Goal: Task Accomplishment & Management: Manage account settings

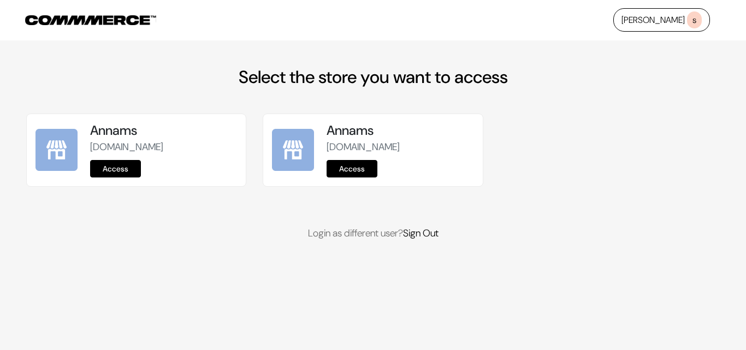
click at [104, 166] on link "Access" at bounding box center [115, 168] width 51 height 17
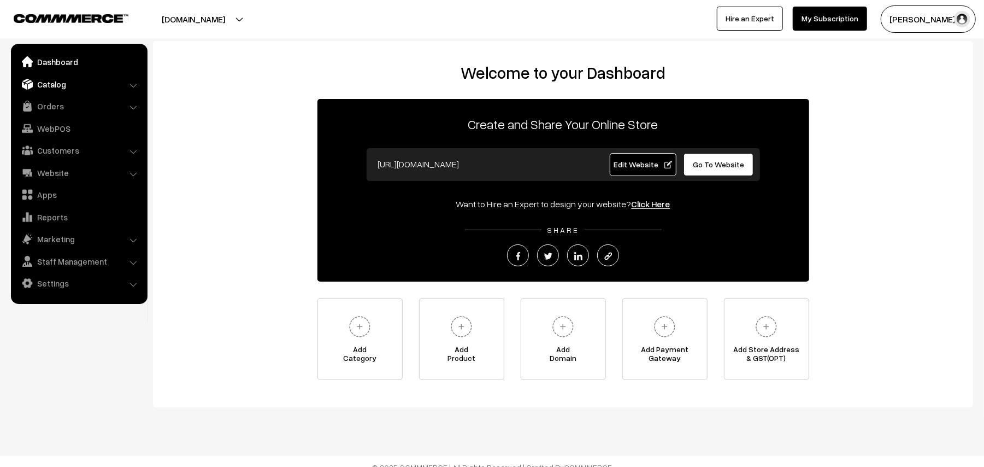
click at [68, 81] on link "Catalog" at bounding box center [79, 84] width 130 height 20
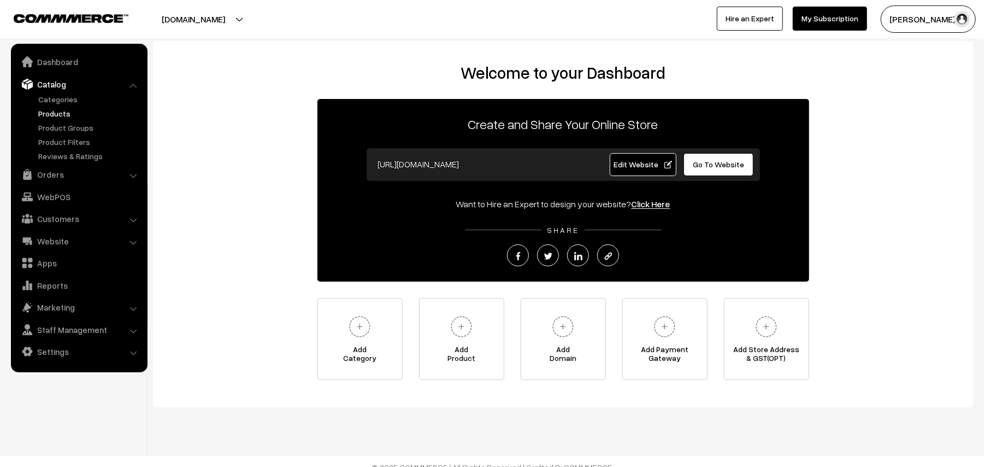
click at [55, 112] on link "Products" at bounding box center [90, 113] width 108 height 11
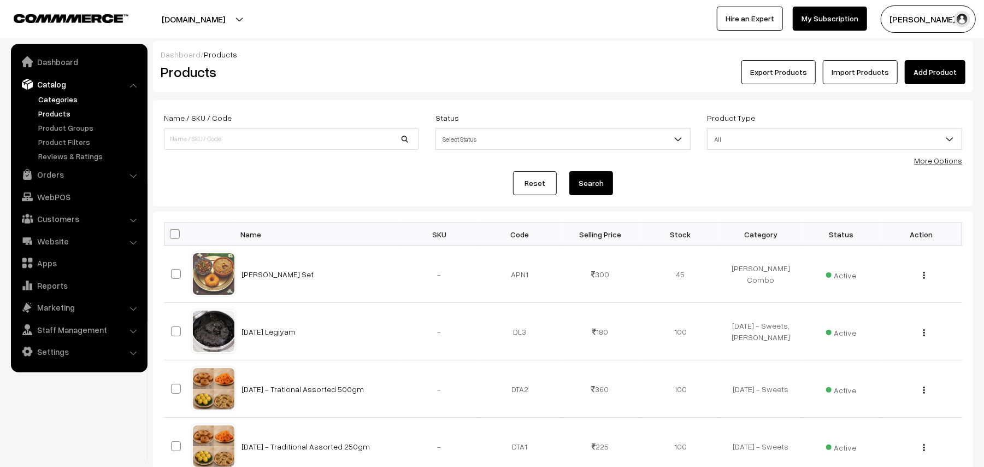
click at [70, 98] on link "Categories" at bounding box center [90, 98] width 108 height 11
click at [934, 166] on div "More Options" at bounding box center [938, 160] width 48 height 11
click at [944, 161] on link "More Options" at bounding box center [938, 160] width 48 height 9
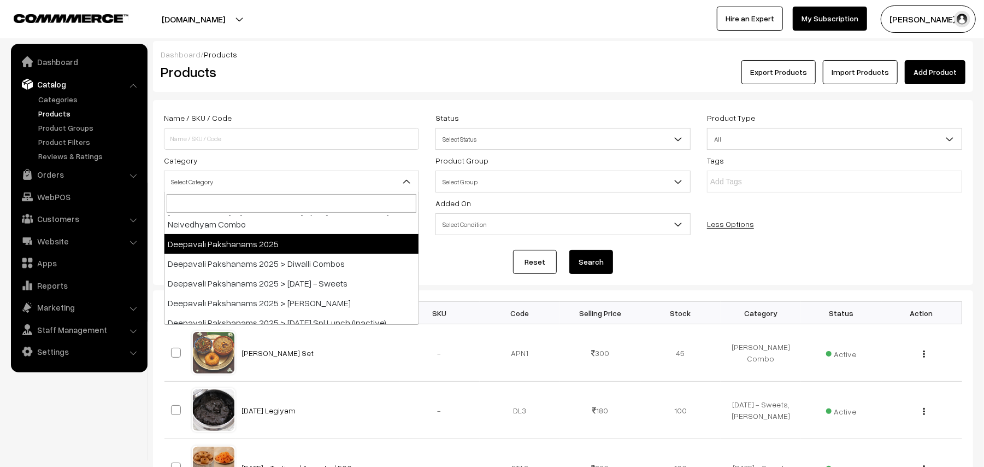
scroll to position [145, 0]
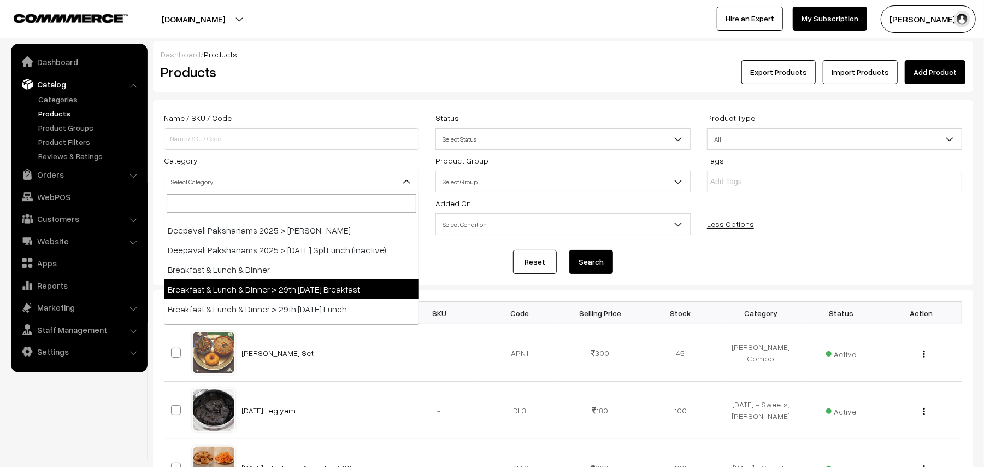
select select "91"
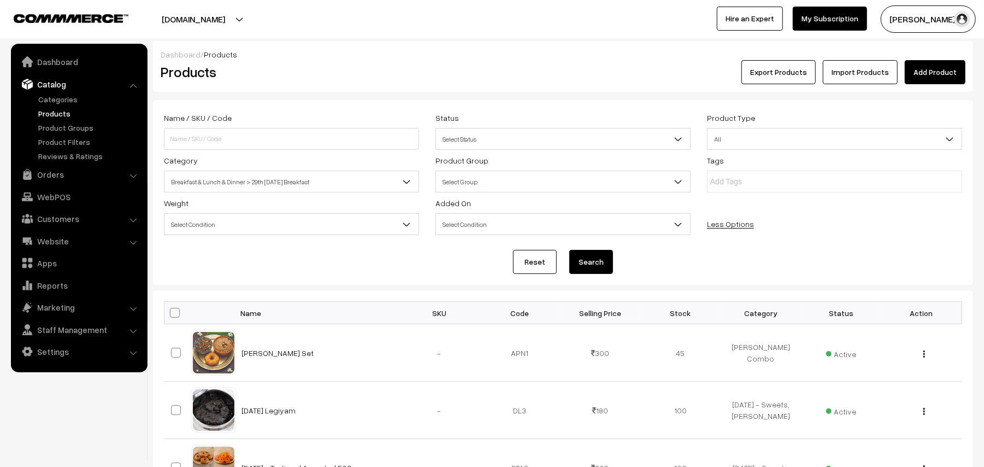
click at [580, 258] on button "Search" at bounding box center [591, 262] width 44 height 24
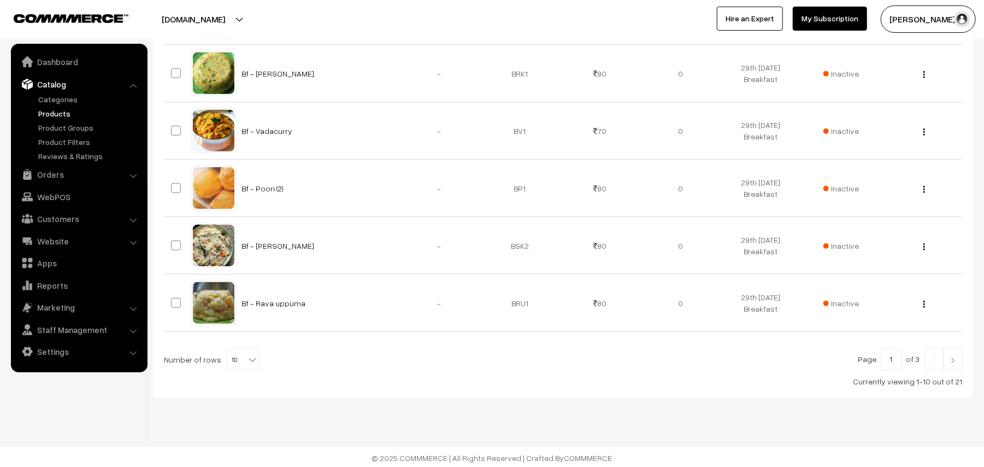
scroll to position [570, 0]
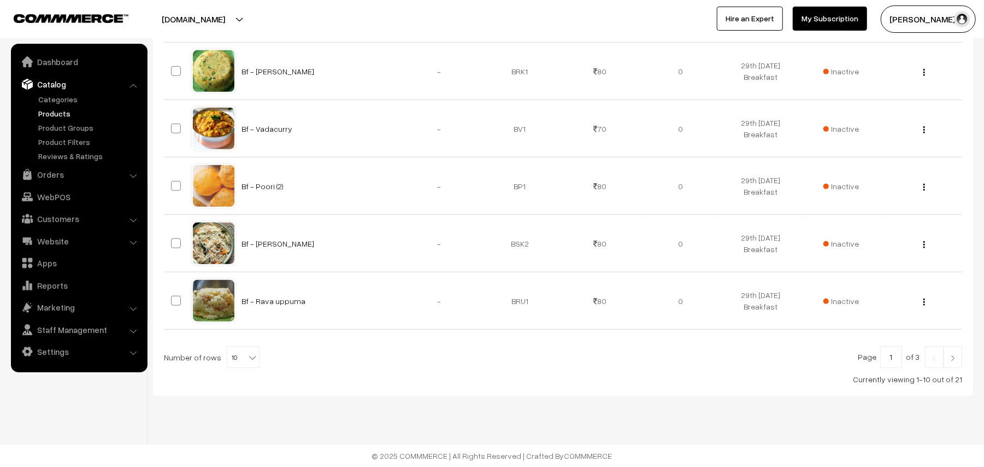
click at [237, 358] on span "10" at bounding box center [243, 357] width 32 height 22
select select "90"
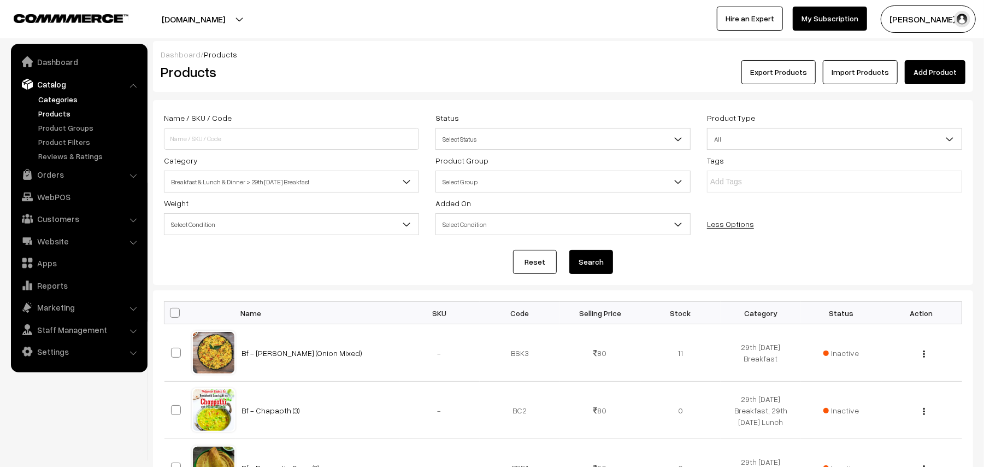
click at [60, 101] on link "Categories" at bounding box center [90, 98] width 108 height 11
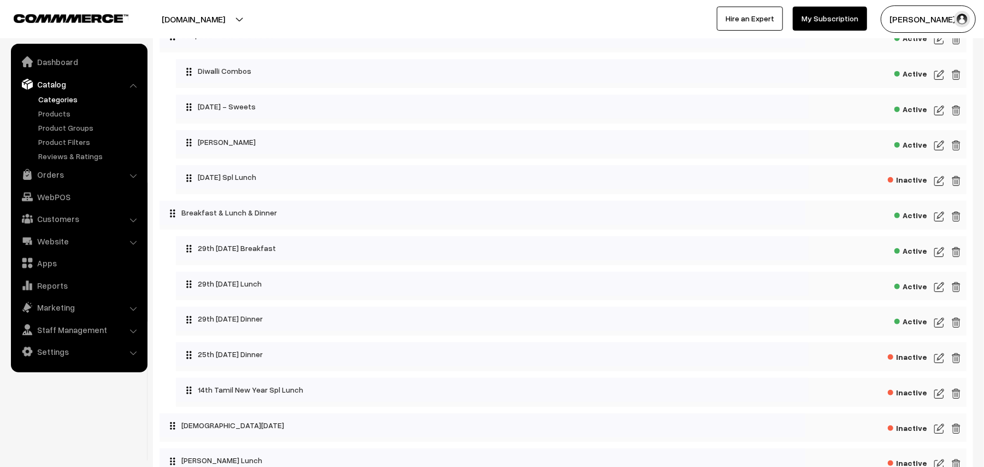
scroll to position [219, 0]
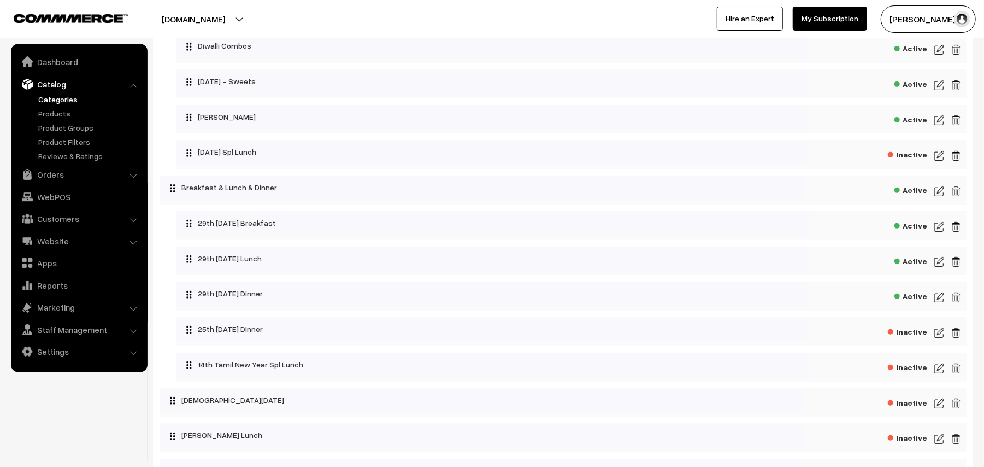
click at [941, 231] on img at bounding box center [939, 226] width 10 height 13
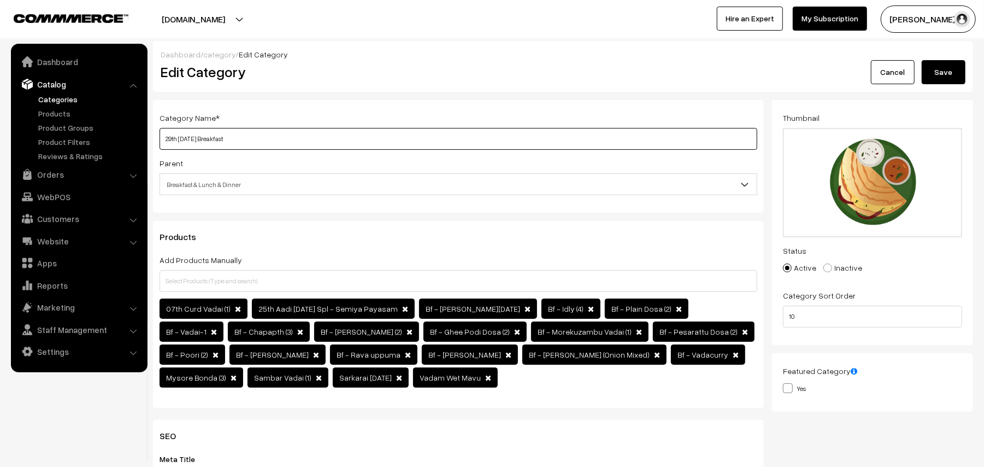
drag, startPoint x: 202, startPoint y: 135, endPoint x: 123, endPoint y: 133, distance: 78.1
click at [123, 133] on body "Thank you for showing interest. Our team will call you shortly. Close annamfood…" at bounding box center [492, 452] width 984 height 905
click at [162, 133] on input "30th [DATE] Breakfast" at bounding box center [459, 139] width 598 height 22
type input "30th [DATE] Breakfast"
click at [939, 71] on button "Save" at bounding box center [944, 72] width 44 height 24
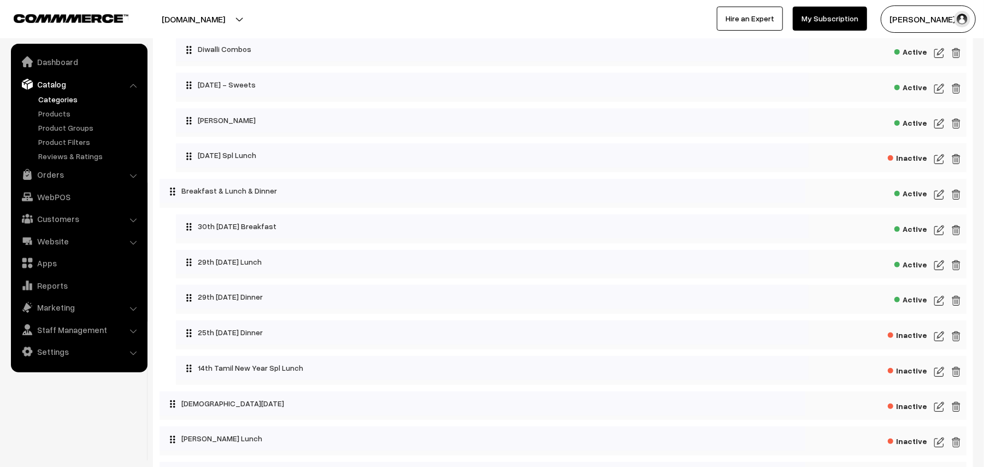
scroll to position [219, 0]
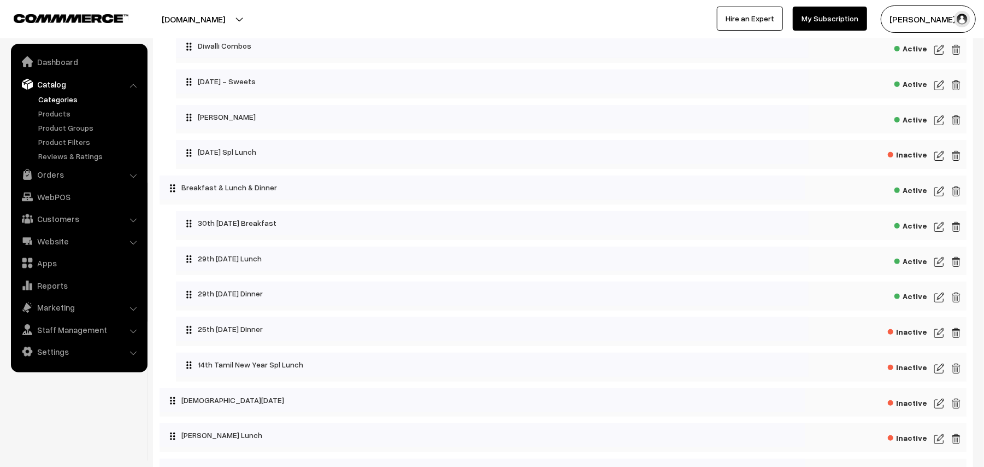
click at [934, 268] on img at bounding box center [939, 261] width 10 height 13
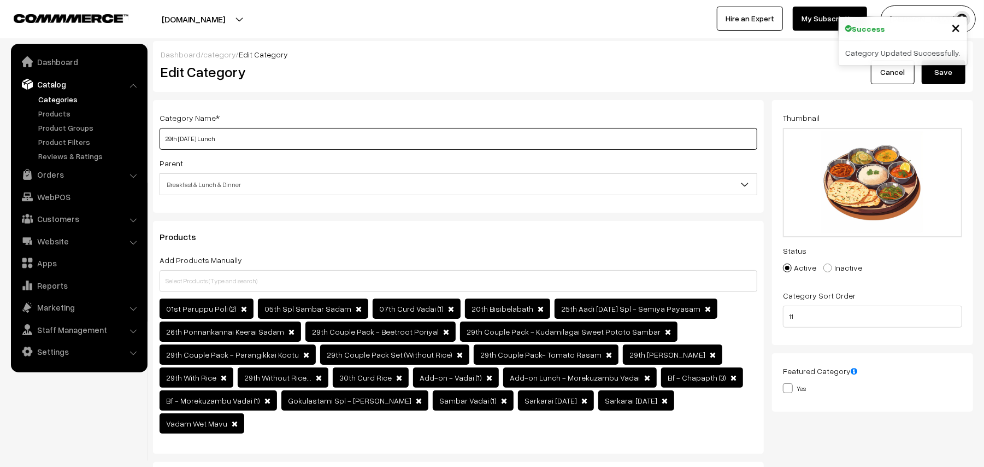
drag, startPoint x: 201, startPoint y: 137, endPoint x: 110, endPoint y: 133, distance: 90.7
click at [110, 133] on body "Thank you for showing interest. Our team will call you shortly. Close annamfood…" at bounding box center [492, 473] width 984 height 947
type input "30th Tuesday Lunch"
click at [945, 80] on button "Save" at bounding box center [944, 72] width 44 height 24
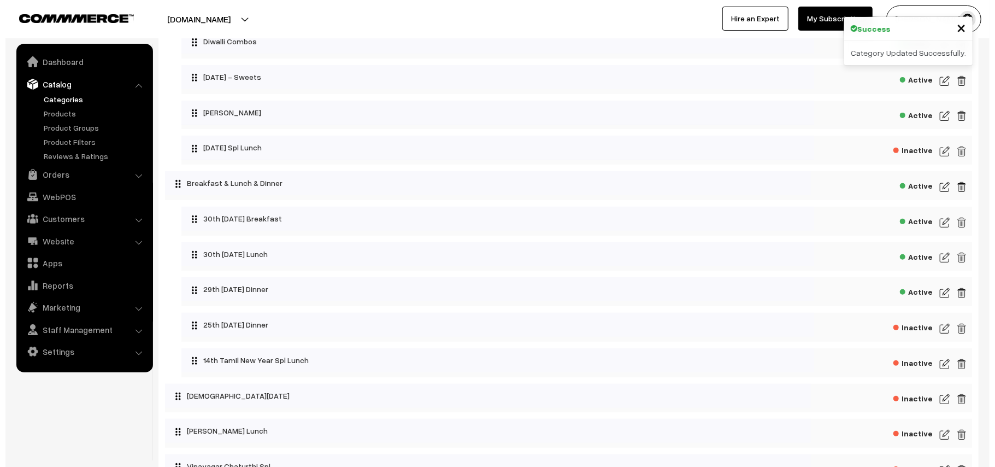
scroll to position [291, 0]
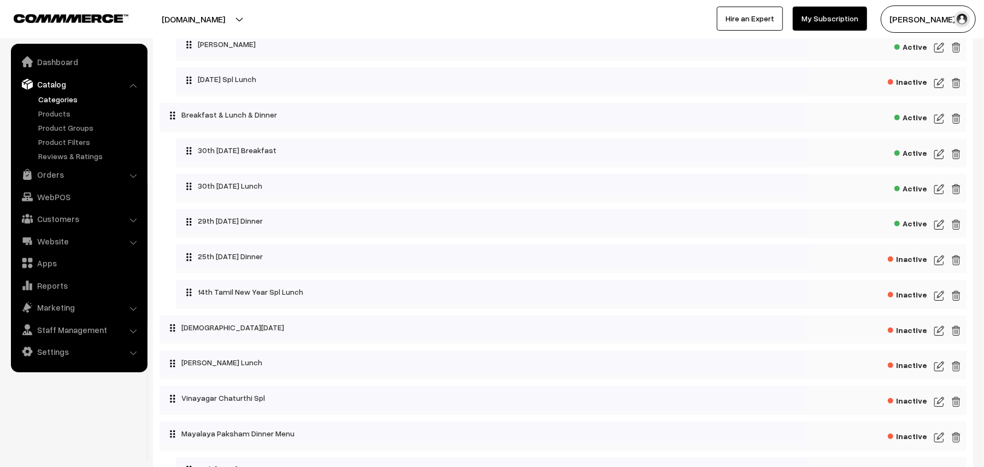
click at [923, 264] on span "Inactive" at bounding box center [907, 258] width 39 height 14
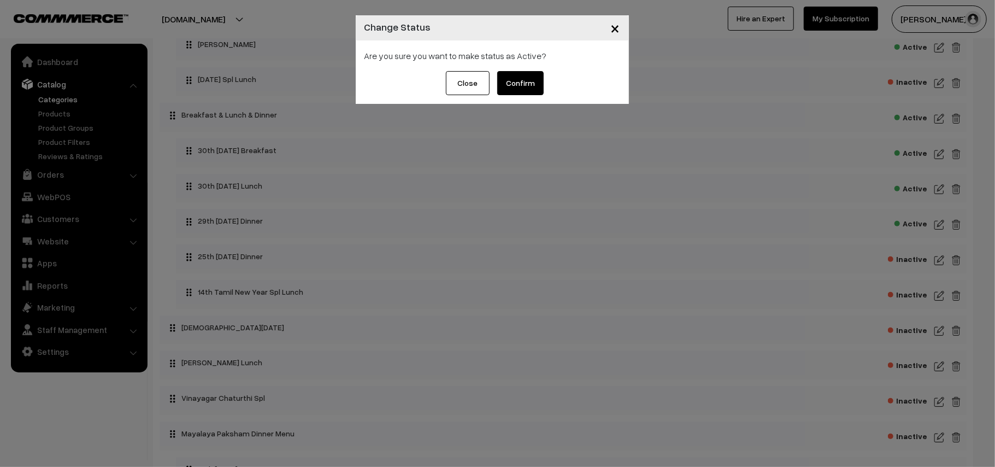
click at [525, 80] on button "Confirm" at bounding box center [520, 83] width 46 height 24
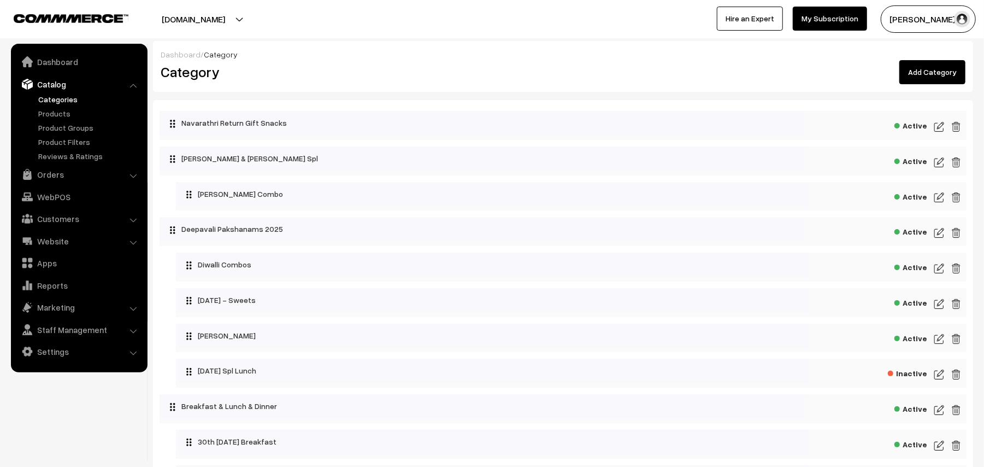
click at [939, 271] on img at bounding box center [939, 268] width 10 height 13
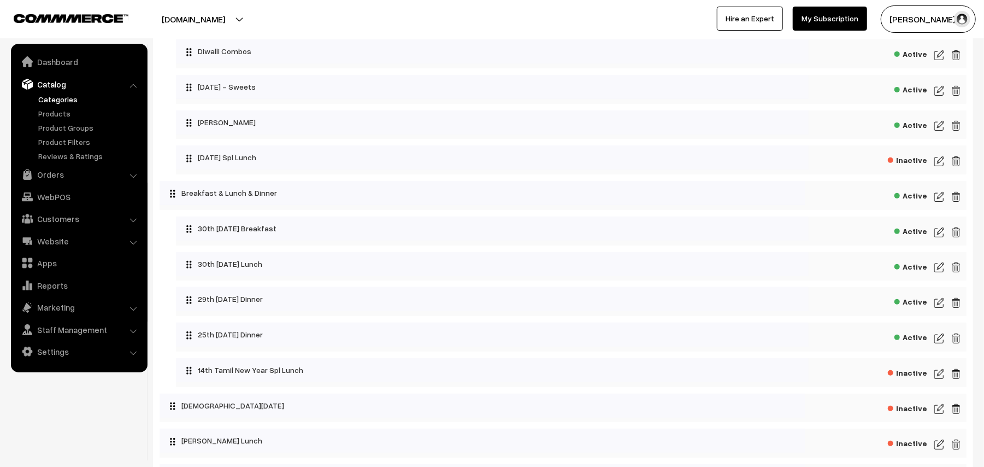
scroll to position [291, 0]
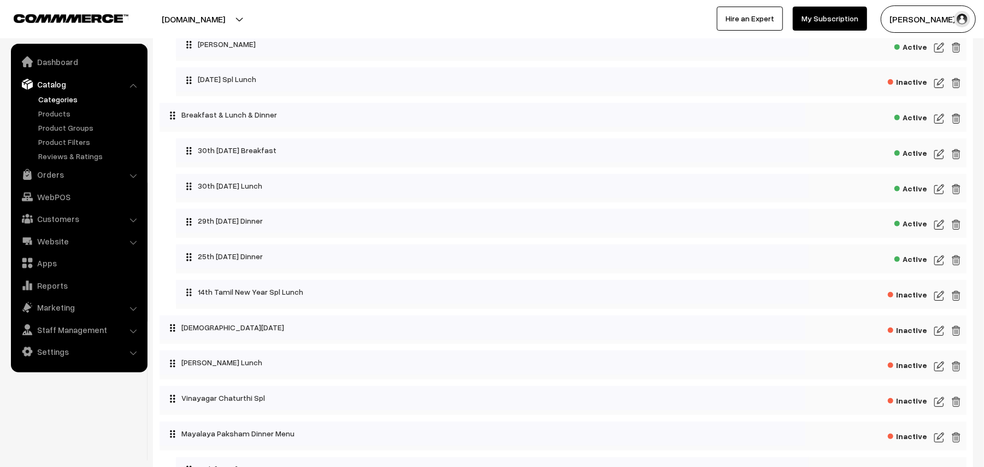
click at [939, 263] on img at bounding box center [939, 259] width 10 height 13
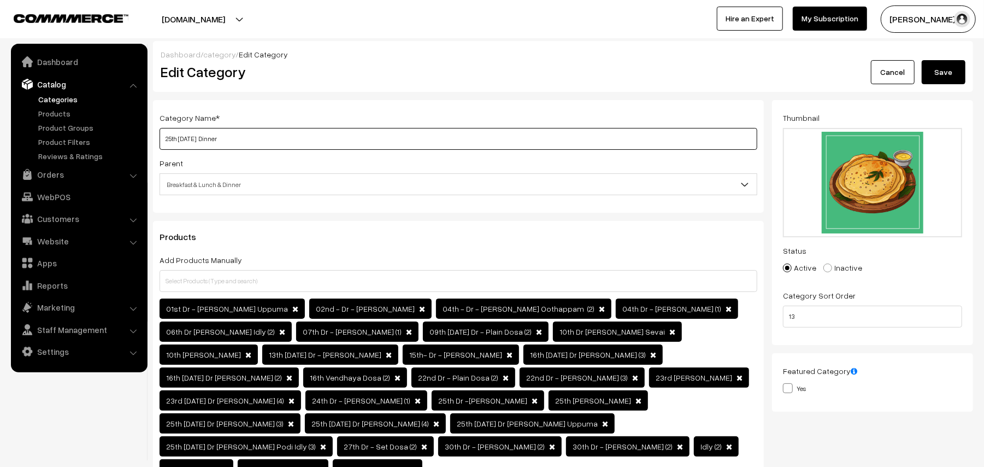
drag, startPoint x: 250, startPoint y: 134, endPoint x: 34, endPoint y: 90, distance: 220.8
type input "30th Tuesday Dinner"
click at [938, 71] on button "Save" at bounding box center [944, 72] width 44 height 24
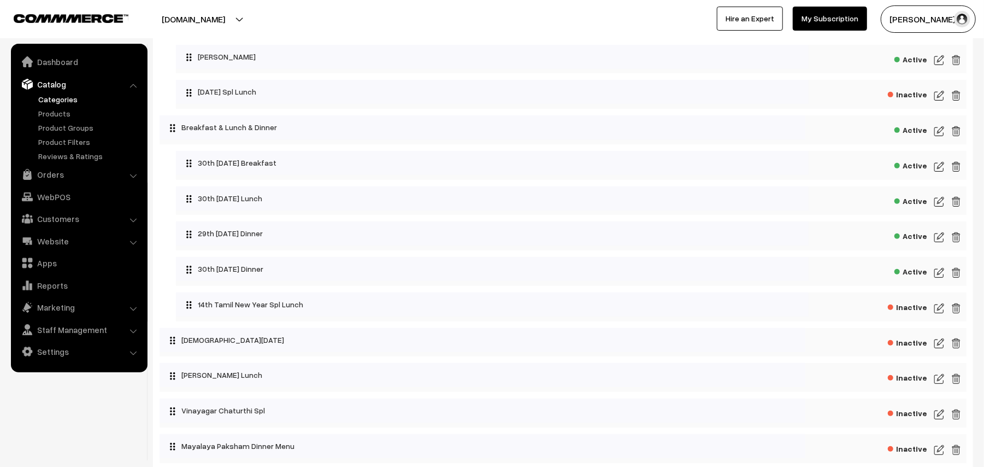
scroll to position [291, 0]
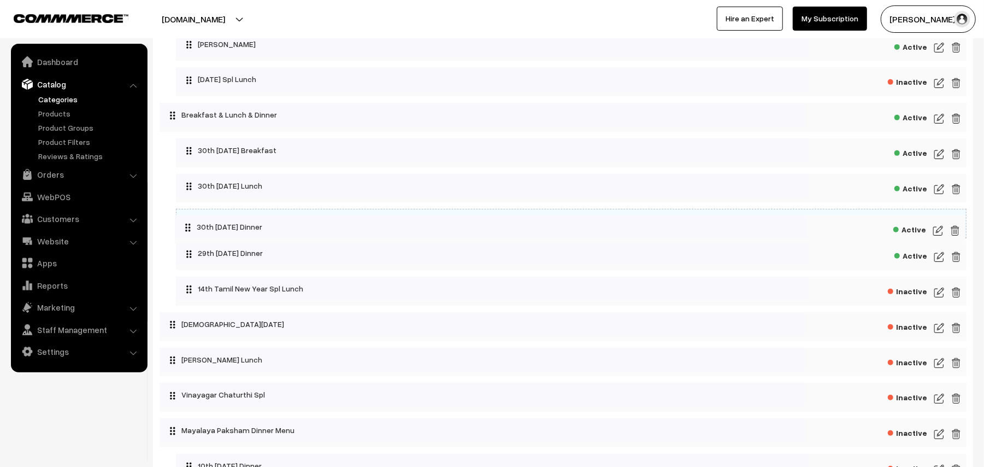
drag, startPoint x: 257, startPoint y: 263, endPoint x: 256, endPoint y: 225, distance: 37.7
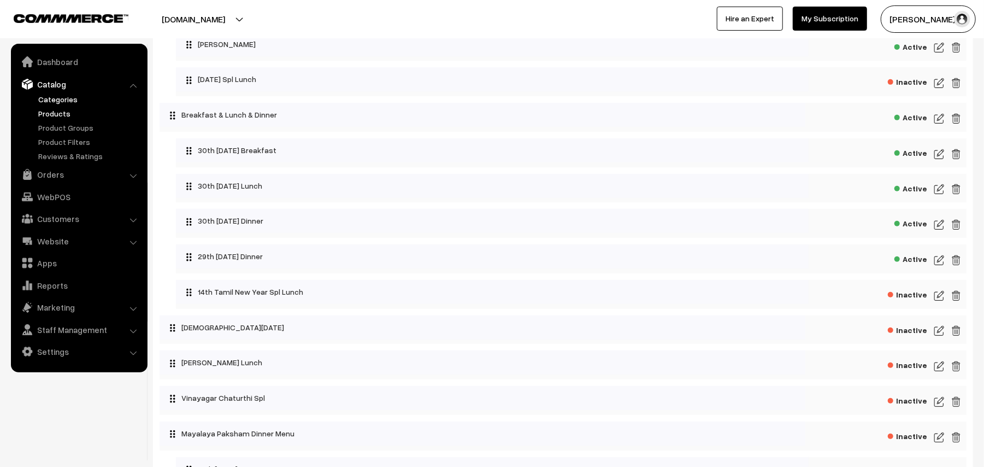
click at [73, 114] on link "Products" at bounding box center [90, 113] width 108 height 11
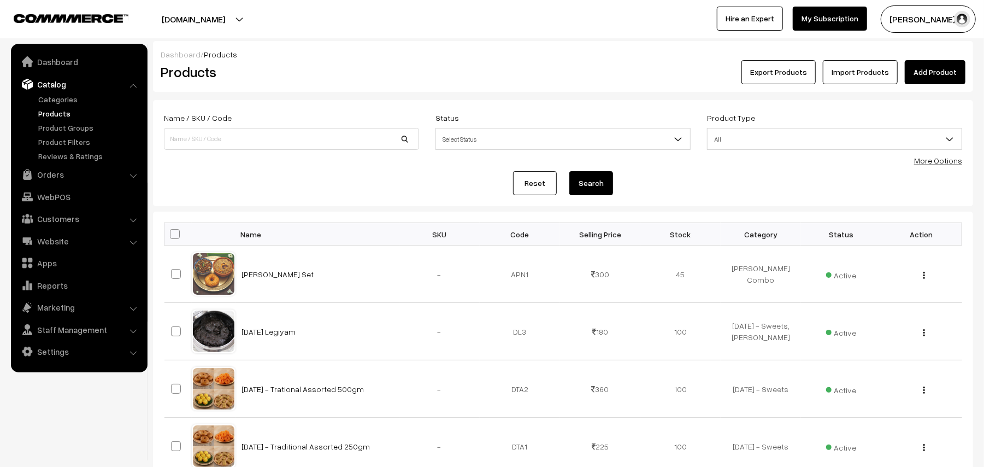
click at [951, 160] on link "More Options" at bounding box center [938, 160] width 48 height 9
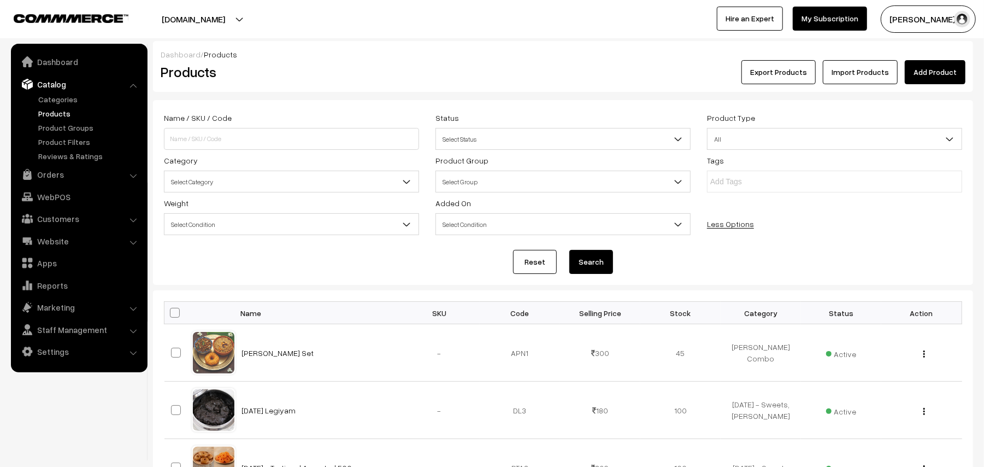
click at [228, 175] on span "Select Category" at bounding box center [291, 181] width 254 height 19
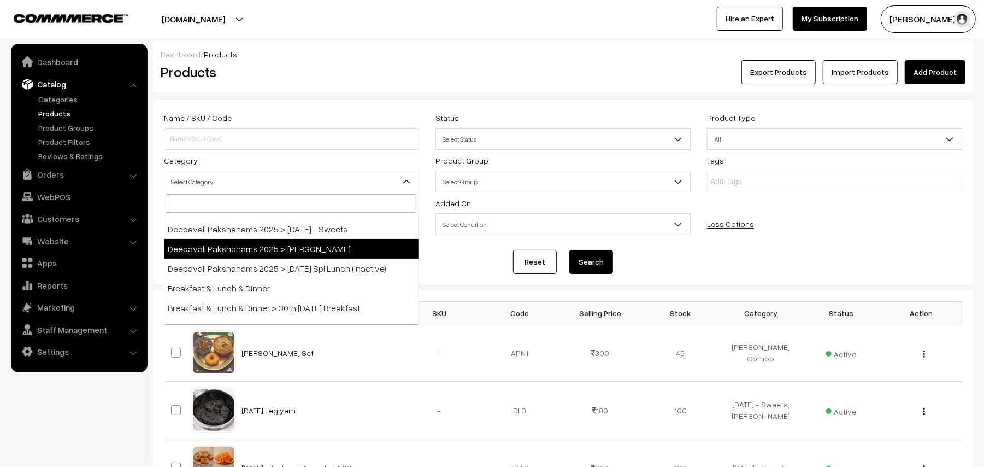
scroll to position [145, 0]
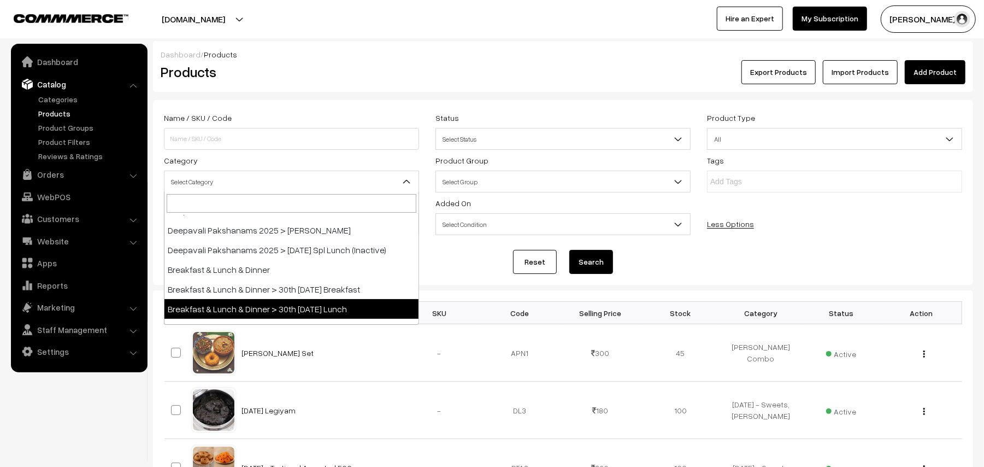
select select "95"
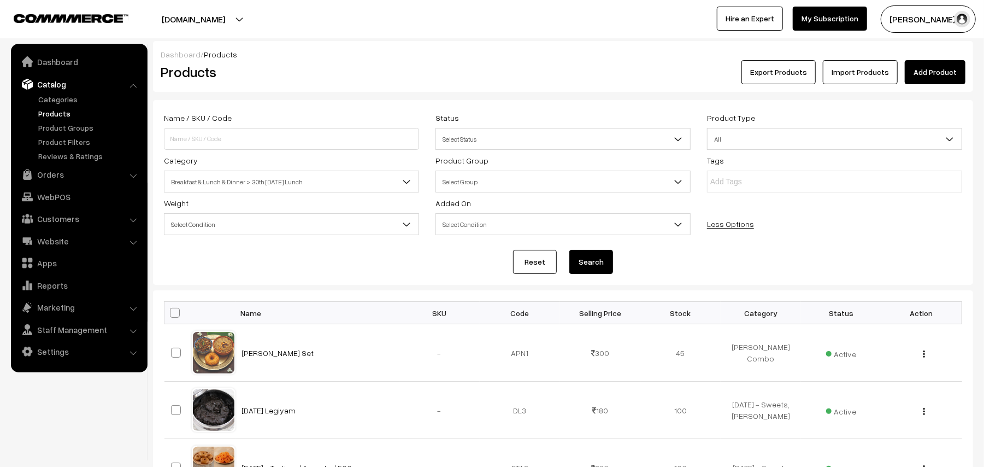
click at [586, 260] on button "Search" at bounding box center [591, 262] width 44 height 24
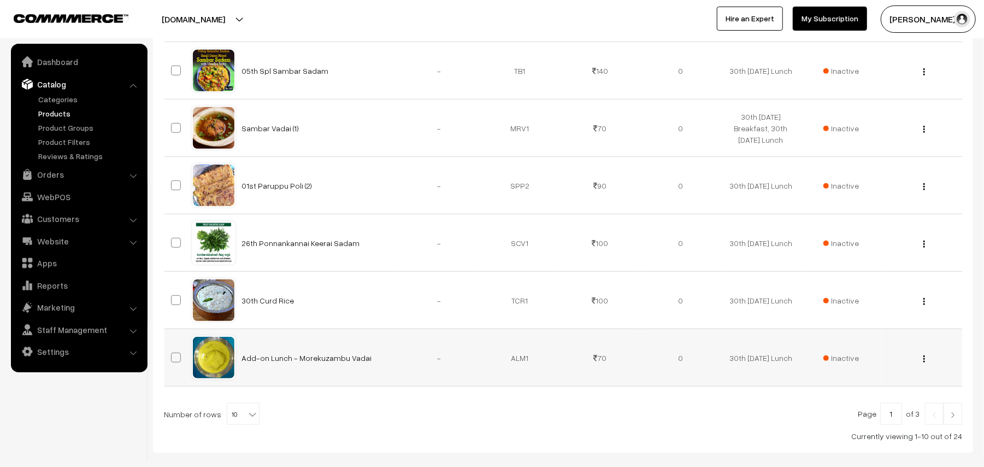
scroll to position [570, 0]
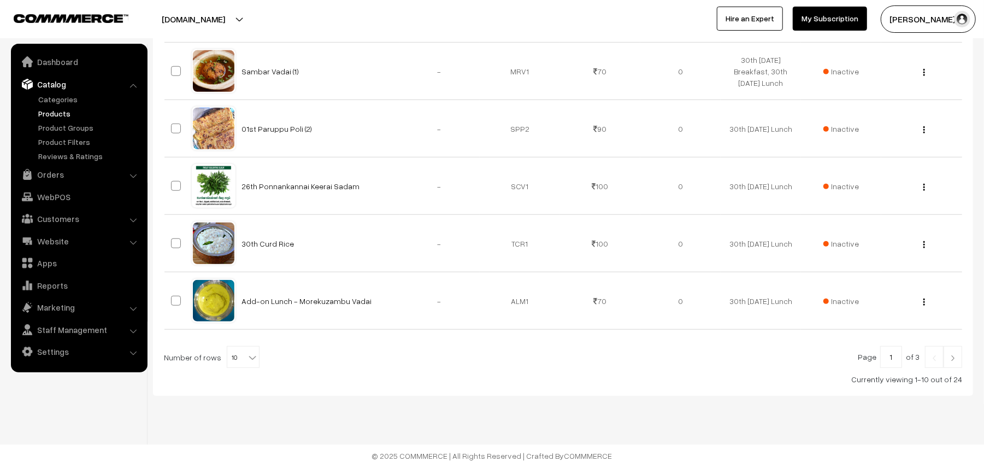
click at [237, 358] on span "10" at bounding box center [243, 357] width 32 height 22
select select "100"
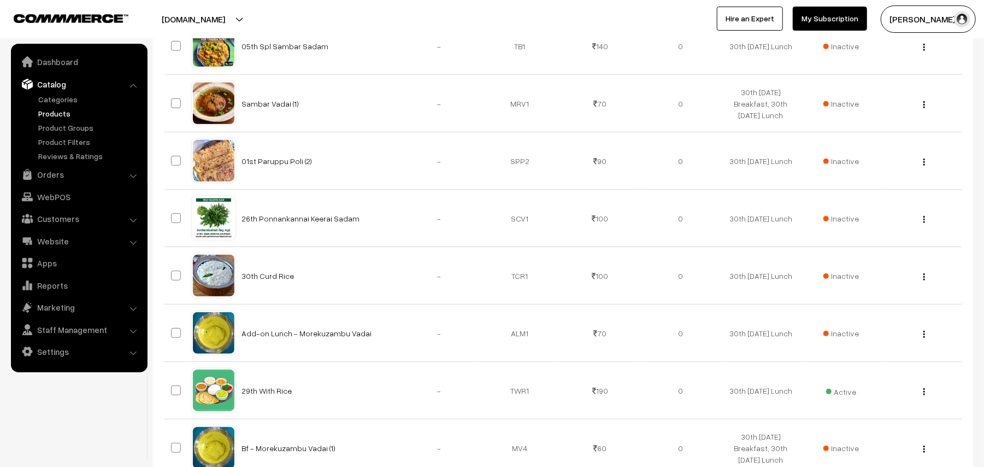
scroll to position [619, 0]
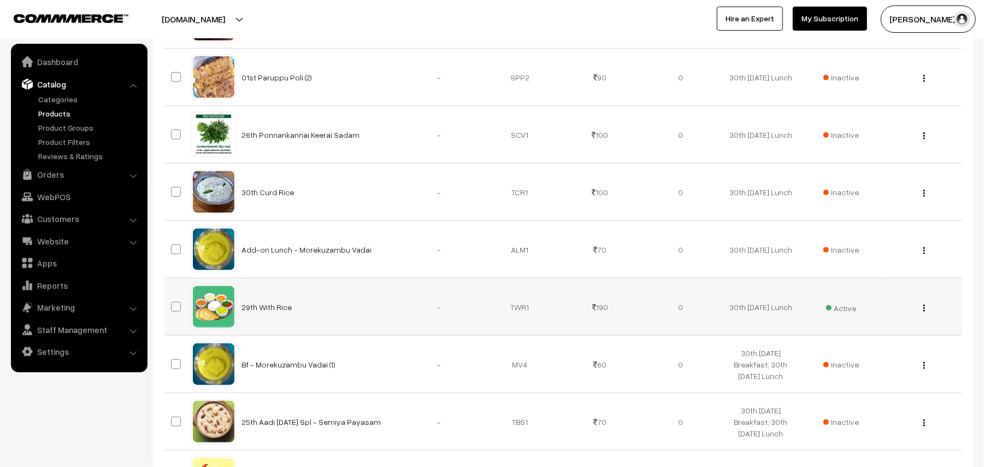
click at [925, 309] on button "button" at bounding box center [924, 307] width 3 height 9
click at [859, 350] on link "Edit" at bounding box center [875, 347] width 93 height 24
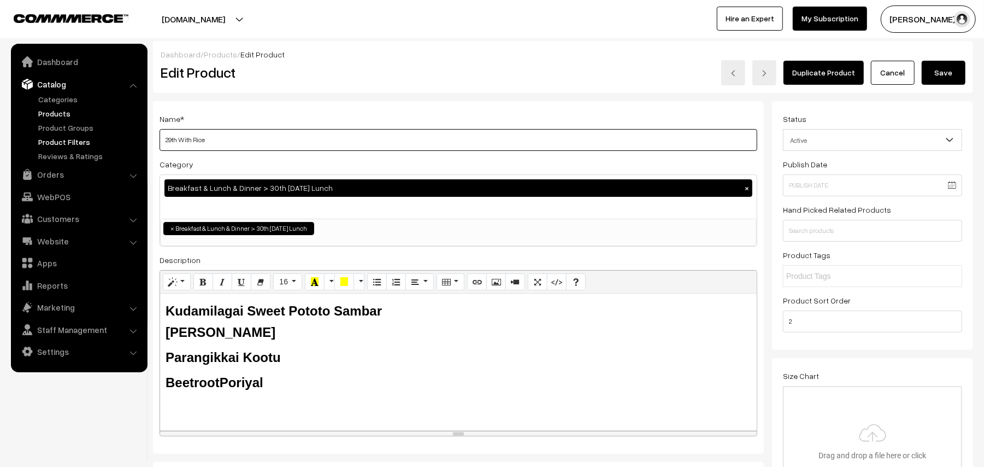
drag, startPoint x: 215, startPoint y: 140, endPoint x: 123, endPoint y: 143, distance: 91.3
click at [169, 140] on input "29th With Rice" at bounding box center [459, 140] width 598 height 22
drag, startPoint x: 176, startPoint y: 138, endPoint x: 132, endPoint y: 132, distance: 44.7
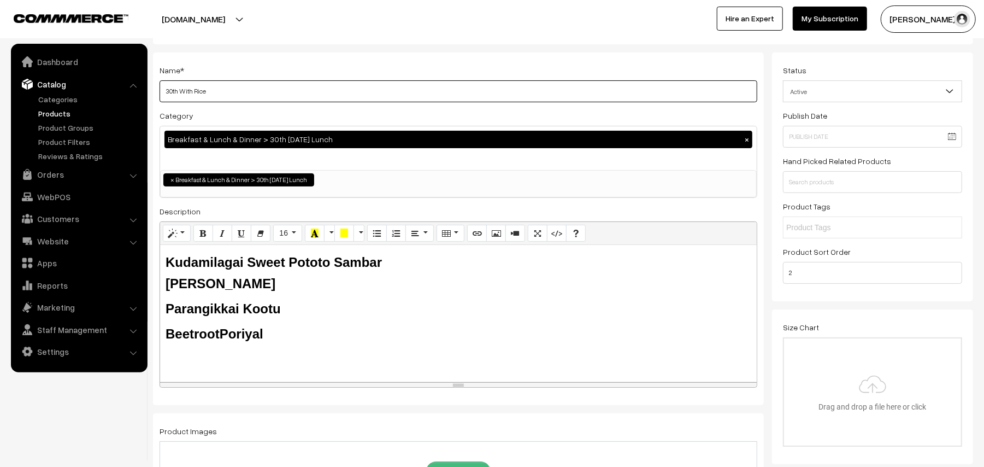
scroll to position [73, 0]
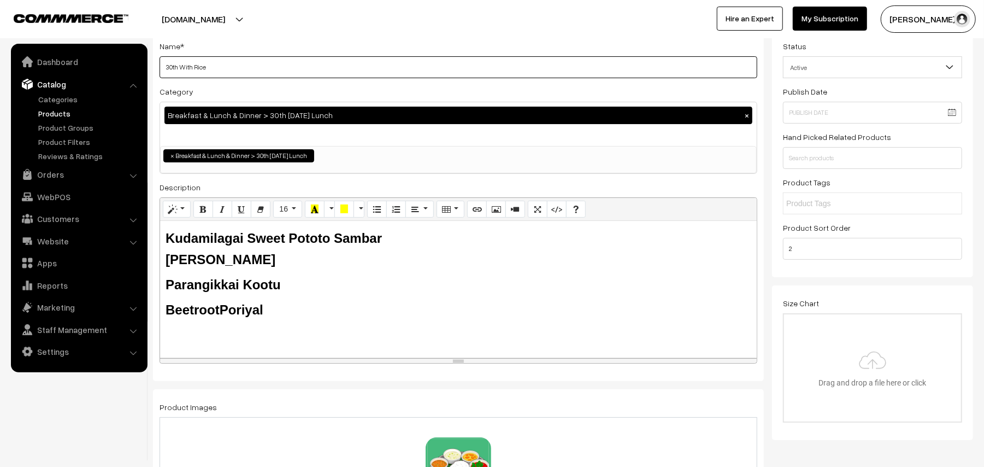
type input "30th With Rice"
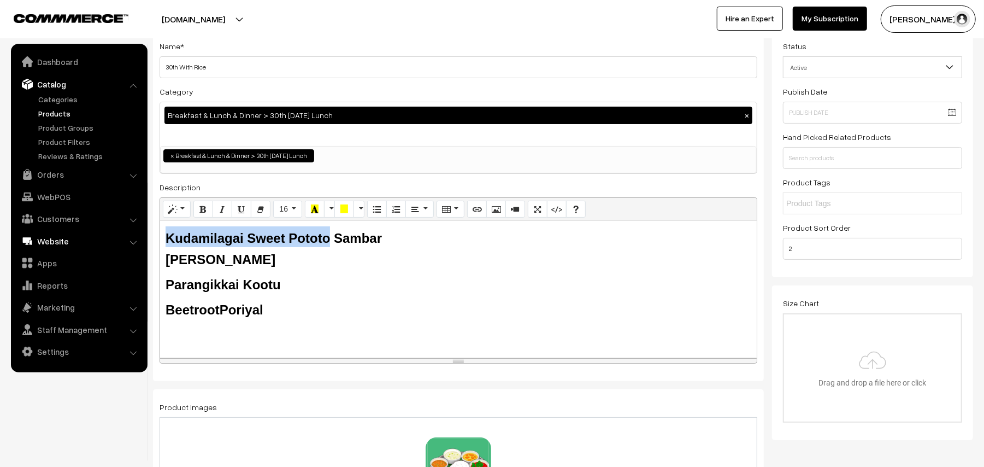
drag, startPoint x: 328, startPoint y: 237, endPoint x: 137, endPoint y: 232, distance: 191.8
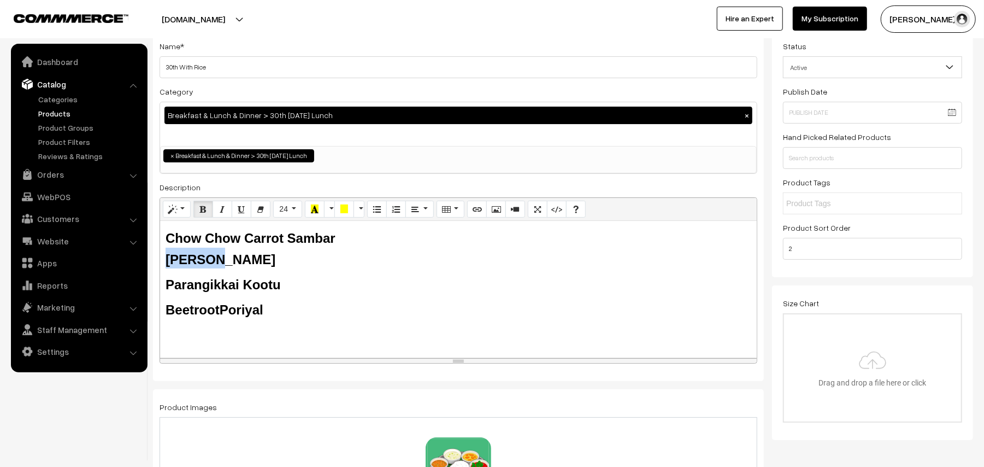
drag, startPoint x: 215, startPoint y: 260, endPoint x: 157, endPoint y: 256, distance: 58.1
click at [157, 256] on div "Name * 30th With Rice Category Breakfast & Lunch & Dinner > 30th Tuesday Lunch …" at bounding box center [458, 204] width 611 height 353
drag, startPoint x: 240, startPoint y: 282, endPoint x: 151, endPoint y: 283, distance: 89.6
drag, startPoint x: 222, startPoint y: 311, endPoint x: 160, endPoint y: 315, distance: 61.8
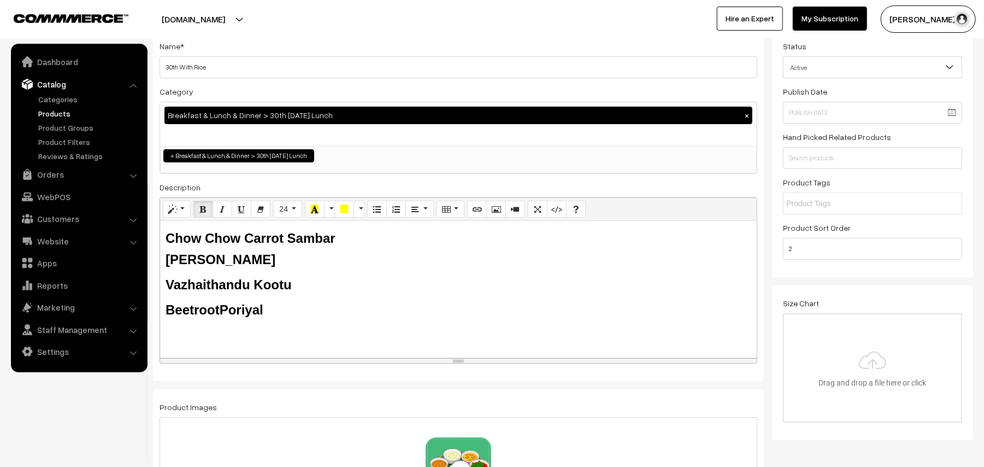
click at [160, 315] on div "Chow Chow Carrot Sambar Tomato Rasam Vazhaithandu Kootu Beetroot Poriyal Rice B…" at bounding box center [458, 289] width 597 height 137
drag, startPoint x: 319, startPoint y: 318, endPoint x: 131, endPoint y: 228, distance: 208.4
copy div "Chow Chow Carrot Sambar Tomato Rasam Vazhaithandu Kootu Karamani Poriyal"
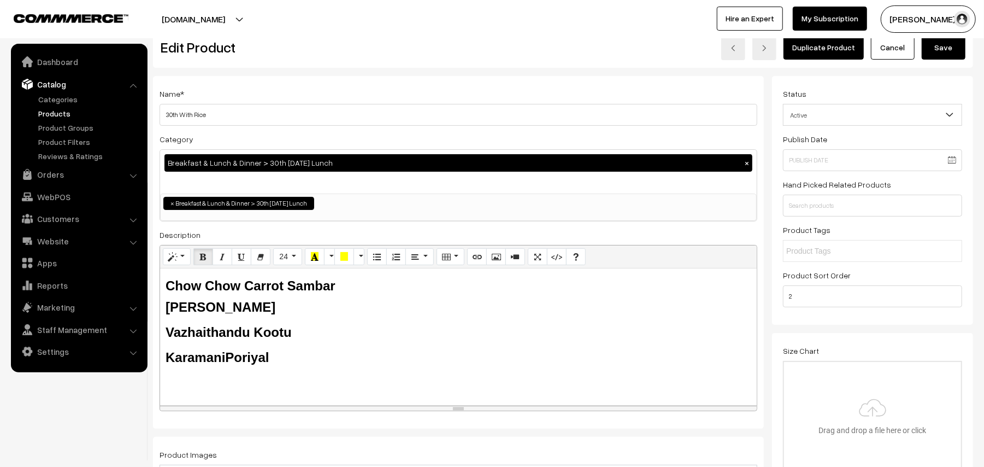
scroll to position [0, 0]
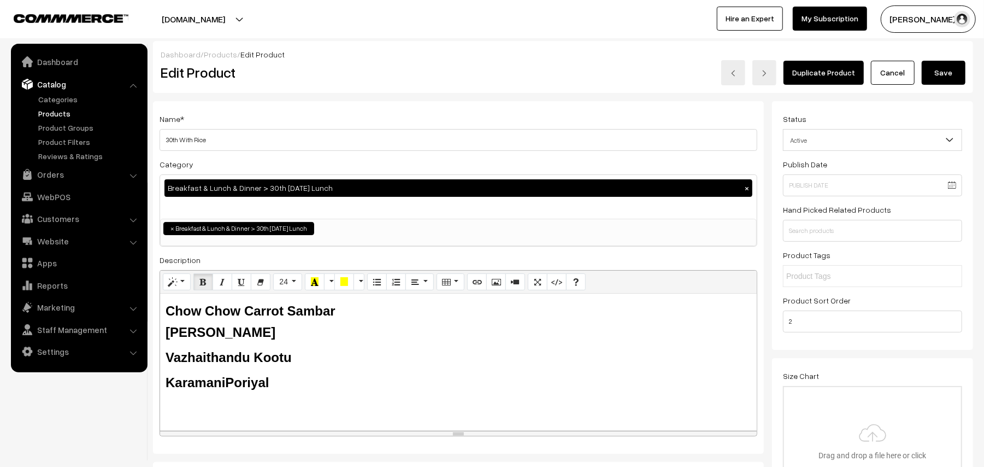
click at [930, 75] on button "Save" at bounding box center [944, 73] width 44 height 24
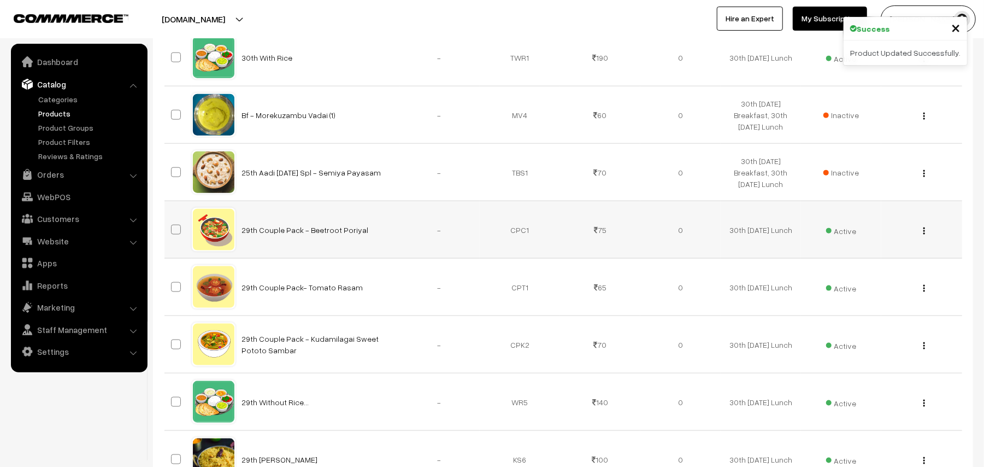
scroll to position [874, 0]
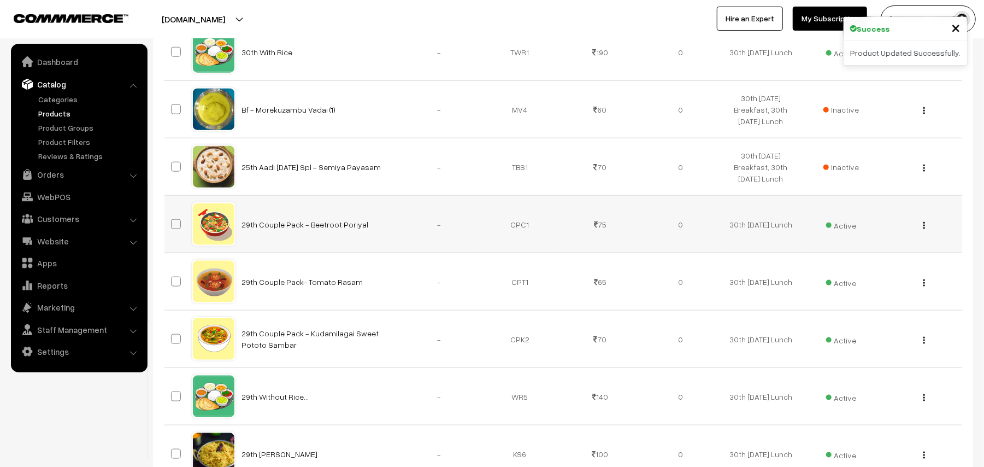
click at [925, 226] on img "button" at bounding box center [924, 225] width 2 height 7
click at [857, 261] on link "Edit" at bounding box center [875, 265] width 93 height 24
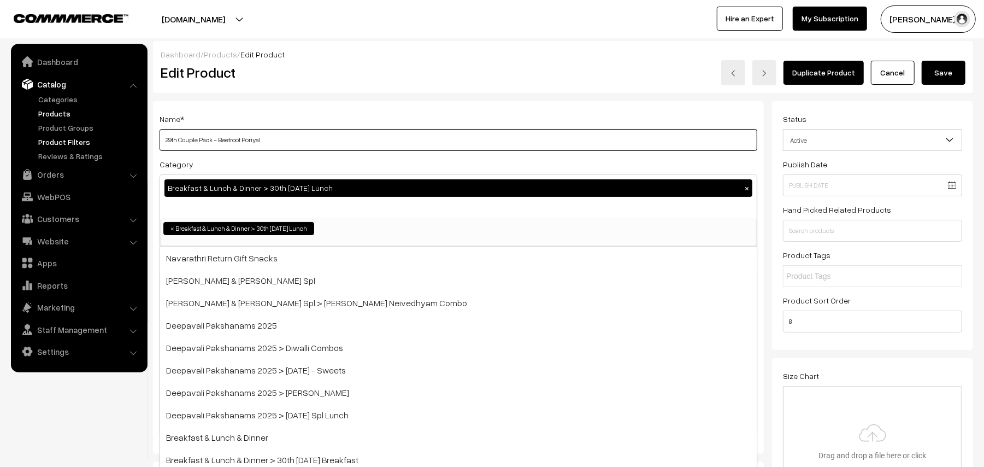
drag, startPoint x: 176, startPoint y: 137, endPoint x: 141, endPoint y: 138, distance: 35.0
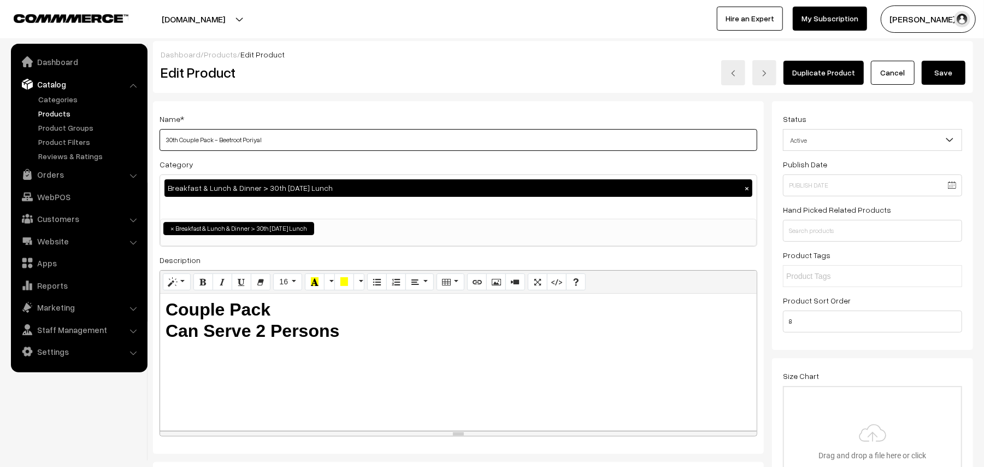
drag, startPoint x: 219, startPoint y: 140, endPoint x: 245, endPoint y: 140, distance: 26.2
click at [245, 140] on input "30th Couple Pack - Beetroot Poriyal" at bounding box center [459, 140] width 598 height 22
type input "30th Couple Pack - Karamni Poriyal"
click at [943, 68] on button "Save" at bounding box center [944, 73] width 44 height 24
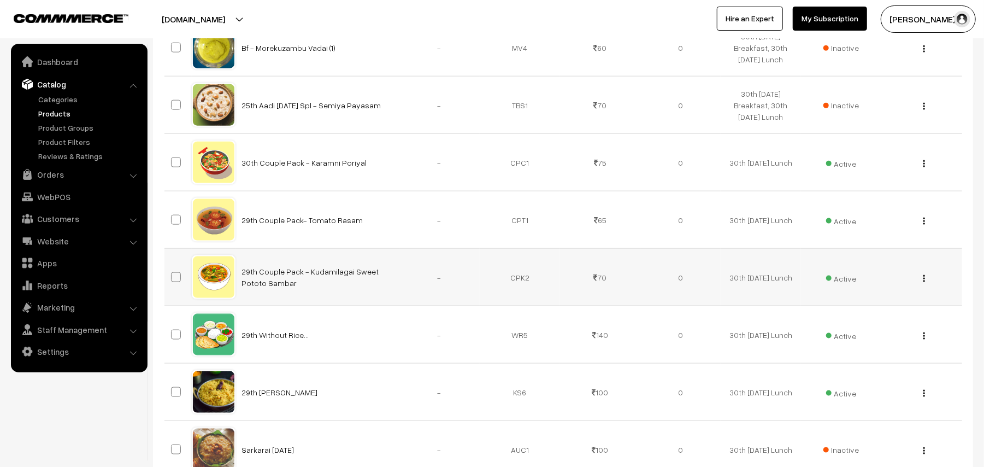
scroll to position [1019, 0]
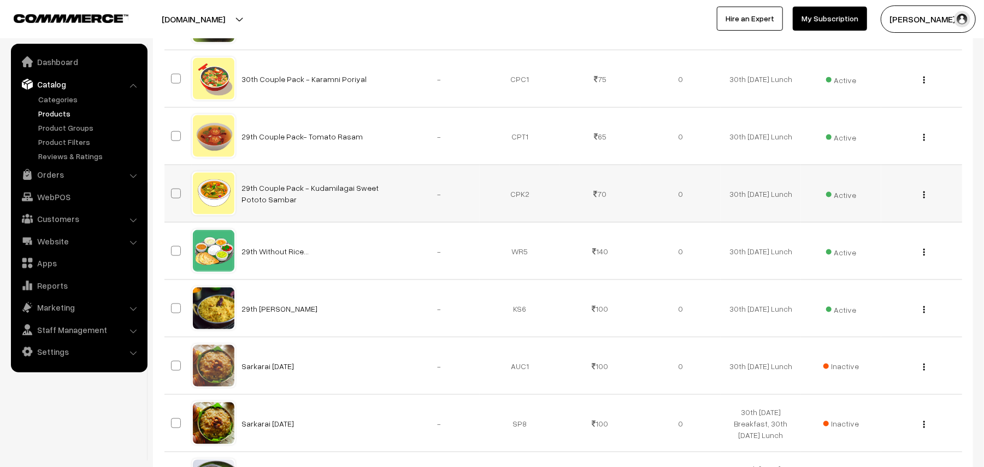
click at [925, 198] on img "button" at bounding box center [924, 194] width 2 height 7
click at [870, 232] on link "Edit" at bounding box center [875, 234] width 93 height 24
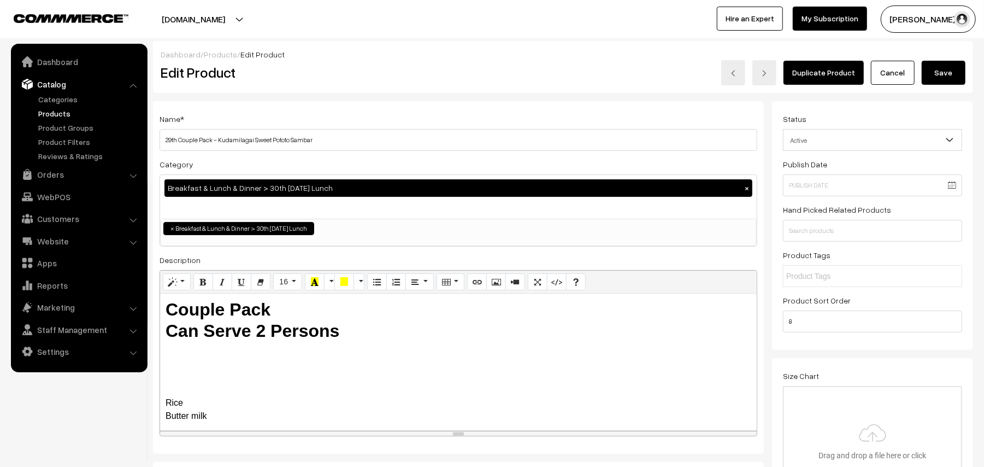
scroll to position [62, 0]
click at [355, 134] on input "29th Couple Pack - Kudamilagai Sweet Pototo Sambar" at bounding box center [459, 140] width 598 height 22
drag, startPoint x: 176, startPoint y: 134, endPoint x: 110, endPoint y: 118, distance: 68.1
drag, startPoint x: 219, startPoint y: 134, endPoint x: 507, endPoint y: 151, distance: 288.9
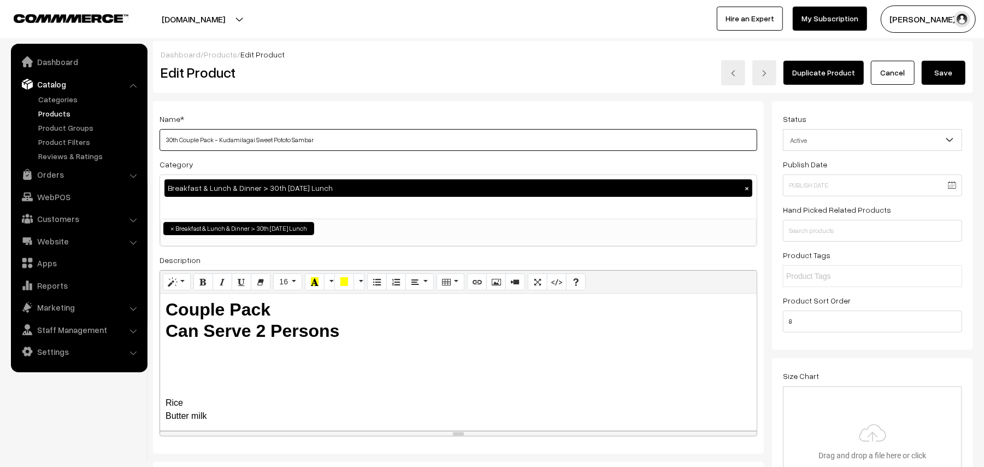
click at [507, 151] on input "30th Couple Pack - Kudamilagai Sweet Pototo Sambar" at bounding box center [459, 140] width 598 height 22
type input "30th Couple Pack - Chow Chow Carrot Poriyal"
click at [936, 84] on div "Duplicate Product Cancel Save" at bounding box center [734, 72] width 463 height 25
click at [943, 70] on button "Save" at bounding box center [944, 73] width 44 height 24
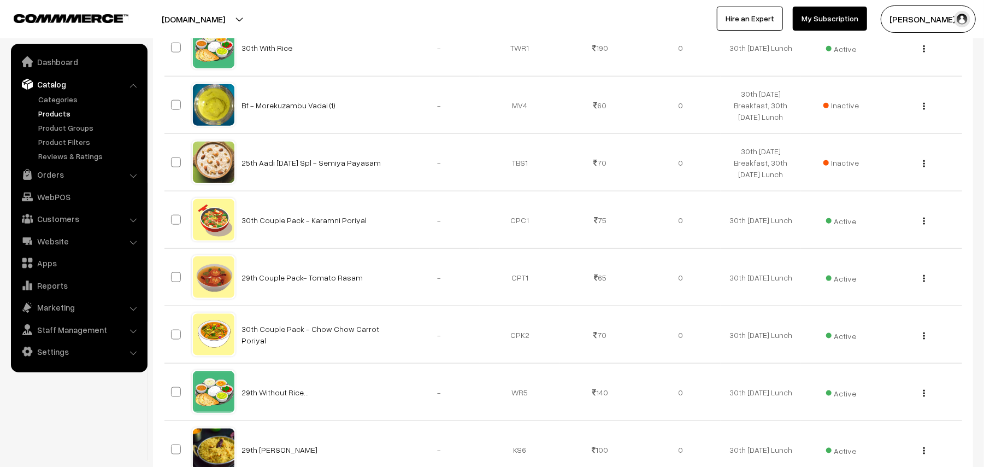
scroll to position [947, 0]
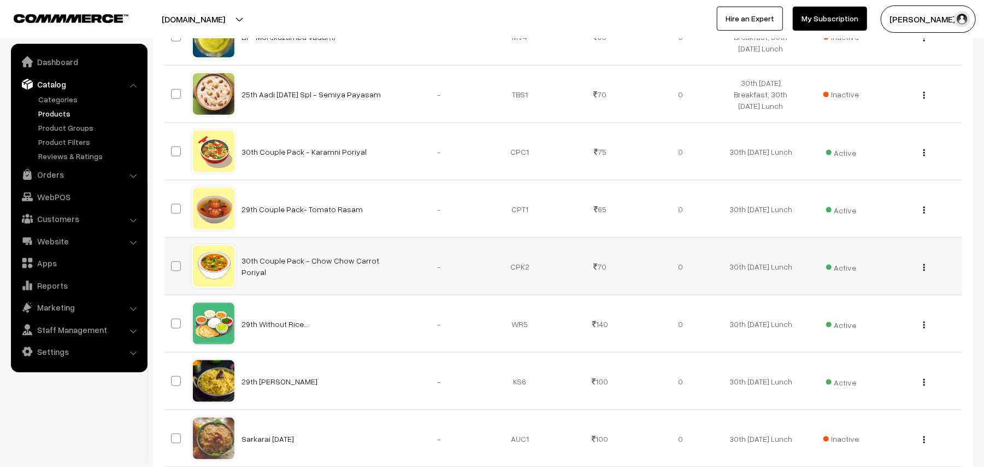
click at [925, 269] on button "button" at bounding box center [924, 267] width 3 height 9
click at [849, 316] on link "Edit" at bounding box center [875, 307] width 93 height 24
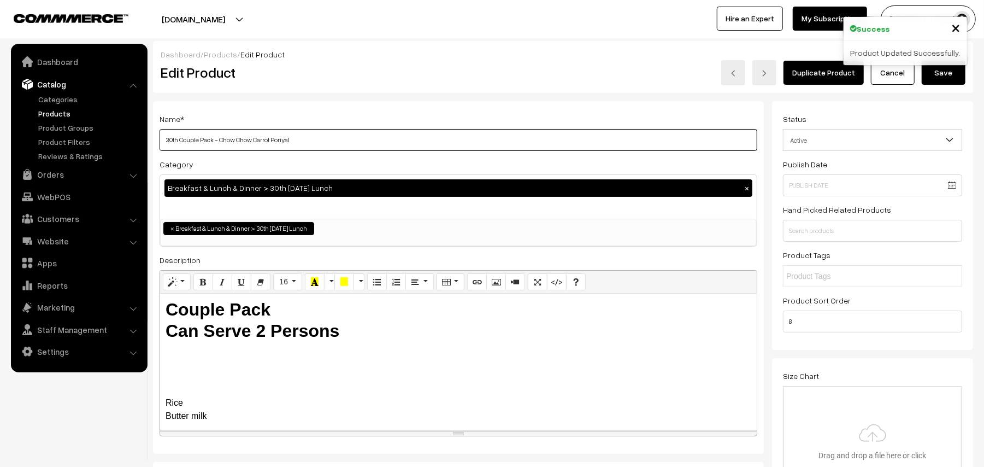
drag, startPoint x: 271, startPoint y: 142, endPoint x: 408, endPoint y: 145, distance: 136.6
click at [408, 145] on input "30th Couple Pack - Chow Chow Carrot Poriyal" at bounding box center [459, 140] width 598 height 22
type input "30th Couple Pack - Chow Chow Carrot Sambar"
click at [936, 72] on button "Save" at bounding box center [944, 73] width 44 height 24
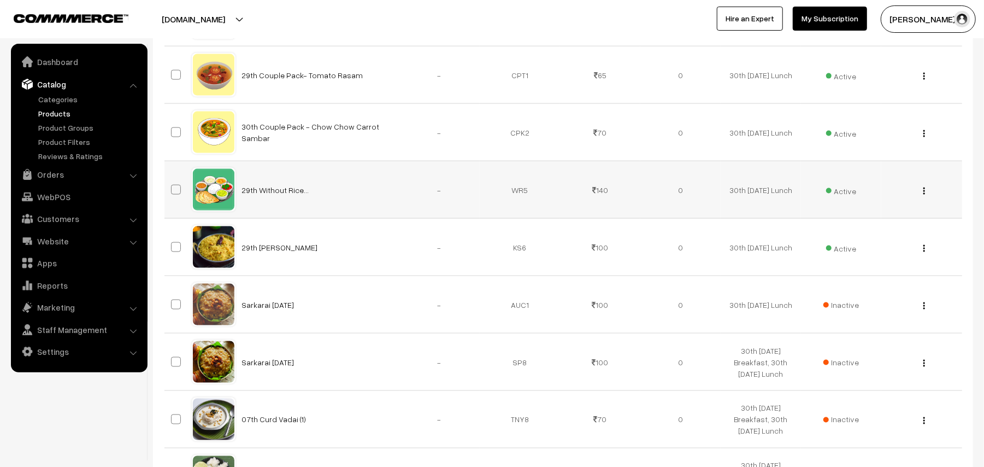
scroll to position [1165, 0]
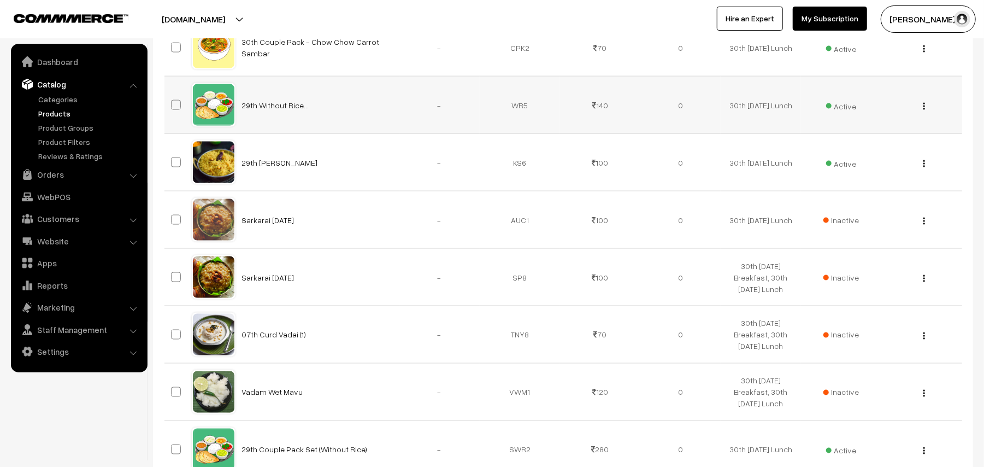
click at [923, 108] on button "button" at bounding box center [924, 106] width 3 height 9
click at [871, 141] on link "Edit" at bounding box center [875, 146] width 93 height 24
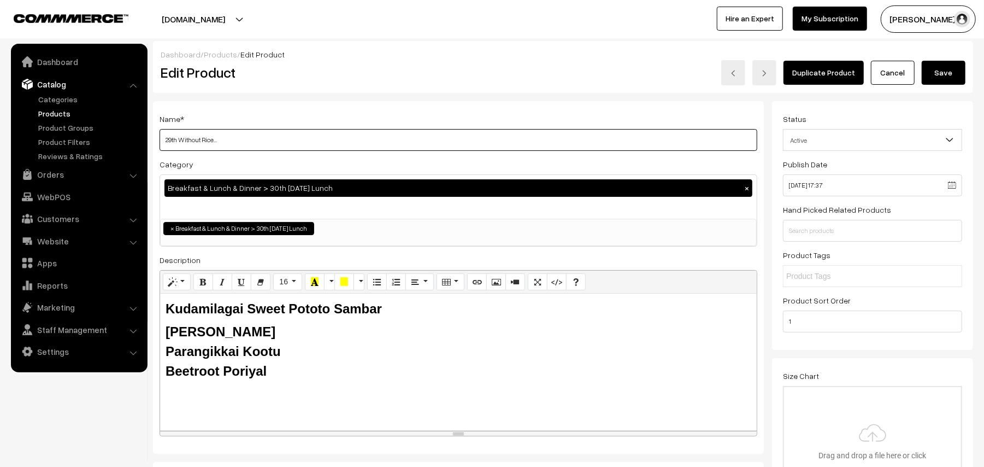
click at [430, 144] on input "29th Without Rice..." at bounding box center [459, 140] width 598 height 22
drag, startPoint x: 178, startPoint y: 138, endPoint x: 125, endPoint y: 129, distance: 53.7
type input "30th Without Rice..."
drag, startPoint x: 132, startPoint y: 285, endPoint x: 127, endPoint y: 284, distance: 5.6
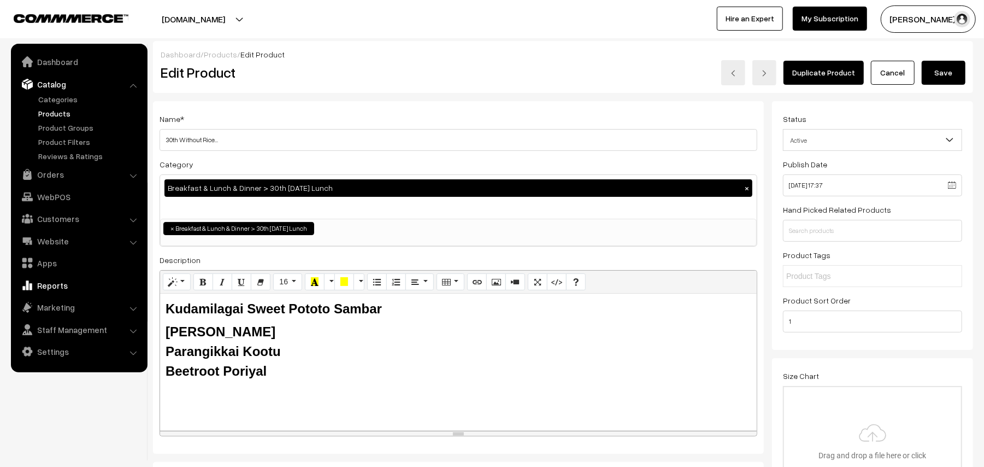
paste div
click at [955, 75] on button "Save" at bounding box center [944, 73] width 44 height 24
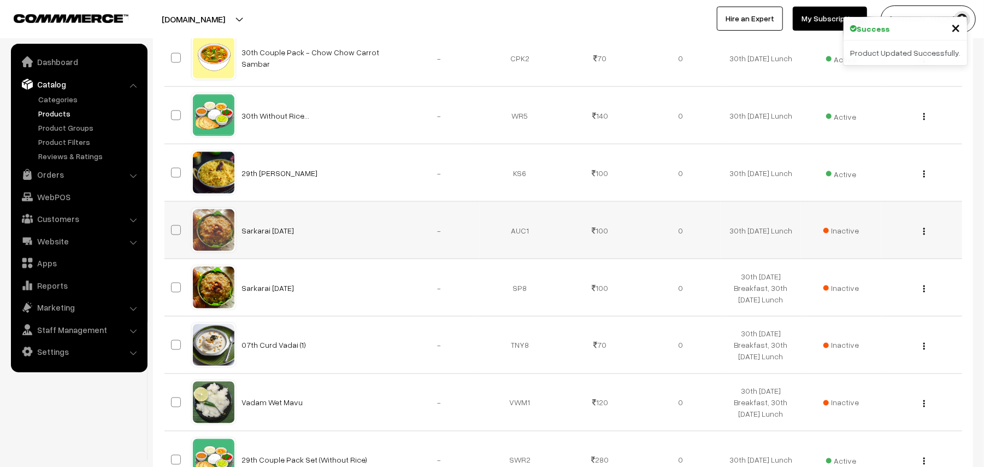
scroll to position [1130, 0]
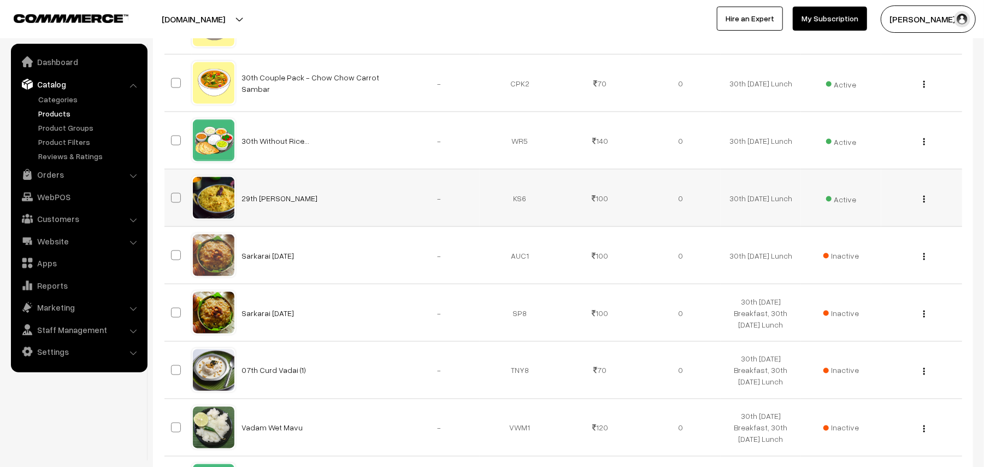
click at [923, 201] on img "button" at bounding box center [924, 199] width 2 height 7
click at [848, 237] on link "Edit" at bounding box center [875, 239] width 93 height 24
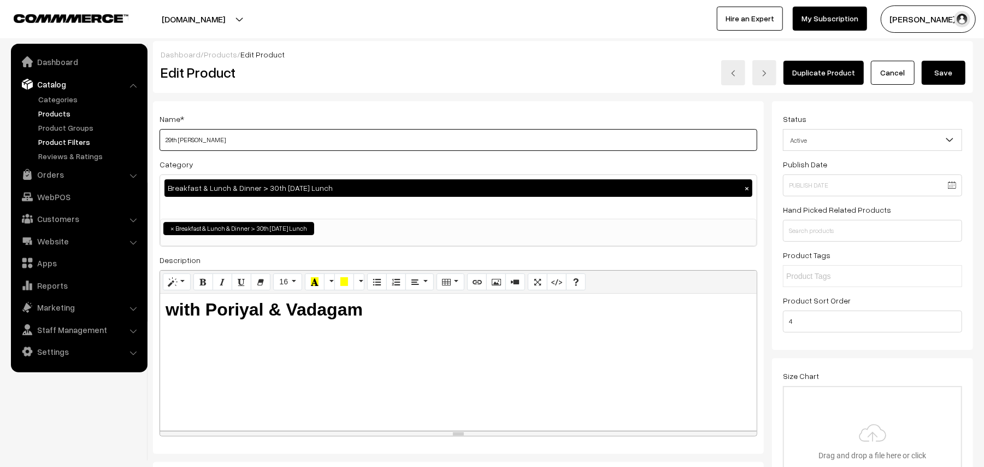
drag, startPoint x: 178, startPoint y: 141, endPoint x: 131, endPoint y: 141, distance: 46.4
drag, startPoint x: 180, startPoint y: 140, endPoint x: 323, endPoint y: 149, distance: 143.9
click at [323, 149] on input "30th [PERSON_NAME]" at bounding box center [459, 140] width 598 height 22
type input "30th Kudamilagai Sadam"
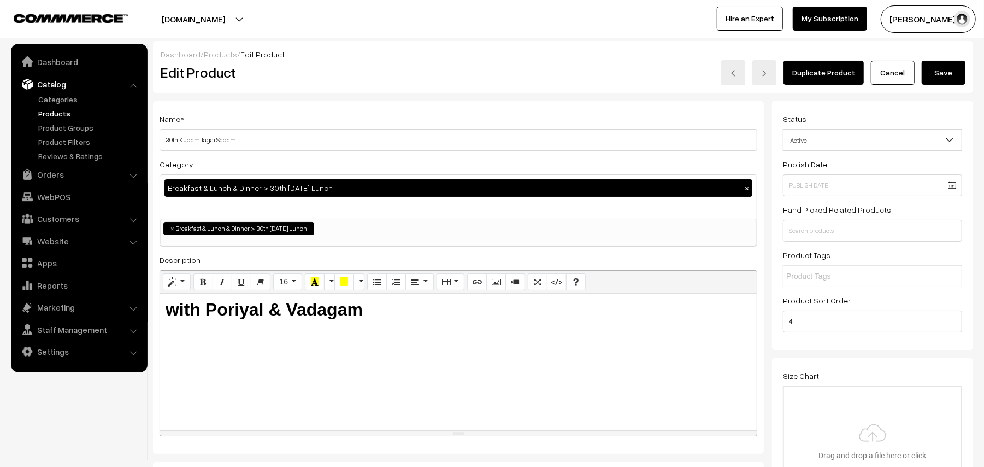
click at [941, 70] on button "Save" at bounding box center [944, 73] width 44 height 24
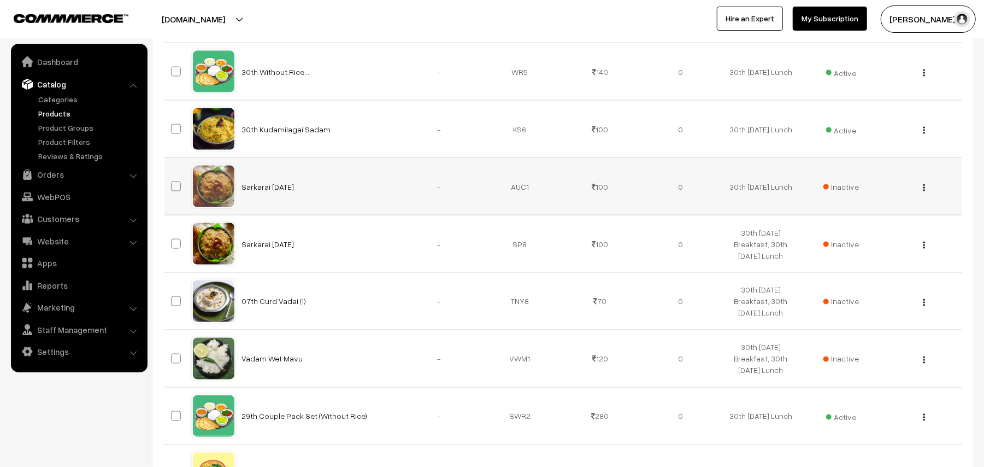
scroll to position [1275, 0]
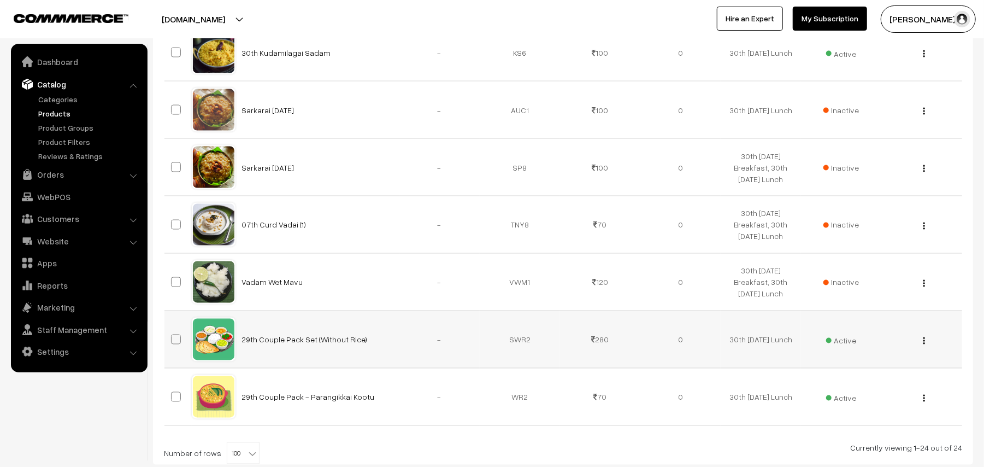
click at [923, 345] on button "button" at bounding box center [924, 340] width 3 height 9
click at [864, 383] on link "Edit" at bounding box center [875, 380] width 93 height 24
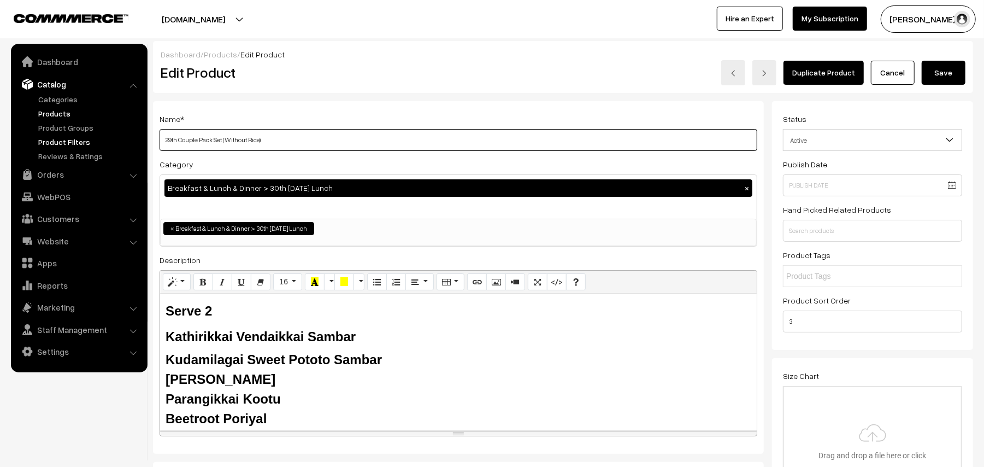
drag, startPoint x: 167, startPoint y: 140, endPoint x: 125, endPoint y: 139, distance: 42.6
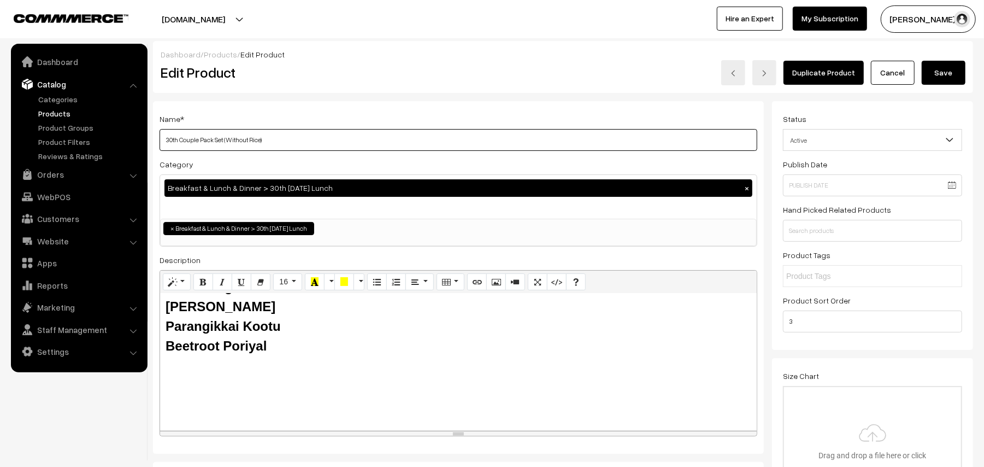
type input "30th Couple Pack Set (Without Rice)"
drag, startPoint x: 278, startPoint y: 357, endPoint x: 256, endPoint y: 351, distance: 22.8
click at [259, 350] on div "Serve 2 Kathirikkai Vendaikkai Sambar Kudamilagai Sweet Pototo Sambar Kalyana R…" at bounding box center [458, 361] width 597 height 137
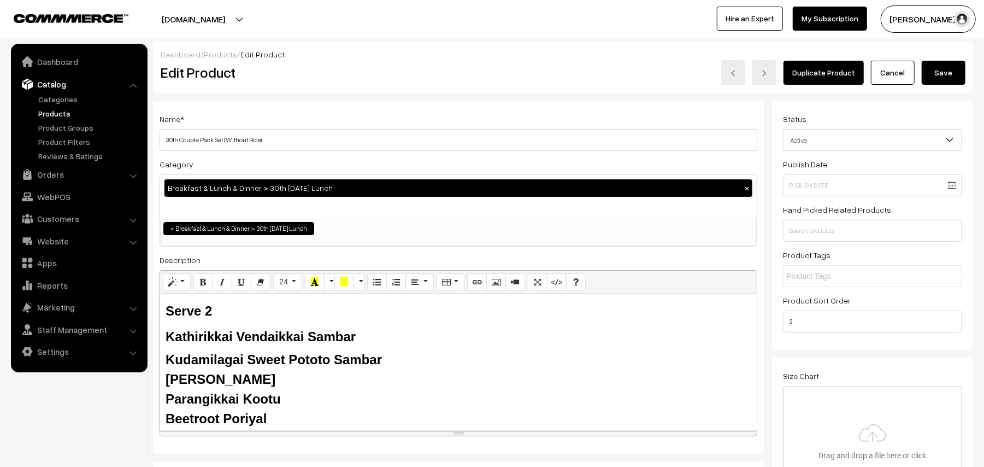
click at [288, 407] on div "Parangikkai Kootu" at bounding box center [459, 399] width 586 height 20
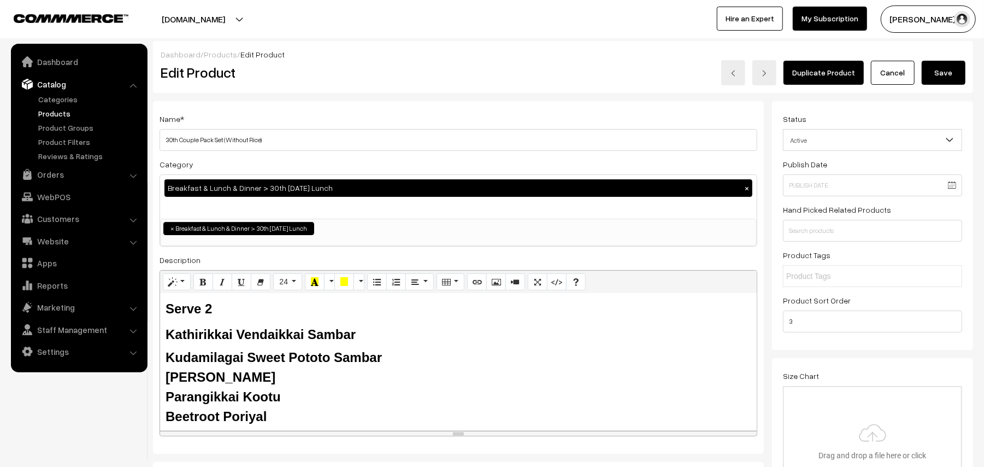
drag, startPoint x: 249, startPoint y: 409, endPoint x: 160, endPoint y: 333, distance: 117.0
click at [160, 333] on div "Serve 2 Kathirikkai Vendaikkai Sambar Kudamilagai Sweet Pototo Sambar Kalyana R…" at bounding box center [458, 361] width 597 height 137
paste div
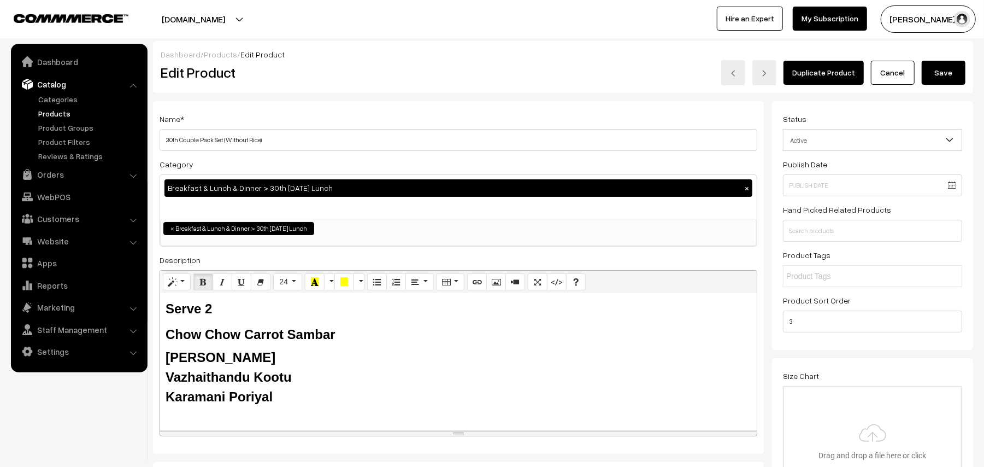
click at [936, 81] on button "Save" at bounding box center [944, 73] width 44 height 24
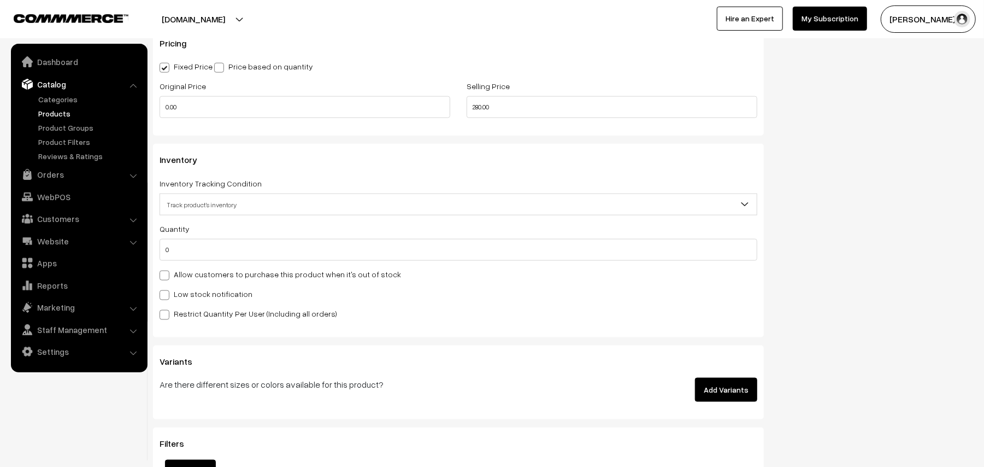
scroll to position [1032, 0]
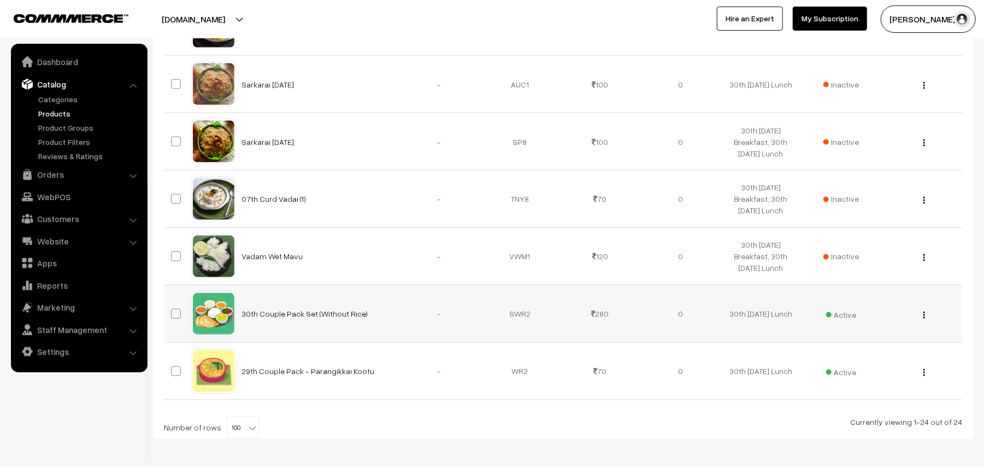
scroll to position [1348, 0]
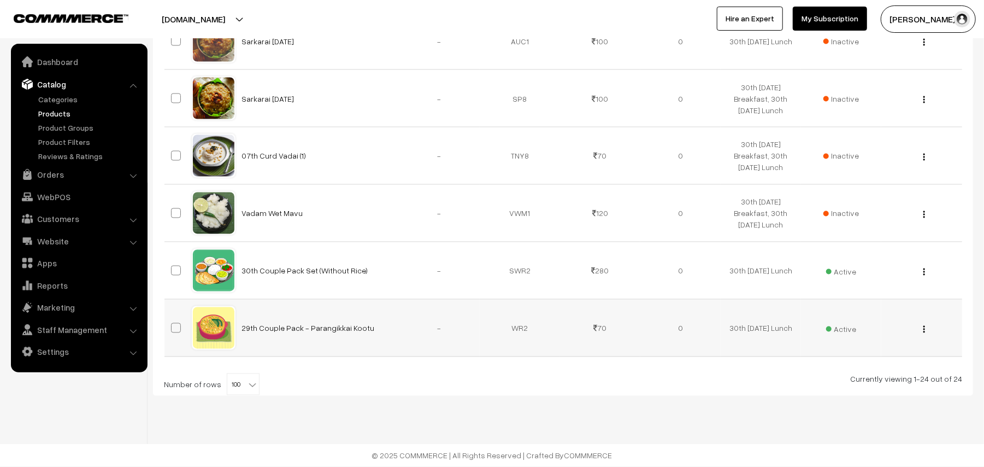
click at [925, 328] on img "button" at bounding box center [924, 329] width 2 height 7
click at [872, 358] on link "Edit" at bounding box center [875, 369] width 93 height 24
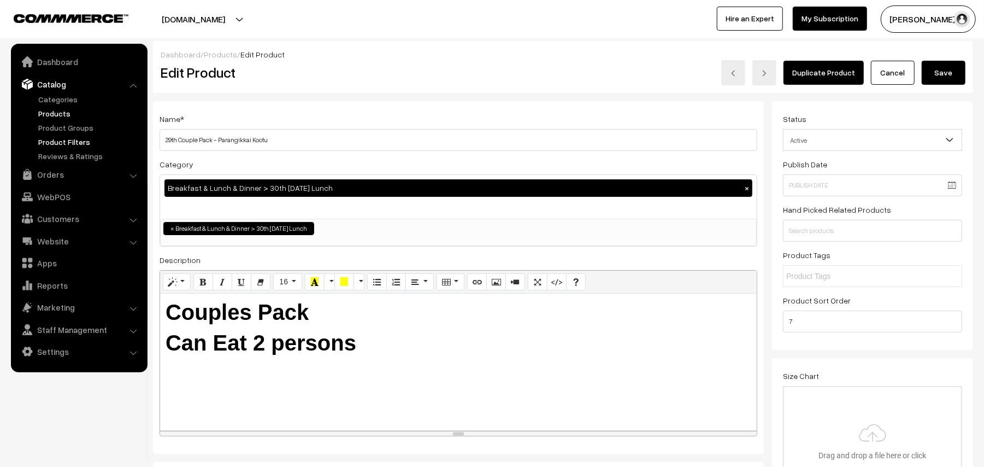
drag, startPoint x: 178, startPoint y: 141, endPoint x: 119, endPoint y: 142, distance: 59.6
drag, startPoint x: 217, startPoint y: 139, endPoint x: 704, endPoint y: 203, distance: 490.4
click at [704, 203] on div "Name * 30th Couple Pack - Parangikkai Kootu Category Breakfast & Lunch & Dinner…" at bounding box center [458, 277] width 611 height 353
type input "30th Couple Pack - Vazhaithandu Kootu"
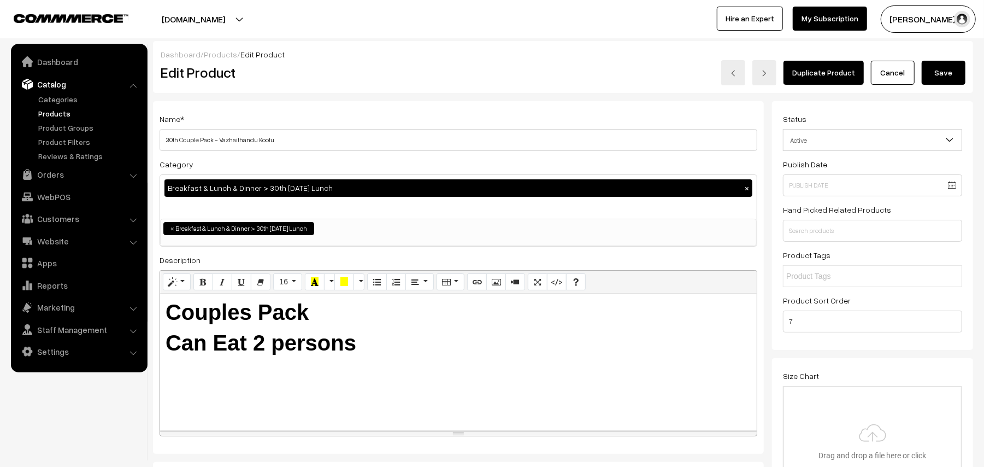
click at [936, 66] on button "Save" at bounding box center [944, 73] width 44 height 24
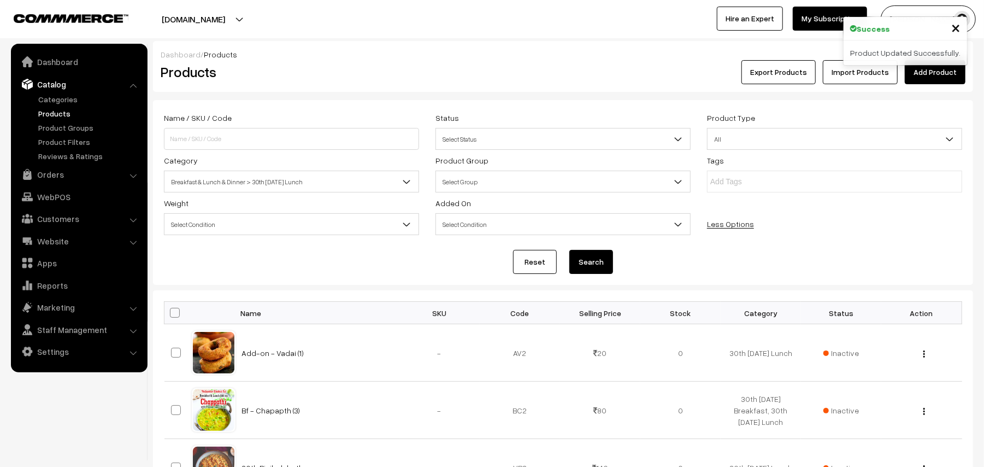
click at [173, 312] on span at bounding box center [175, 313] width 10 height 10
click at [172, 312] on input "checkbox" at bounding box center [167, 312] width 7 height 7
checkbox input "true"
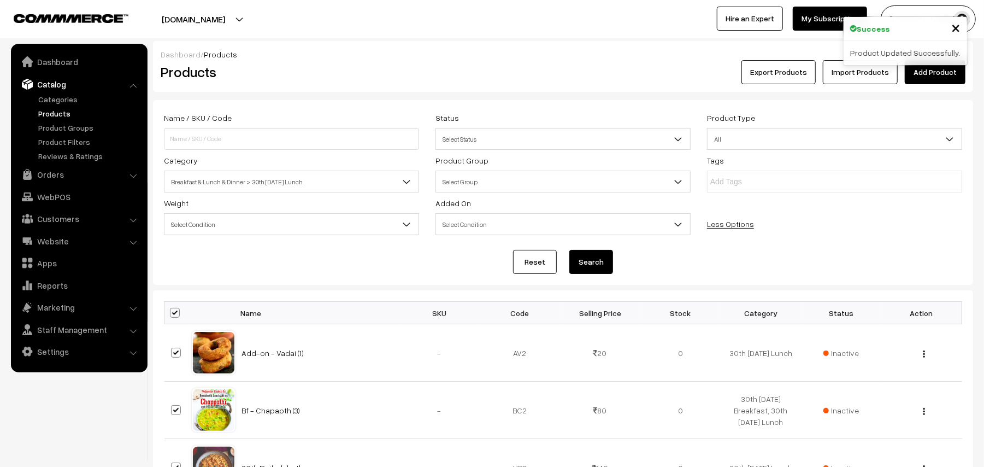
checkbox input "true"
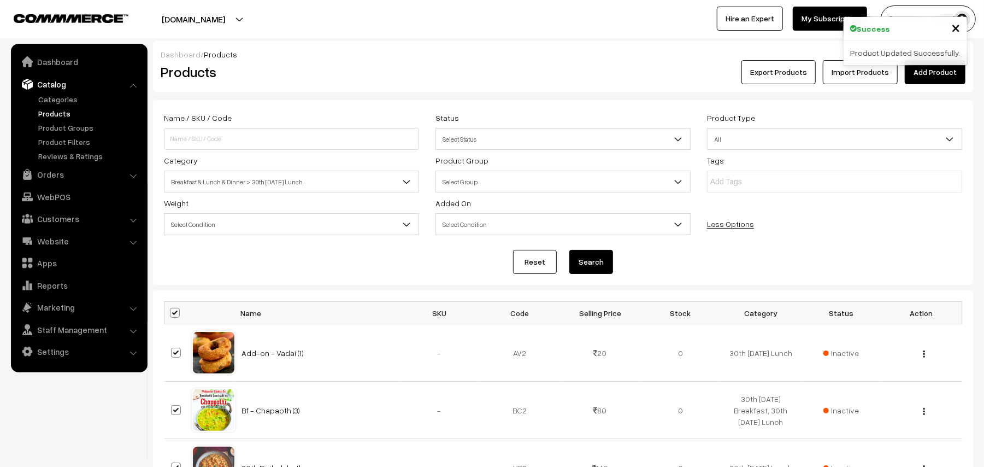
checkbox input "true"
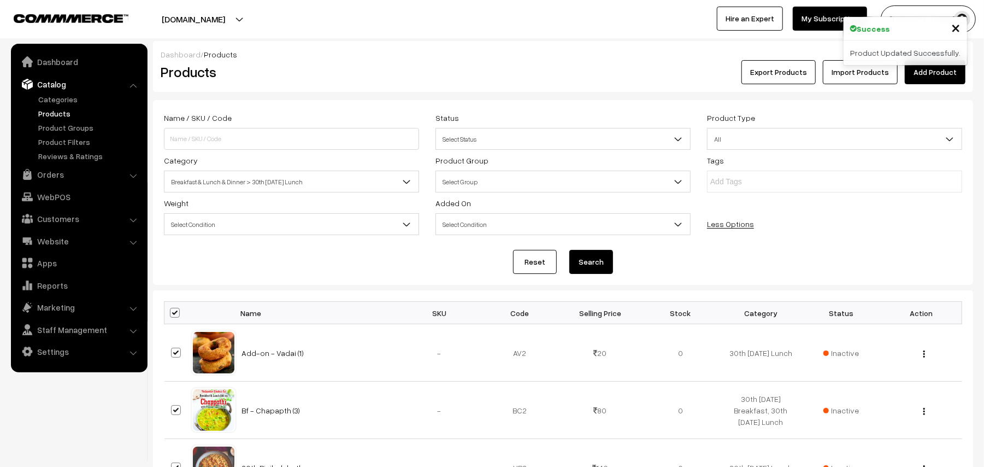
checkbox input "true"
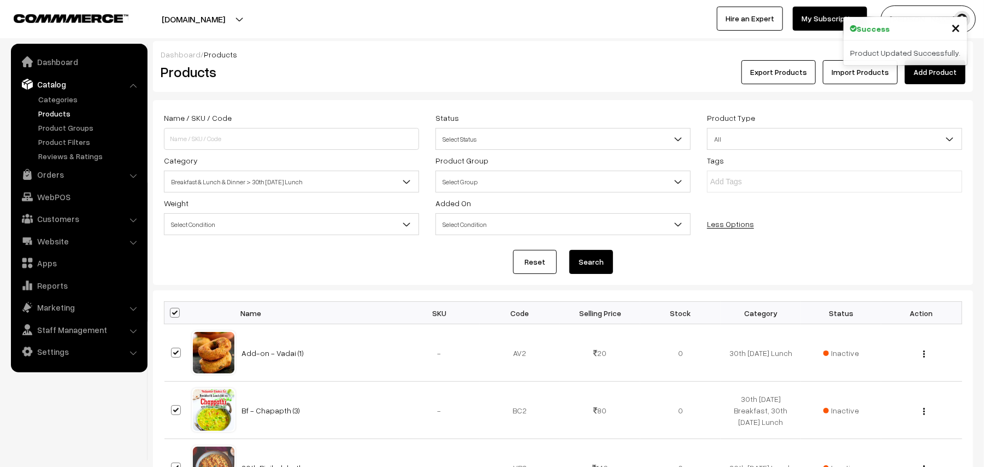
checkbox input "true"
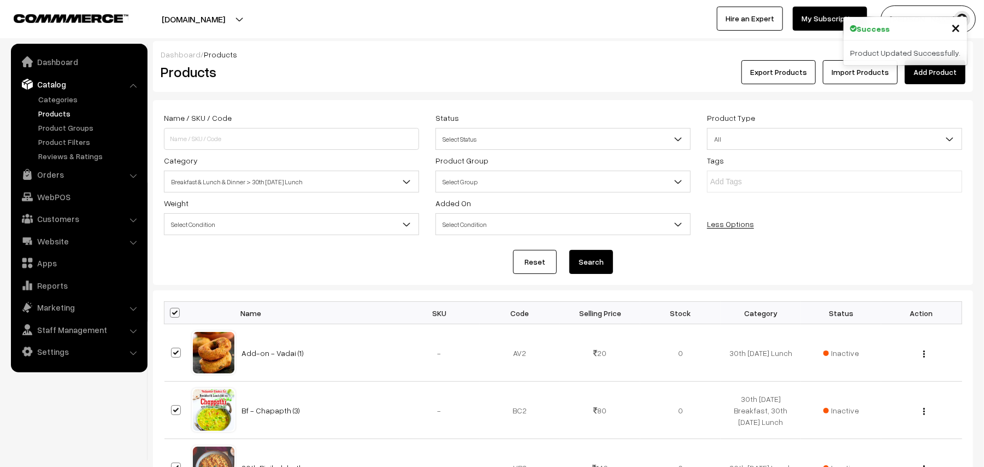
checkbox input "true"
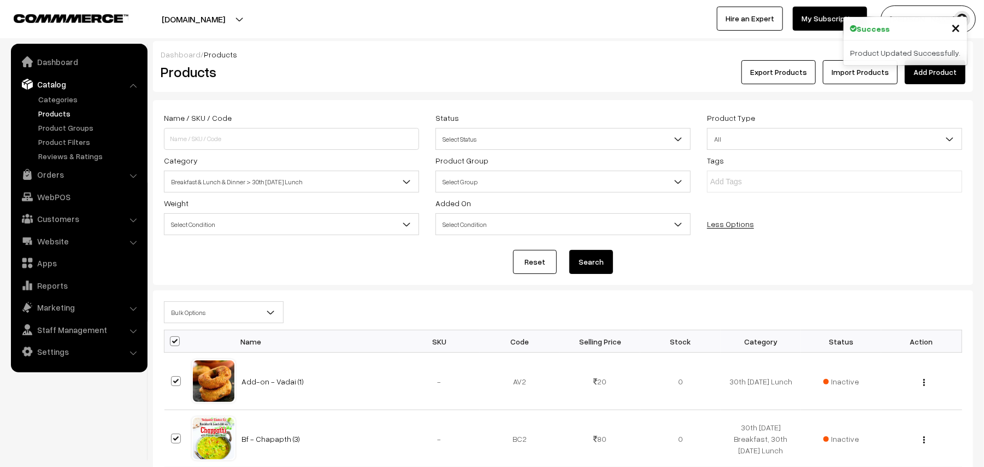
click at [202, 315] on span "Bulk Options" at bounding box center [223, 312] width 119 height 19
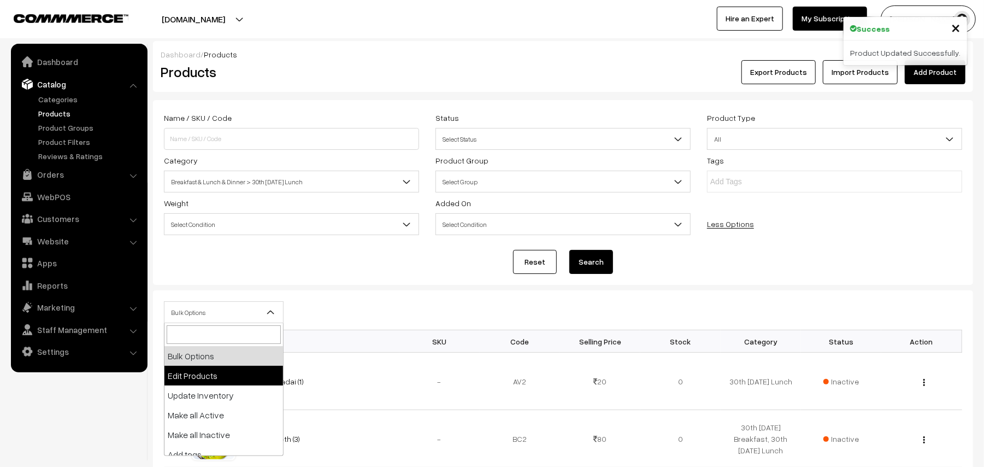
select select "editProduct"
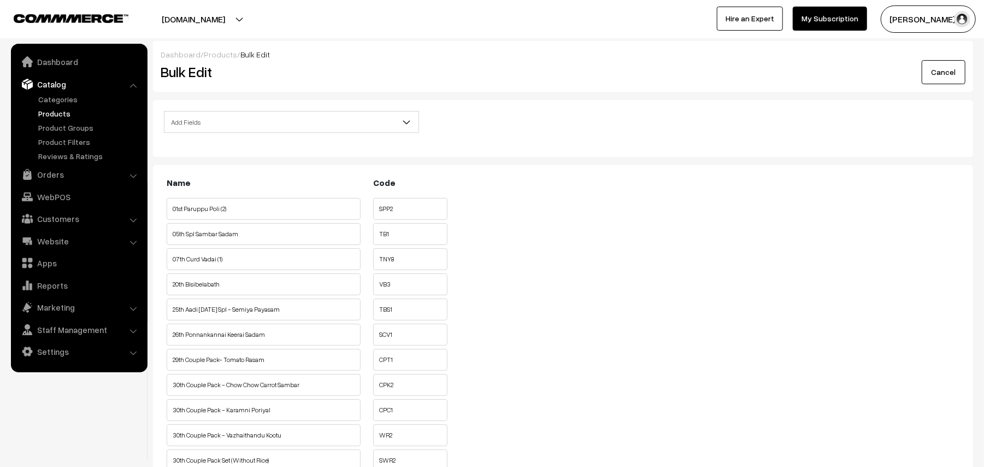
click at [222, 119] on span "Add Fields" at bounding box center [291, 122] width 254 height 19
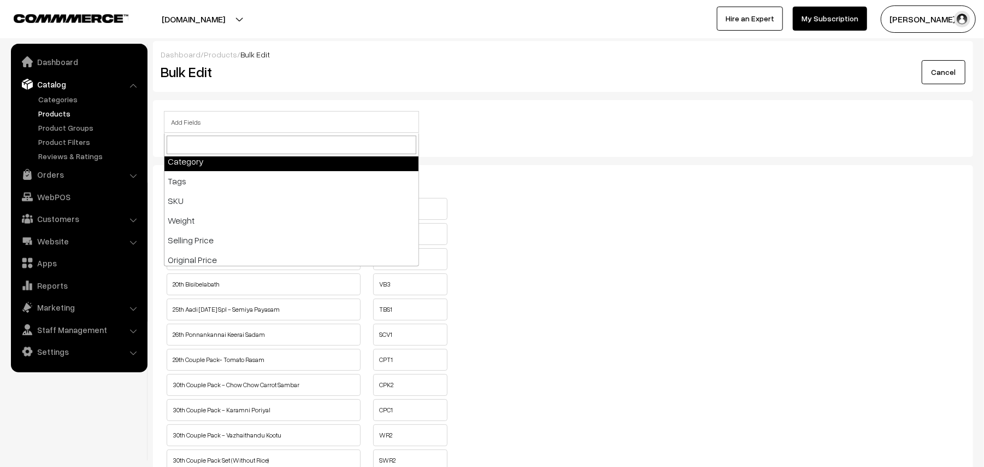
scroll to position [145, 0]
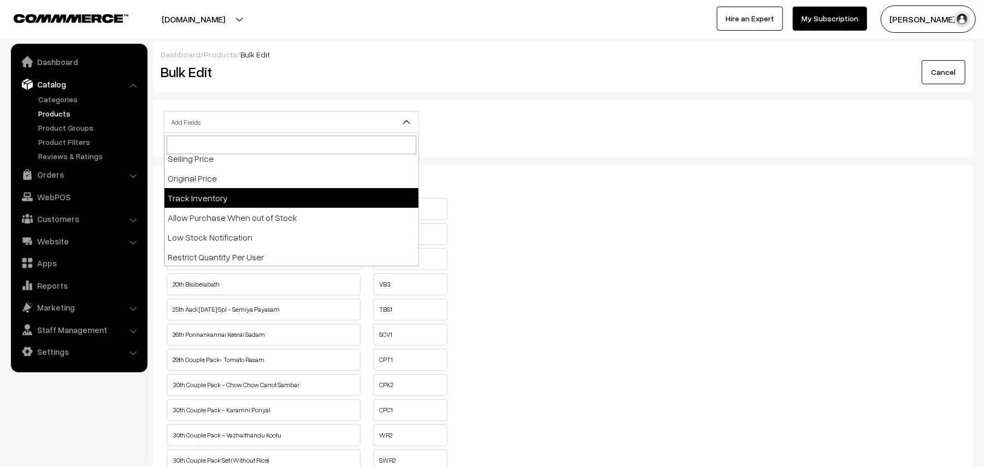
select select "allow-purchase"
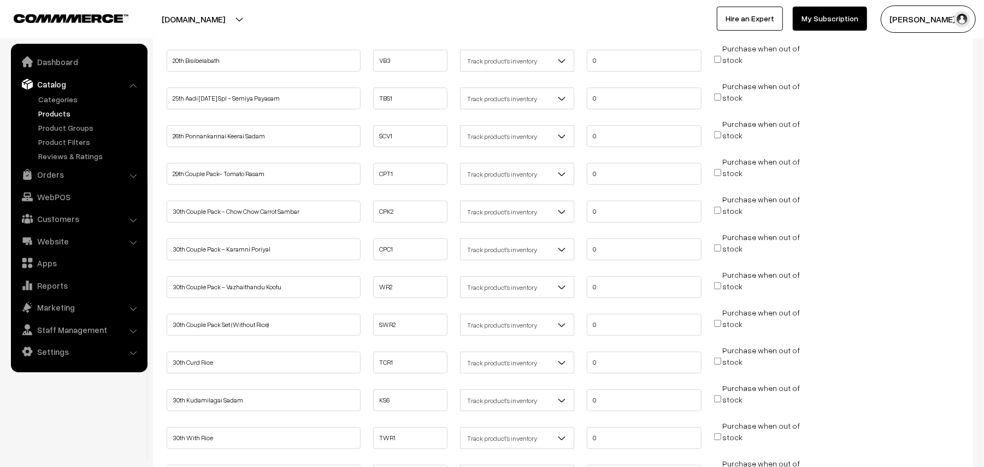
scroll to position [219, 0]
click at [178, 243] on input "29th Couple Pack- Tomato Rasam" at bounding box center [264, 246] width 194 height 22
click at [298, 239] on input "29th Couple Pack- Tomato Rasam" at bounding box center [264, 246] width 194 height 22
drag, startPoint x: 298, startPoint y: 243, endPoint x: 186, endPoint y: 233, distance: 113.0
click at [186, 233] on ul "29th Couple Pack- Tomato Rasam CPT1 Don't track inventory 0 stock" at bounding box center [563, 242] width 798 height 29
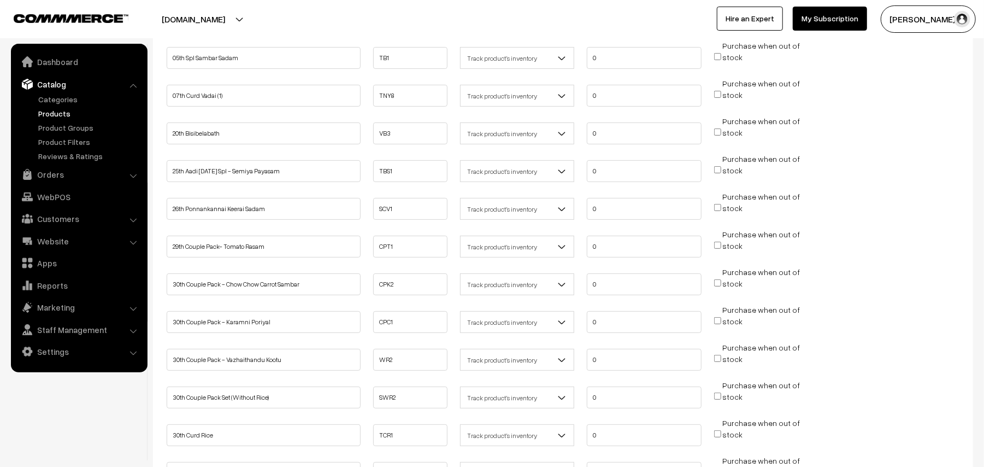
click at [719, 247] on input "Purchase when out of stock" at bounding box center [717, 244] width 7 height 7
checkbox input "true"
click at [715, 282] on input "Purchase when out of stock" at bounding box center [717, 282] width 7 height 7
checkbox input "true"
click at [716, 320] on input "Purchase when out of stock" at bounding box center [717, 320] width 7 height 7
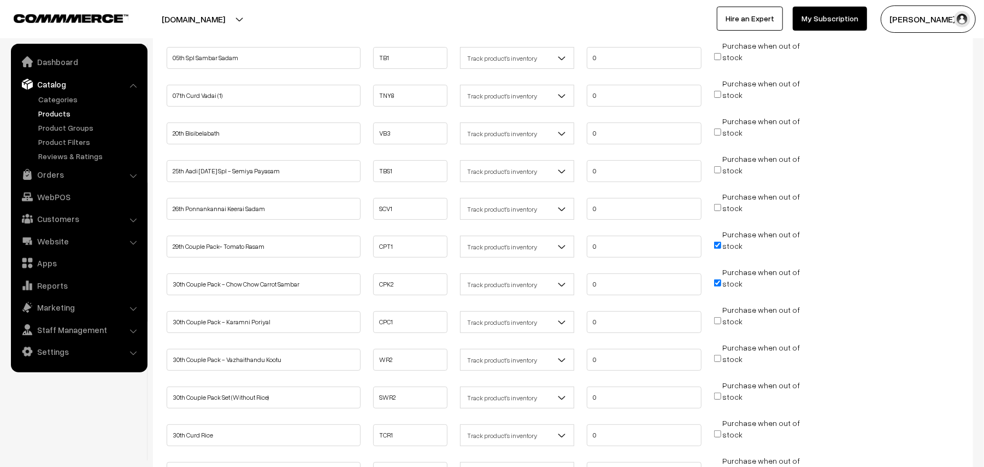
checkbox input "true"
click at [718, 356] on input "Purchase when out of stock" at bounding box center [717, 358] width 7 height 7
checkbox input "true"
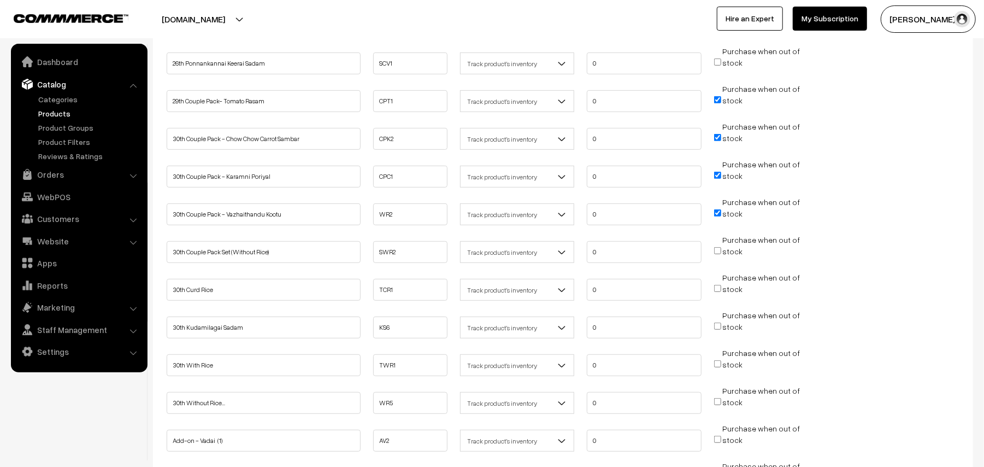
click at [717, 252] on input "Purchase when out of stock" at bounding box center [717, 250] width 7 height 7
checkbox input "true"
click at [719, 286] on input "Purchase when out of stock" at bounding box center [717, 288] width 7 height 7
checkbox input "true"
click at [717, 327] on input "Purchase when out of stock" at bounding box center [717, 325] width 7 height 7
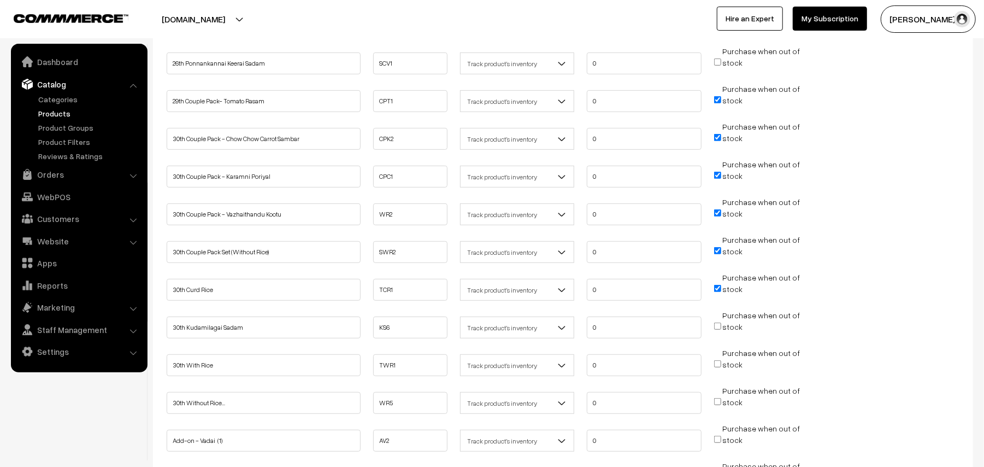
checkbox input "true"
click at [719, 362] on input "Purchase when out of stock" at bounding box center [717, 363] width 7 height 7
checkbox input "true"
click at [719, 402] on input "Purchase when out of stock" at bounding box center [717, 401] width 7 height 7
checkbox input "true"
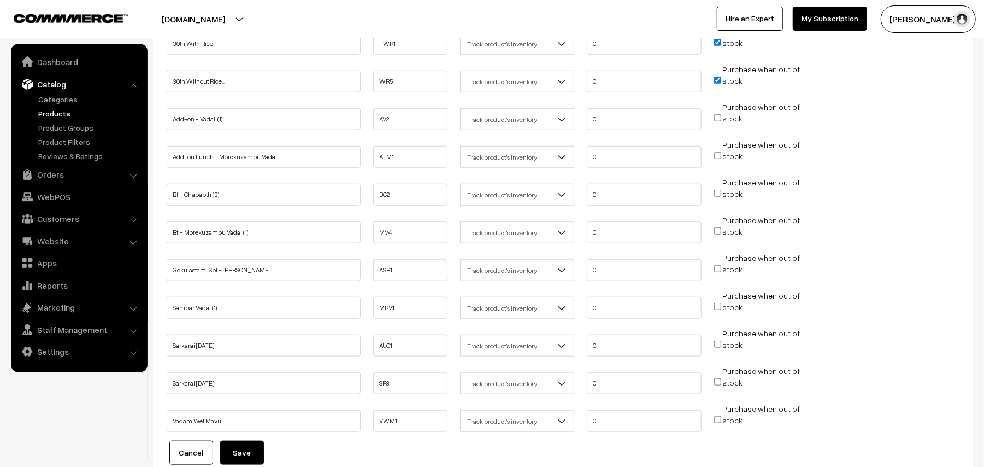
scroll to position [778, 0]
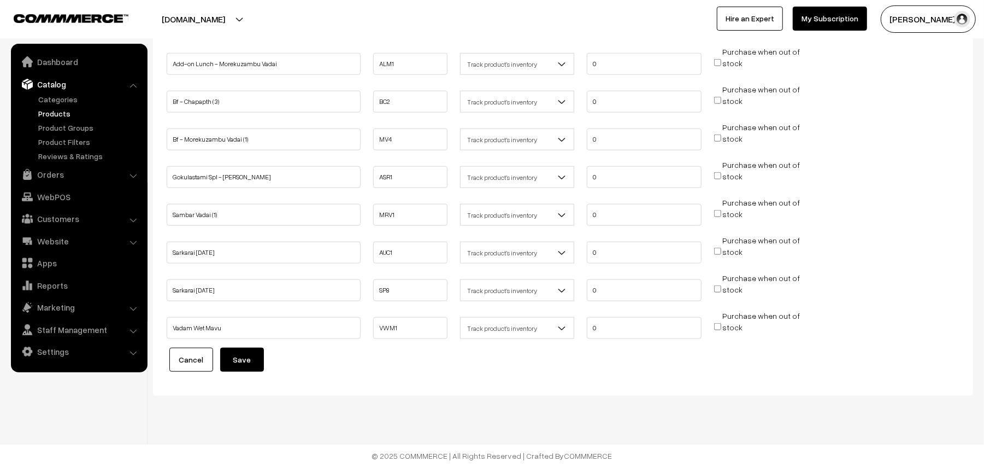
click at [237, 351] on button "Save" at bounding box center [242, 359] width 44 height 24
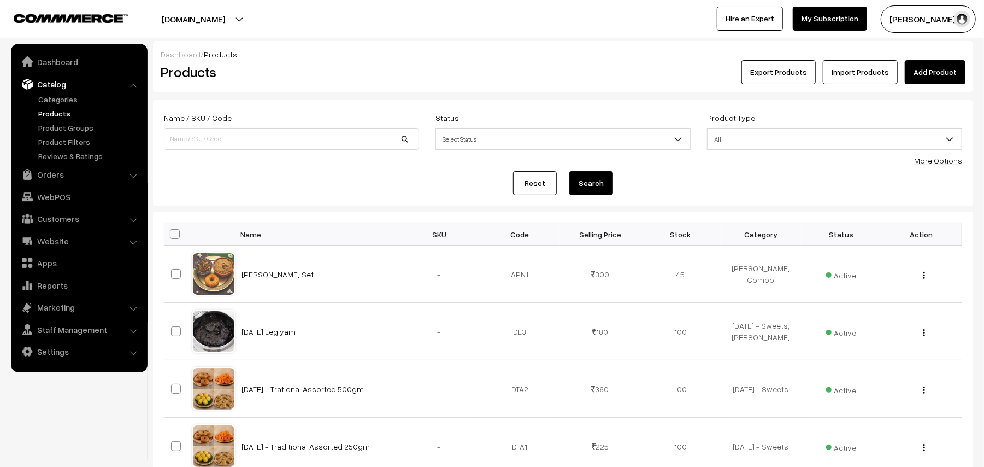
click at [945, 161] on link "More Options" at bounding box center [938, 160] width 48 height 9
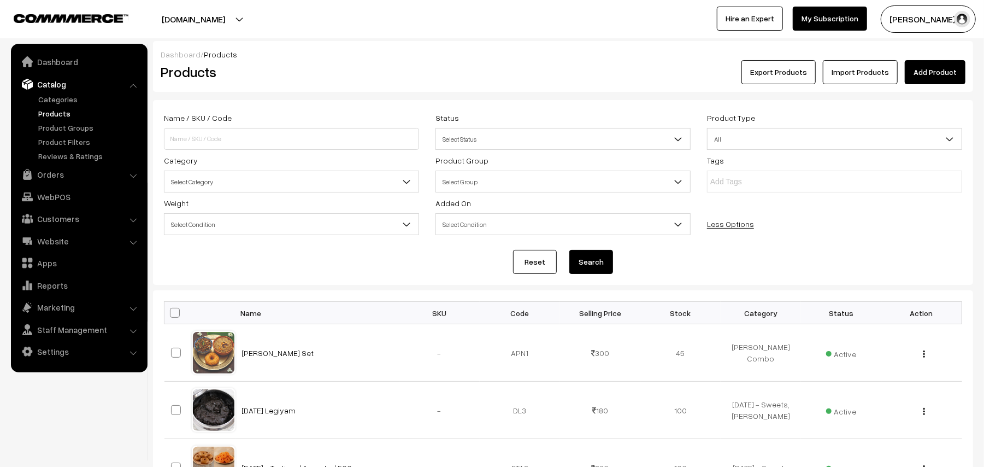
click at [237, 185] on span "Select Category" at bounding box center [291, 181] width 254 height 19
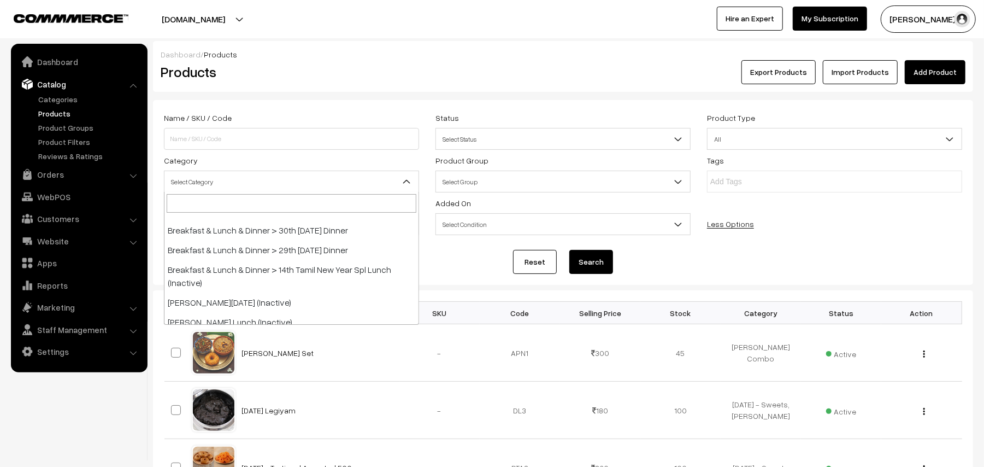
scroll to position [219, 0]
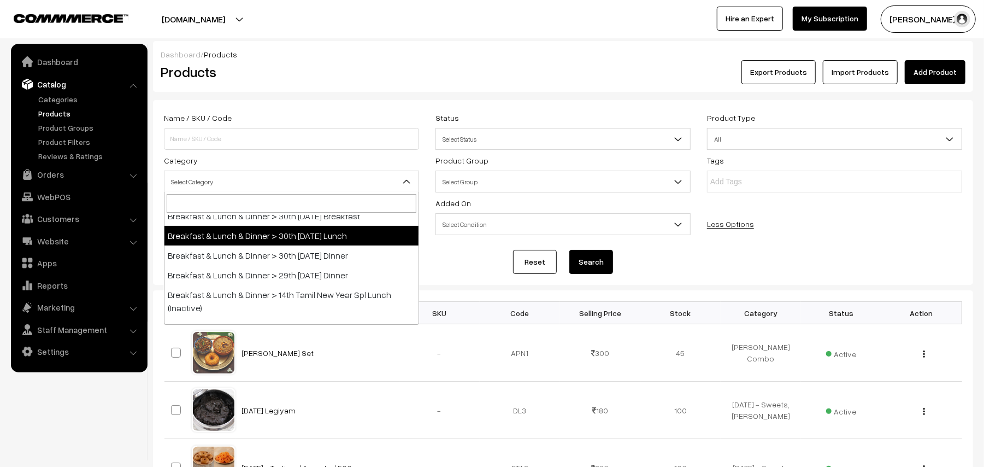
select select "95"
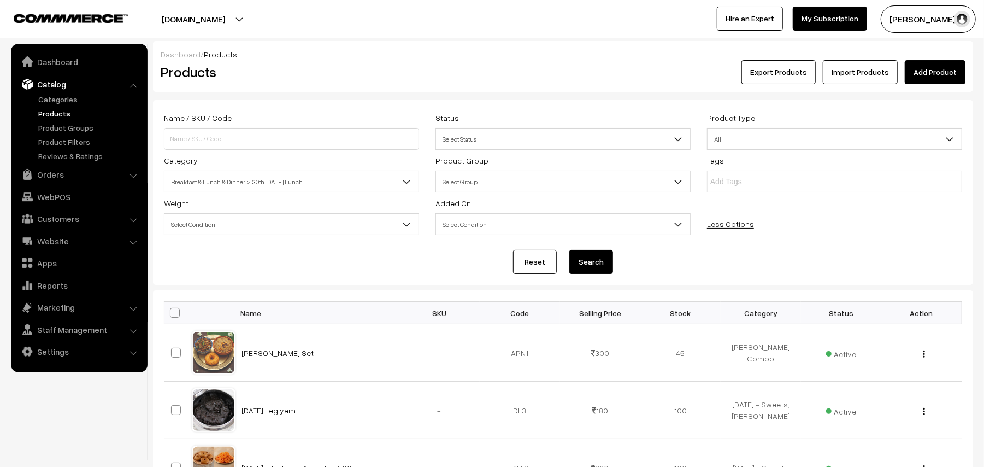
click at [584, 250] on button "Search" at bounding box center [591, 262] width 44 height 24
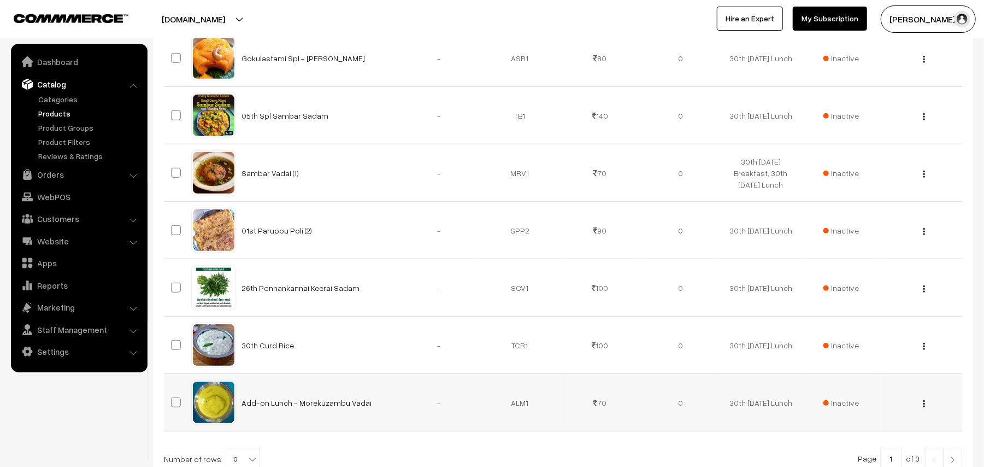
scroll to position [570, 0]
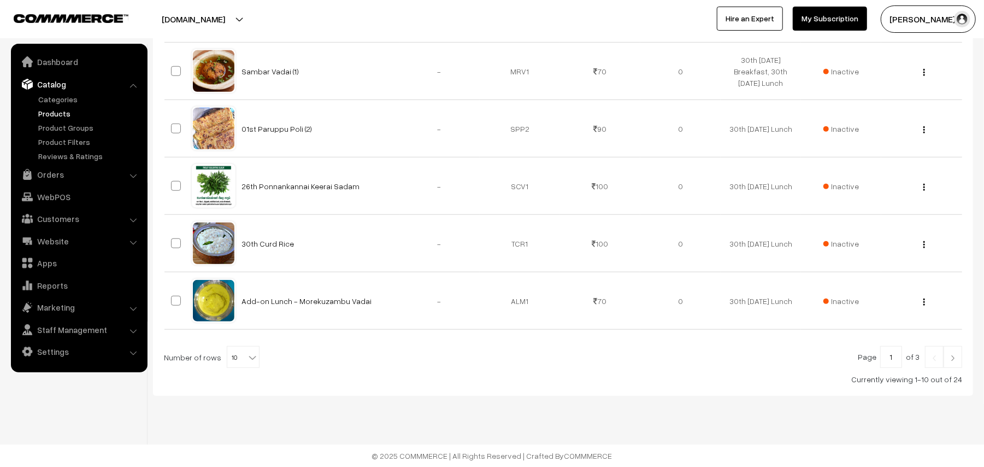
click at [229, 357] on span "10" at bounding box center [243, 357] width 32 height 22
select select "90"
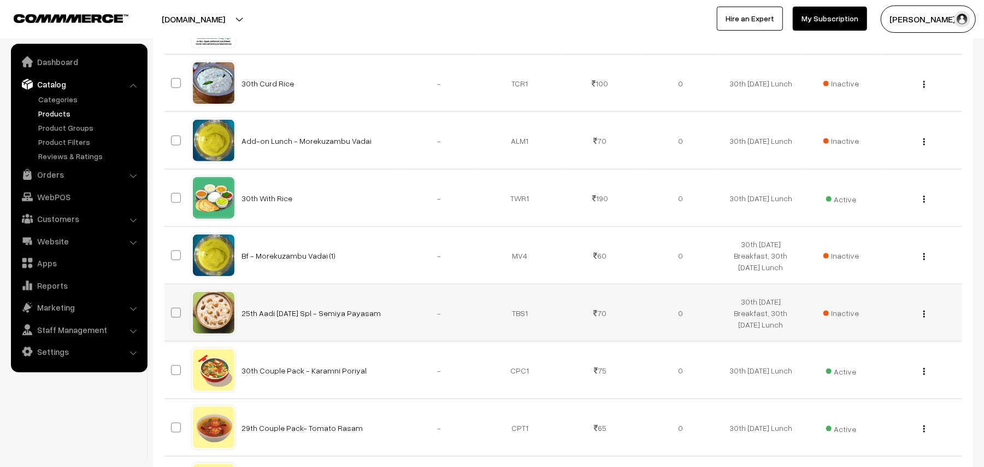
scroll to position [947, 0]
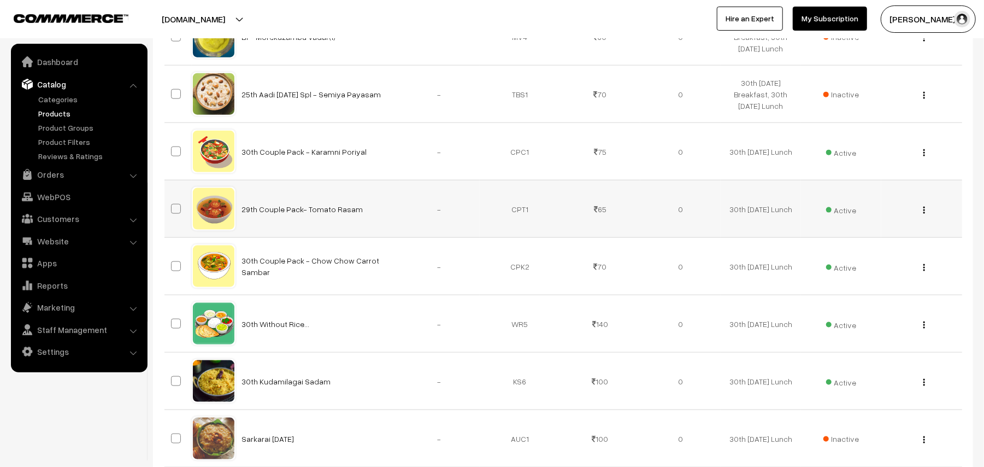
click at [923, 211] on img "button" at bounding box center [924, 209] width 2 height 7
click at [837, 252] on link "Edit" at bounding box center [875, 250] width 93 height 24
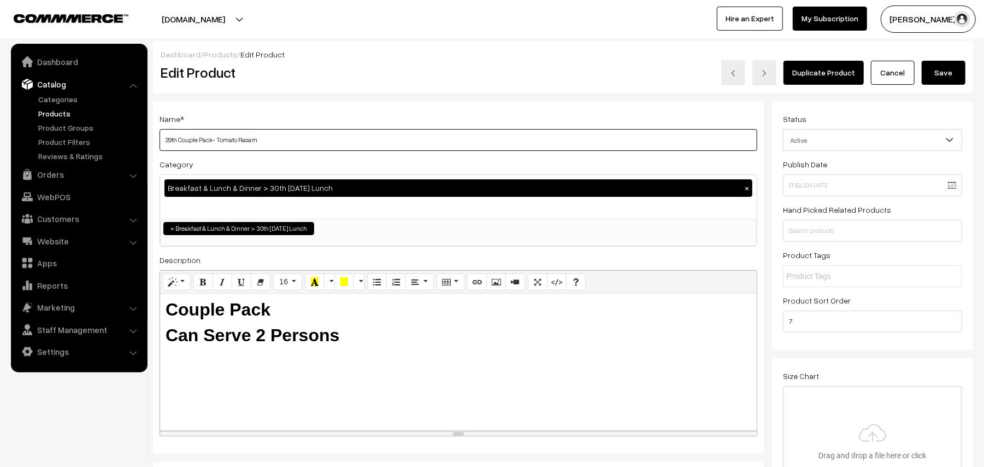
drag, startPoint x: 177, startPoint y: 140, endPoint x: 99, endPoint y: 133, distance: 77.8
type input "30th Couple Pack- Tomato Rasam"
click at [952, 69] on button "Save" at bounding box center [944, 73] width 44 height 24
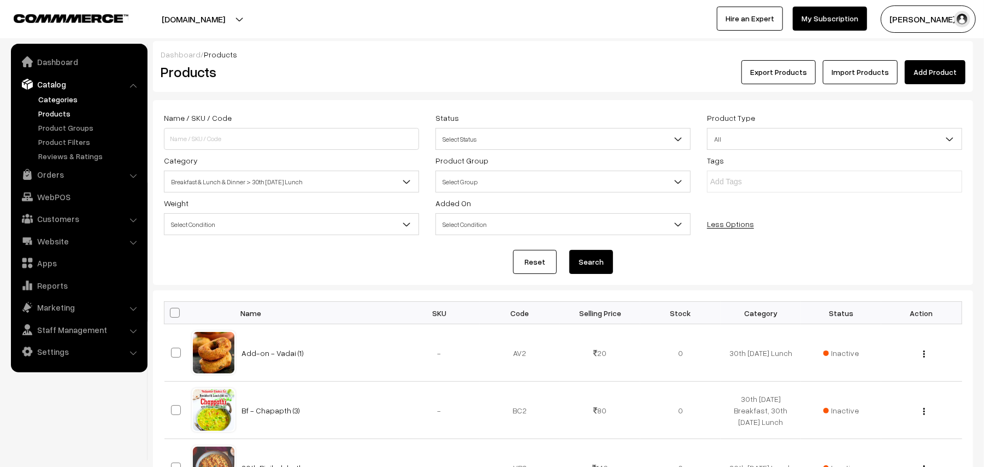
click at [62, 102] on link "Categories" at bounding box center [90, 98] width 108 height 11
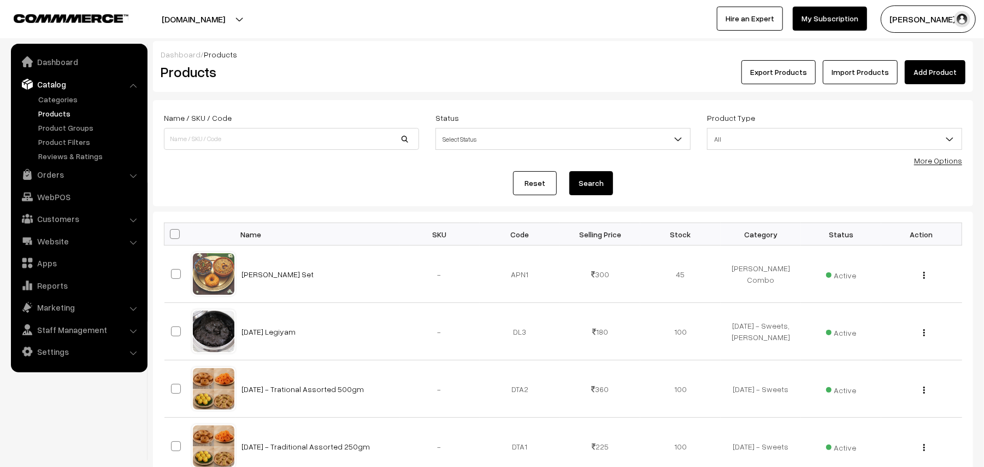
click at [927, 165] on div "More Options" at bounding box center [938, 160] width 48 height 11
click at [949, 162] on link "More Options" at bounding box center [938, 160] width 48 height 9
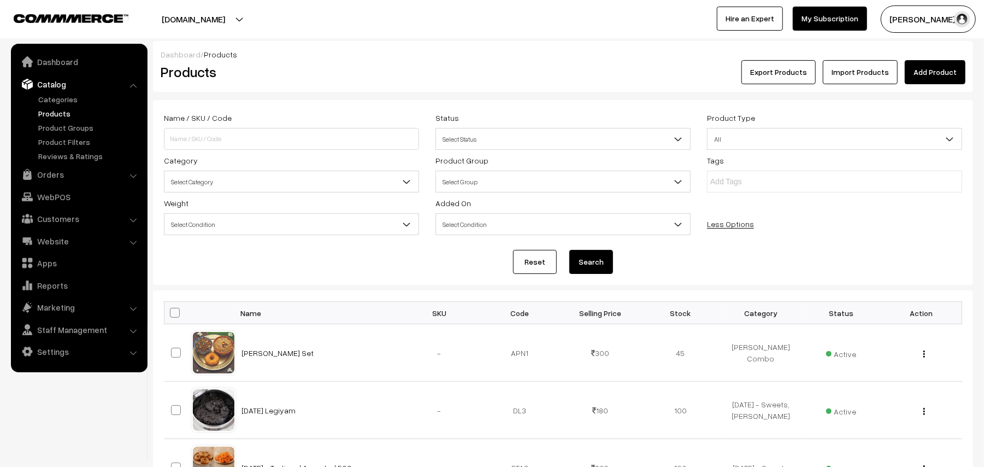
click at [202, 221] on span "Select Condition" at bounding box center [291, 224] width 254 height 19
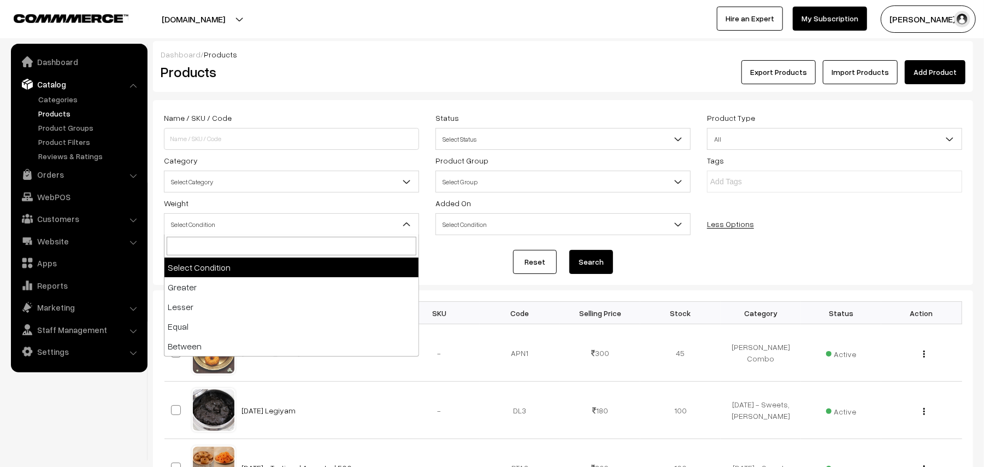
click at [214, 177] on span "Select Category" at bounding box center [291, 181] width 254 height 19
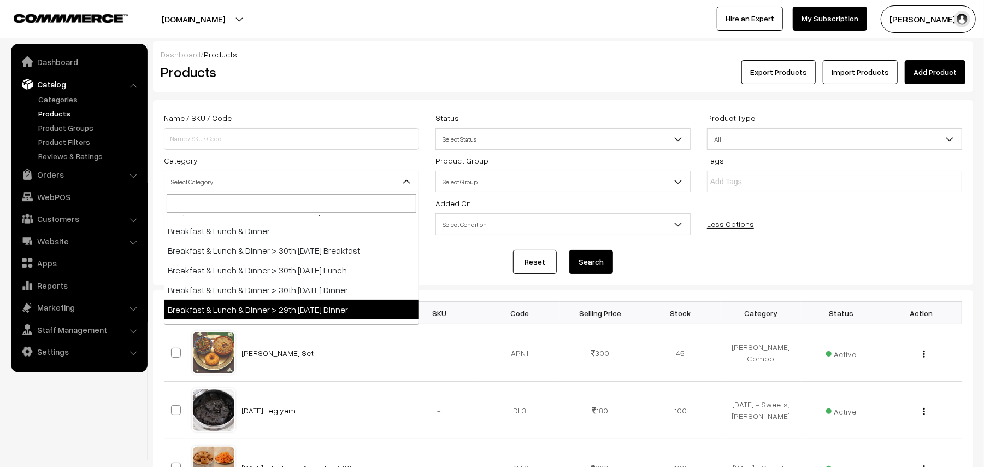
scroll to position [219, 0]
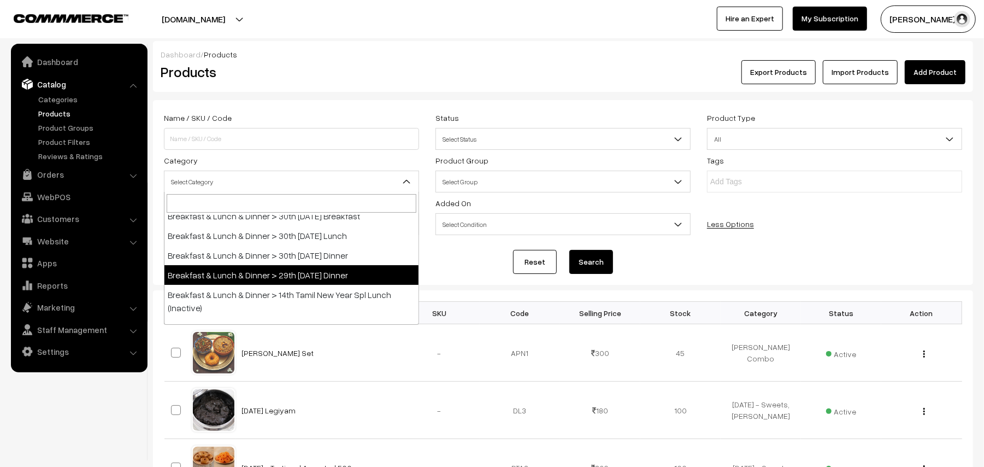
select select "96"
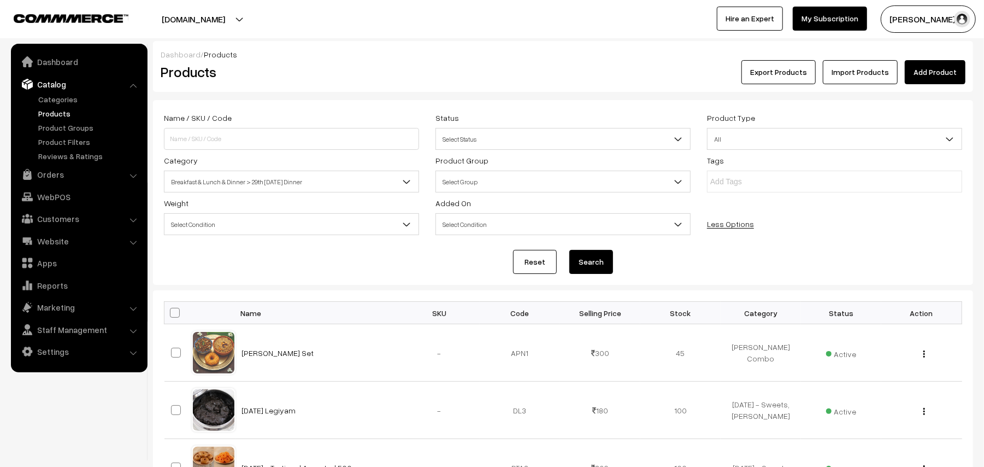
click at [606, 263] on button "Search" at bounding box center [591, 262] width 44 height 24
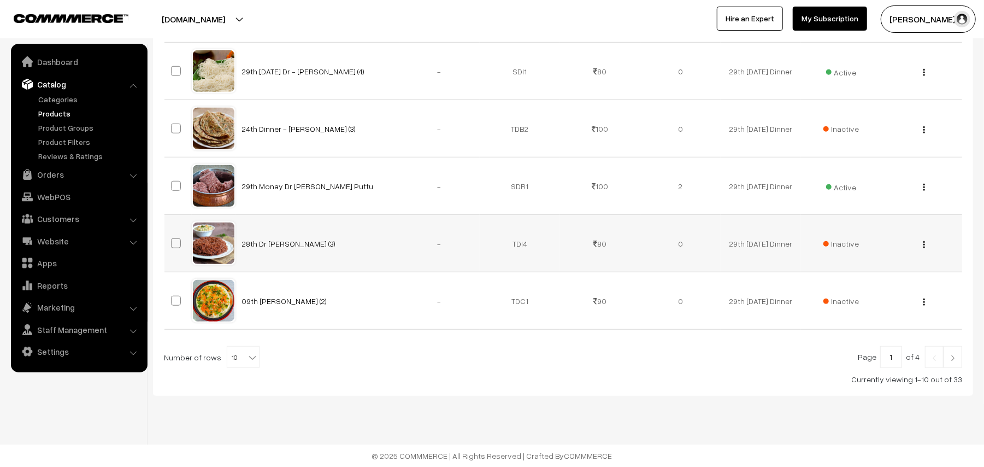
scroll to position [570, 0]
click at [315, 188] on link "29th Monay Dr [PERSON_NAME] Puttu" at bounding box center [308, 185] width 132 height 9
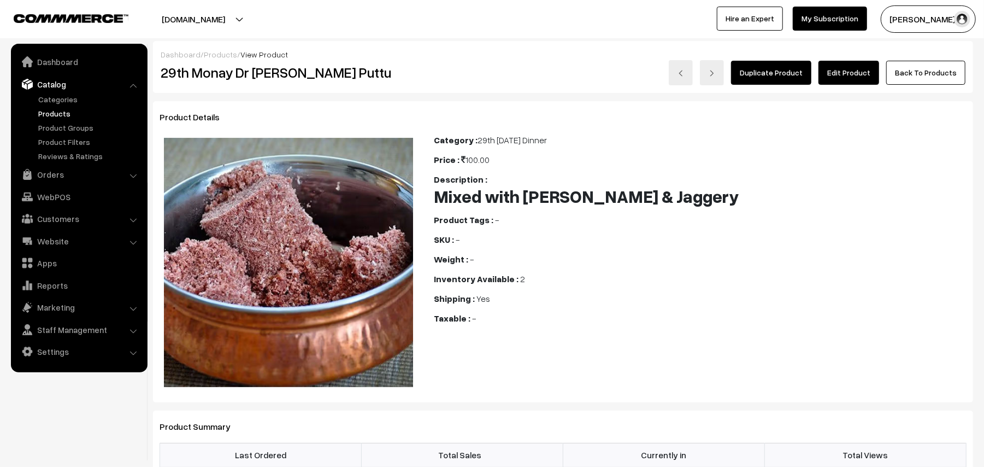
click at [846, 67] on link "Edit Product" at bounding box center [848, 73] width 61 height 24
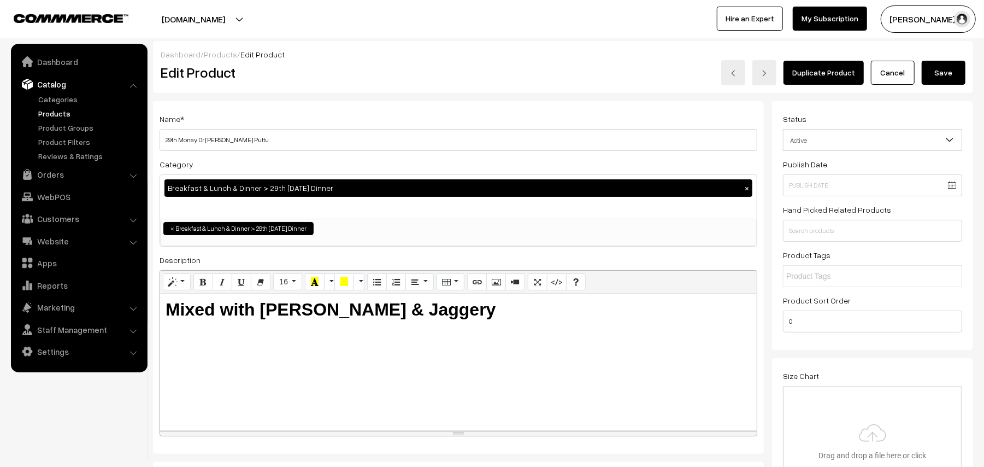
click at [893, 73] on link "Cancel" at bounding box center [893, 73] width 44 height 24
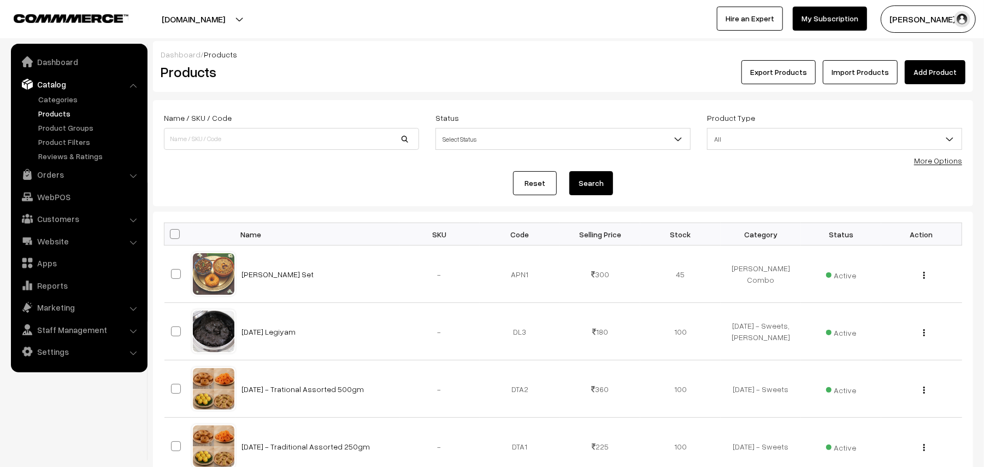
click at [54, 113] on link "Products" at bounding box center [90, 113] width 108 height 11
click at [941, 160] on link "More Options" at bounding box center [938, 160] width 48 height 9
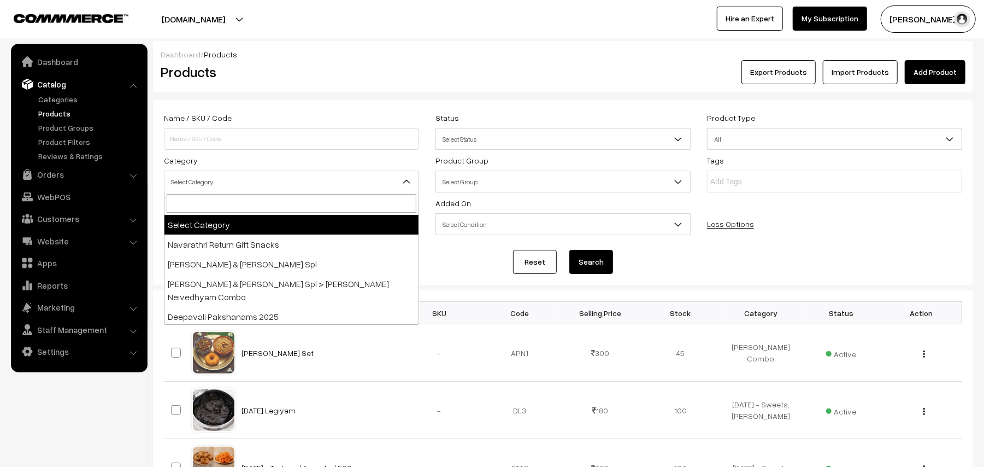
click at [233, 184] on span "Select Category" at bounding box center [291, 181] width 254 height 19
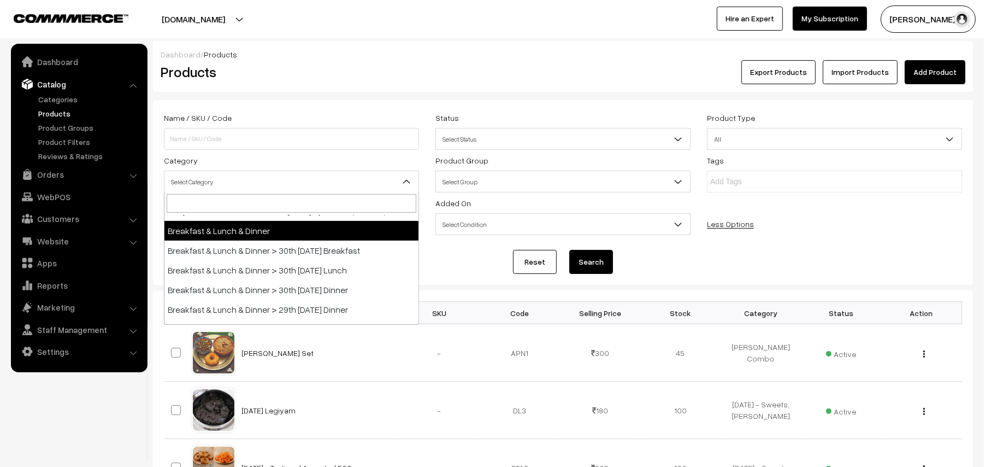
scroll to position [219, 0]
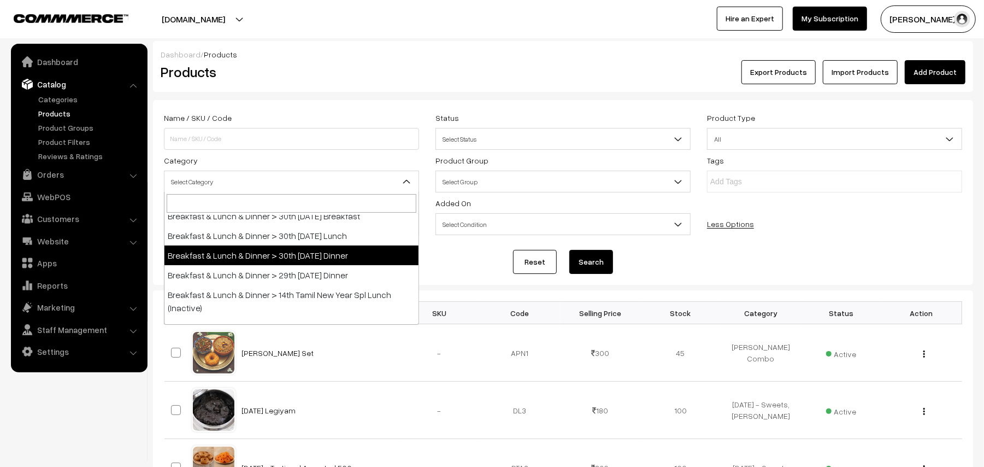
drag, startPoint x: 322, startPoint y: 251, endPoint x: 495, endPoint y: 262, distance: 173.0
select select "68"
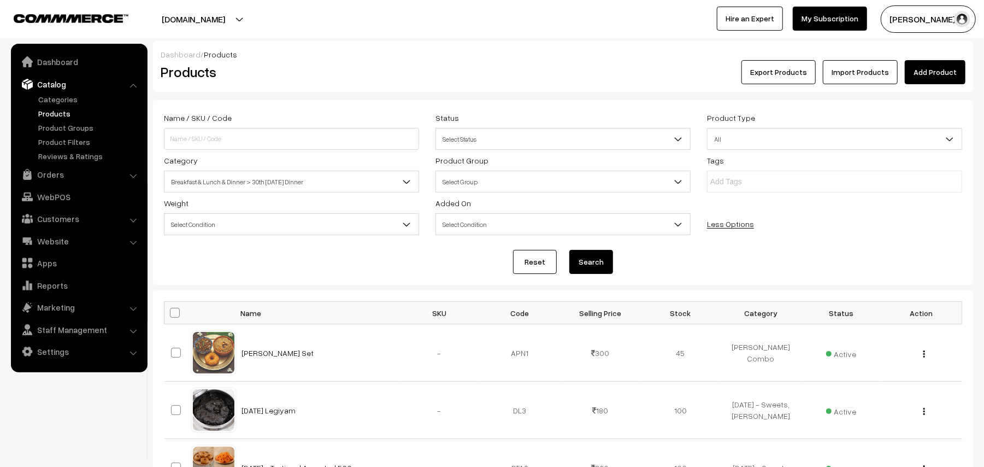
click at [582, 252] on button "Search" at bounding box center [591, 262] width 44 height 24
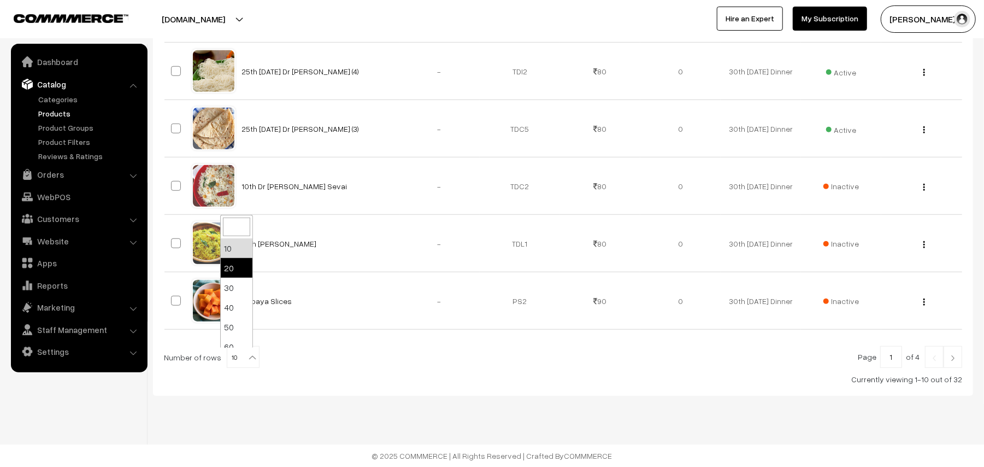
scroll to position [14, 0]
select select "60"
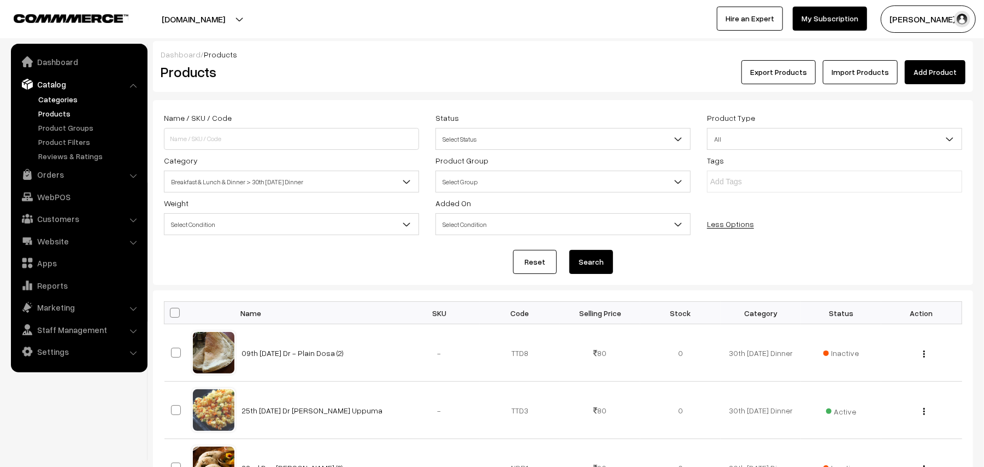
click at [58, 95] on link "Categories" at bounding box center [90, 98] width 108 height 11
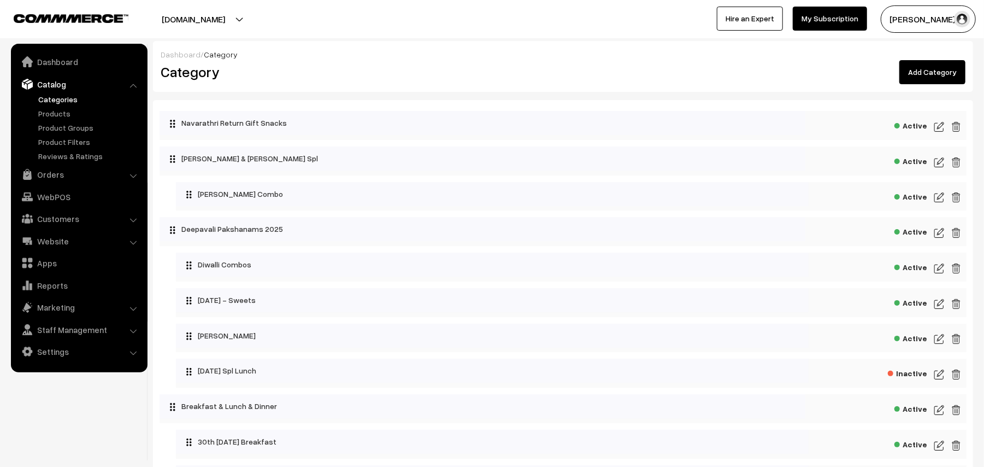
click at [50, 97] on link "Categories" at bounding box center [90, 98] width 108 height 11
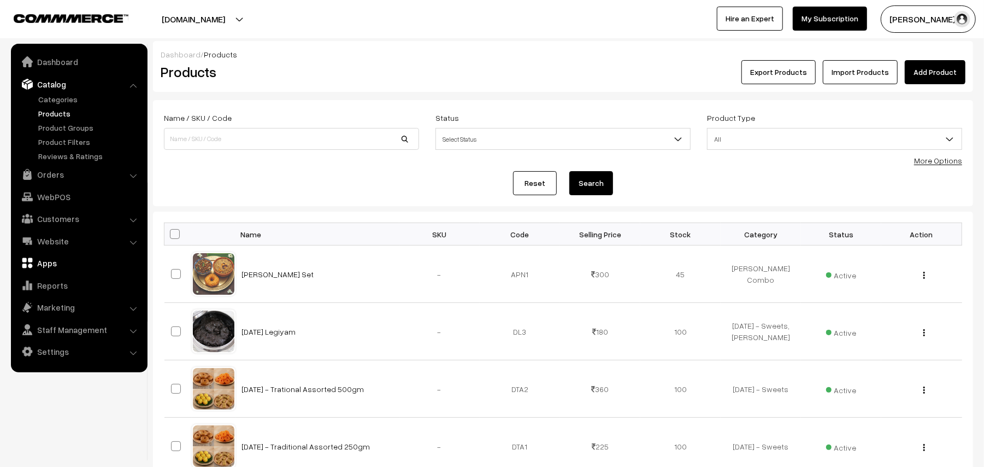
click at [58, 194] on link "WebPOS" at bounding box center [79, 197] width 130 height 20
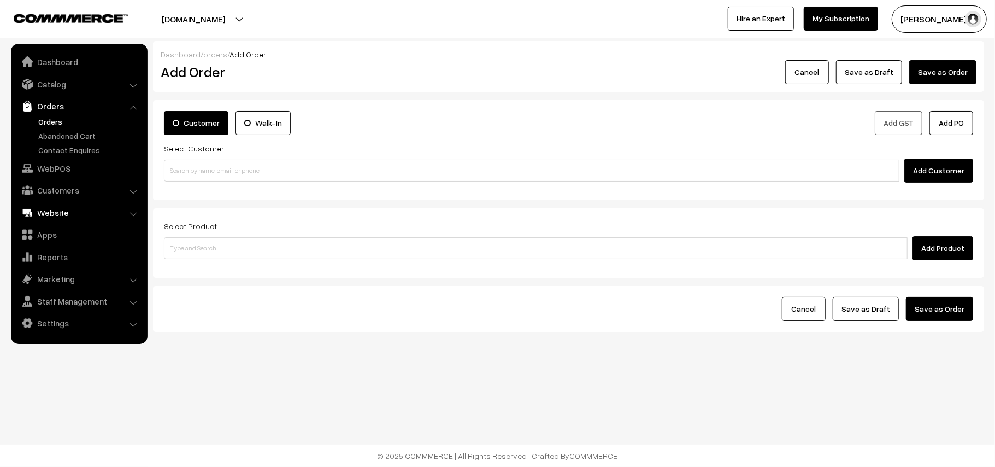
click at [60, 208] on link "Website" at bounding box center [79, 213] width 130 height 20
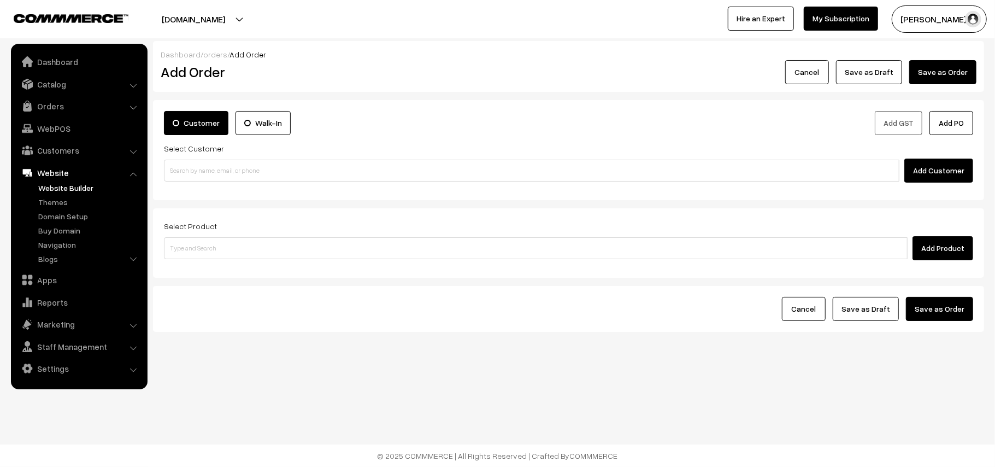
click at [61, 184] on link "Website Builder" at bounding box center [90, 187] width 108 height 11
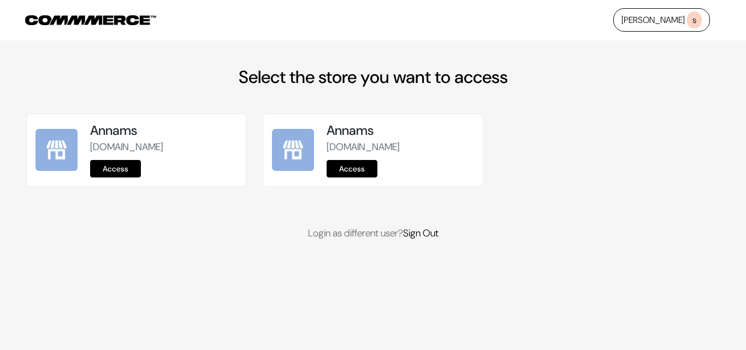
click at [109, 165] on link "Access" at bounding box center [115, 168] width 51 height 17
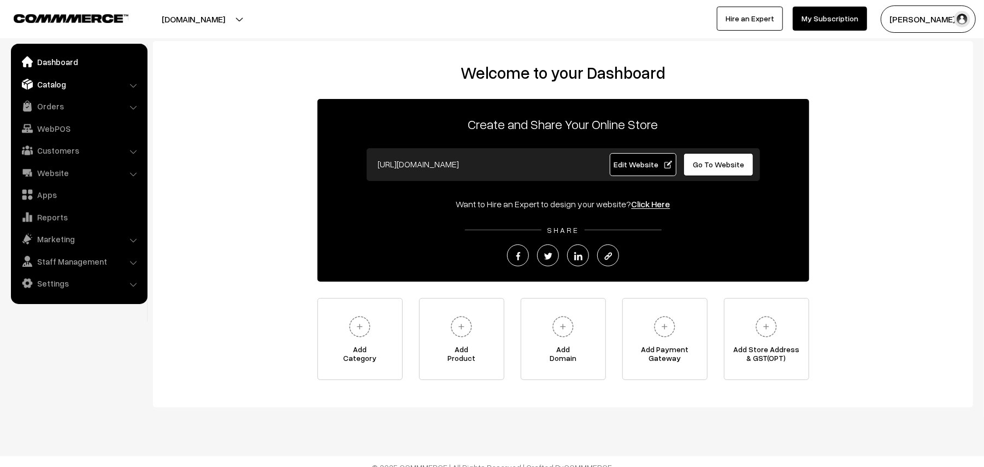
click at [64, 84] on link "Catalog" at bounding box center [79, 84] width 130 height 20
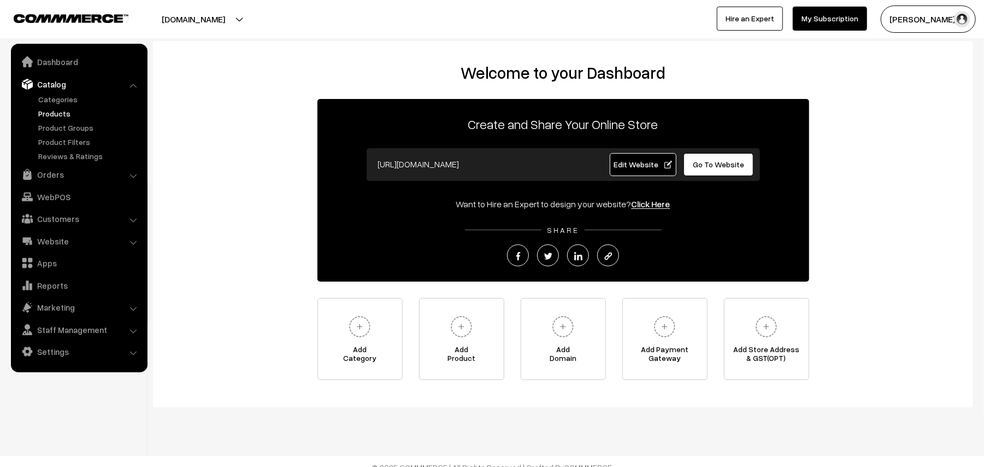
click at [60, 111] on link "Products" at bounding box center [90, 113] width 108 height 11
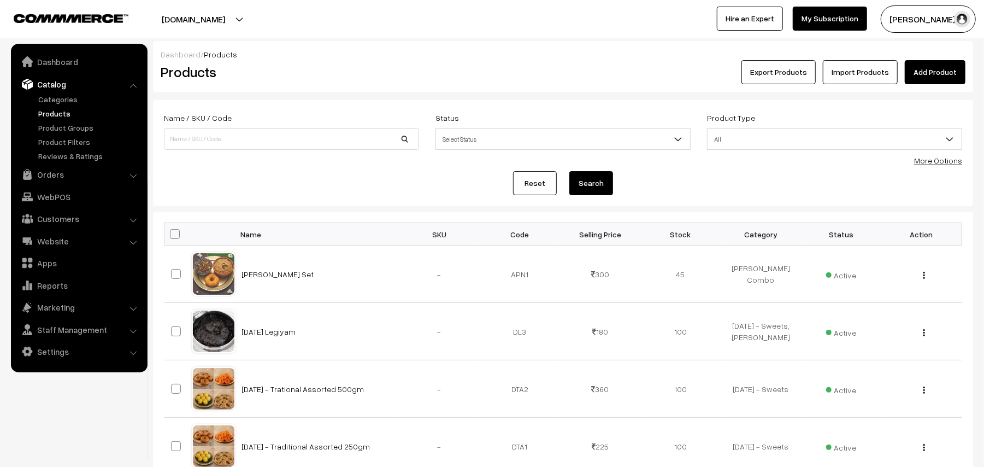
click at [933, 165] on div "More Options" at bounding box center [938, 160] width 48 height 11
click at [939, 156] on link "More Options" at bounding box center [938, 160] width 48 height 9
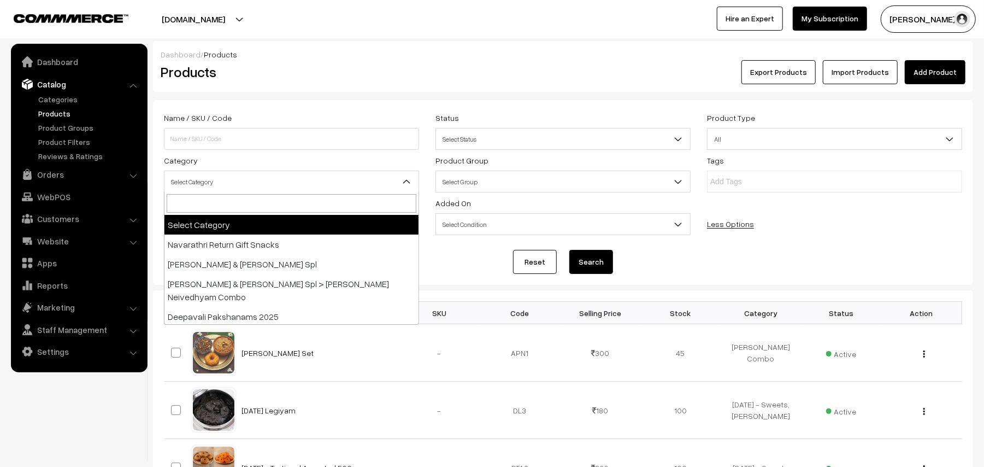
click at [239, 184] on span "Select Category" at bounding box center [291, 181] width 254 height 19
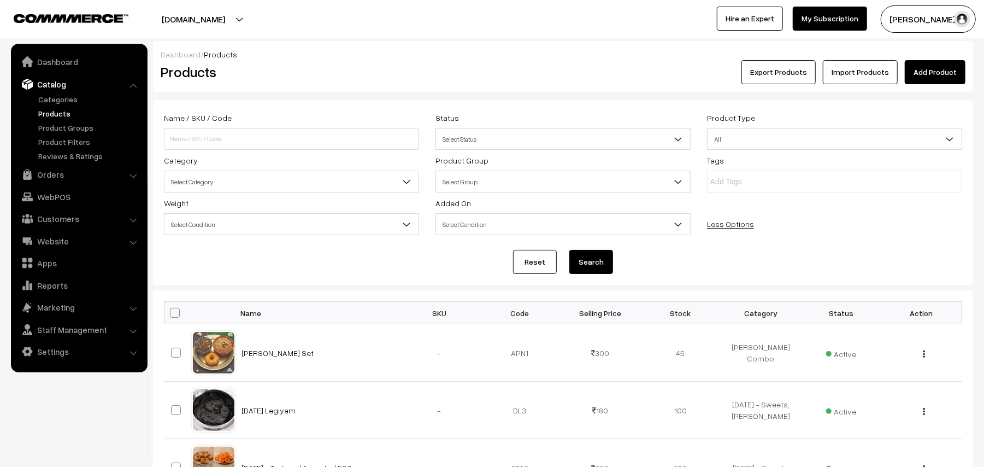
click at [61, 110] on link "Products" at bounding box center [90, 113] width 108 height 11
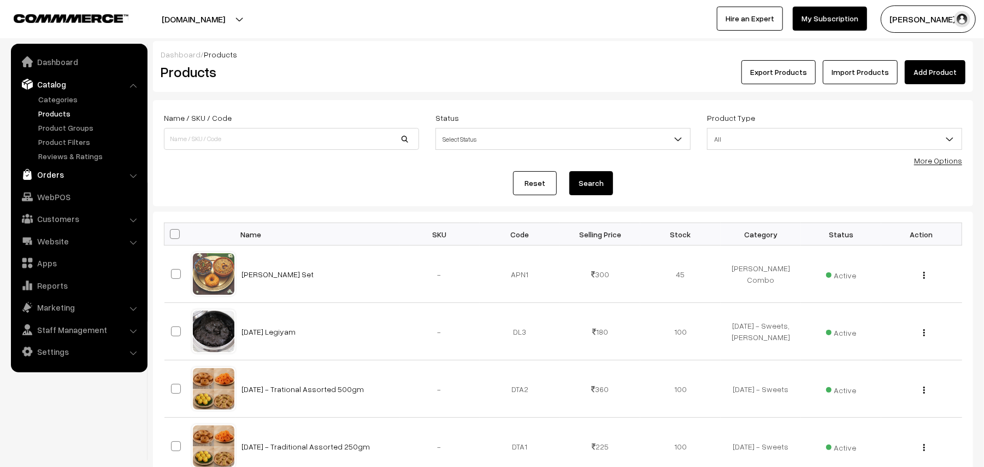
click at [46, 173] on link "Orders" at bounding box center [79, 174] width 130 height 20
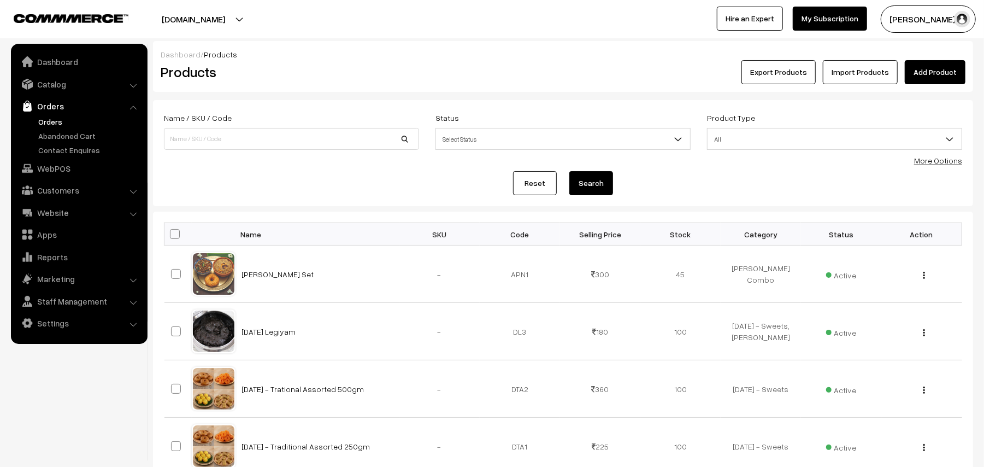
click at [53, 120] on link "Orders" at bounding box center [90, 121] width 108 height 11
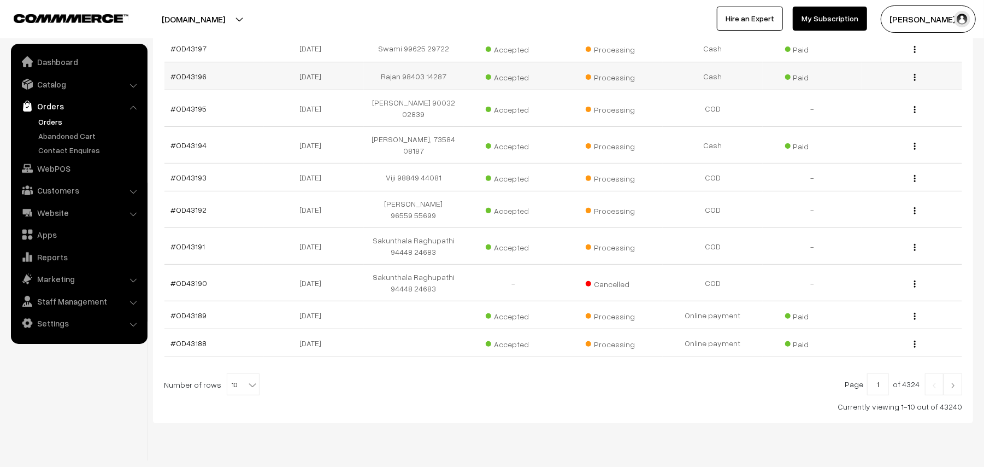
scroll to position [219, 0]
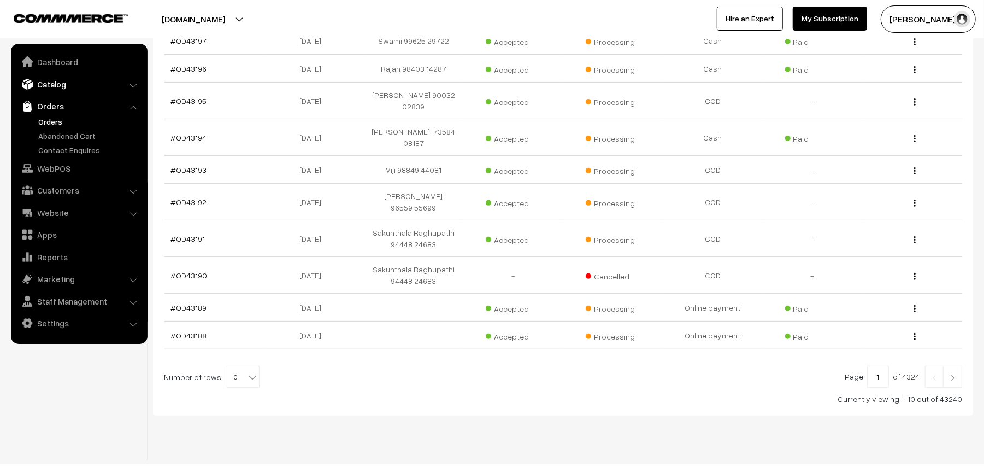
click at [52, 84] on link "Catalog" at bounding box center [79, 84] width 130 height 20
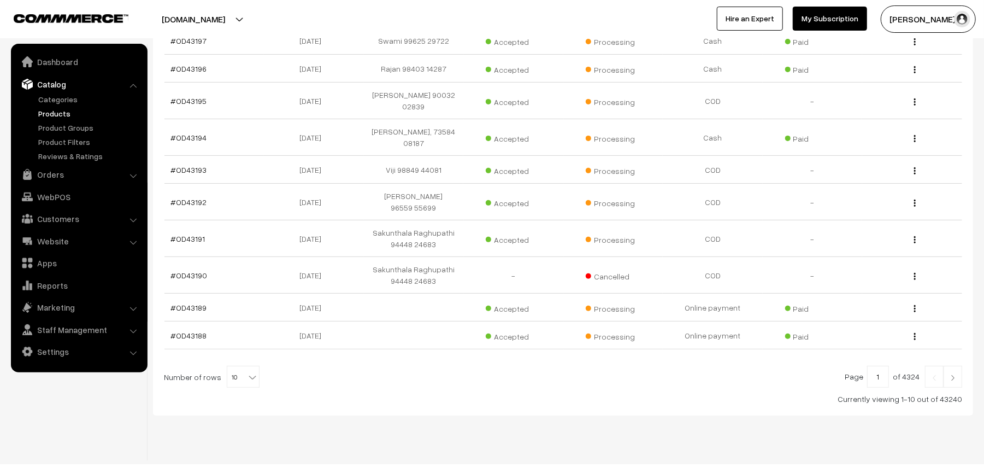
click at [49, 109] on link "Products" at bounding box center [90, 113] width 108 height 11
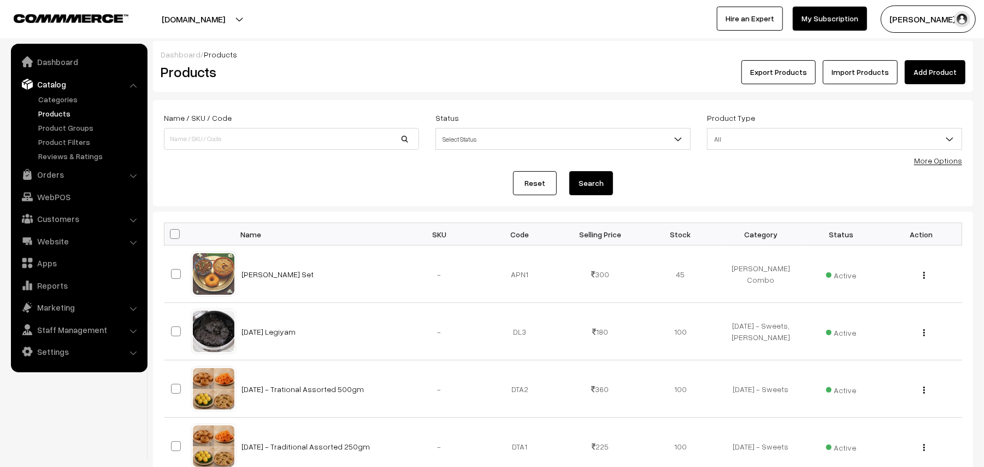
click at [934, 163] on link "More Options" at bounding box center [938, 160] width 48 height 9
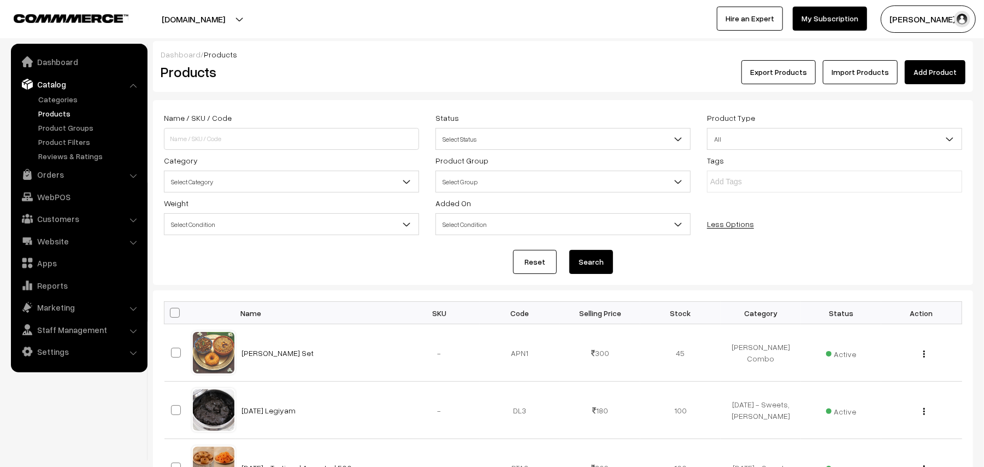
click at [243, 173] on span "Select Category" at bounding box center [291, 181] width 254 height 19
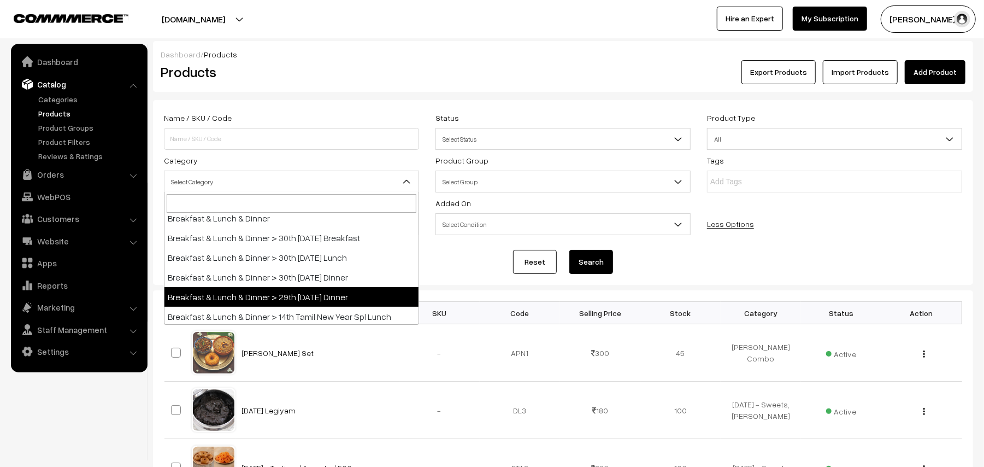
scroll to position [219, 0]
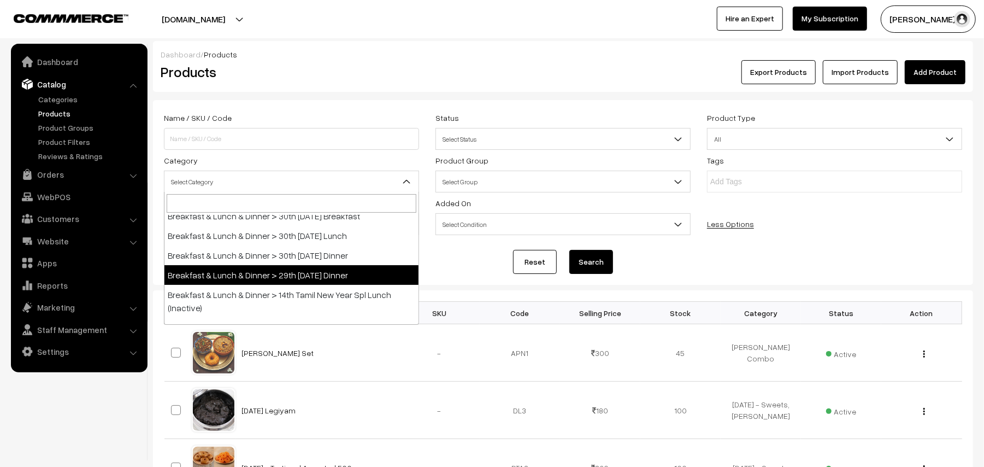
select select "96"
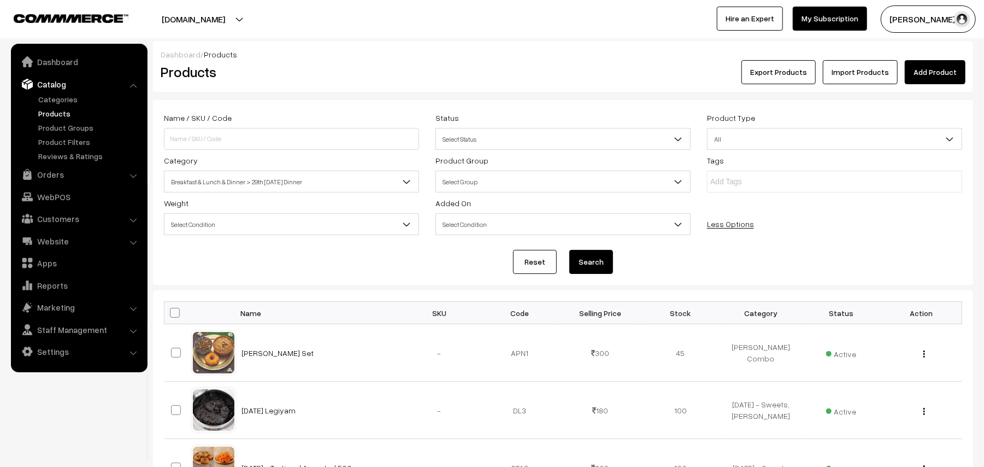
click at [601, 256] on button "Search" at bounding box center [591, 262] width 44 height 24
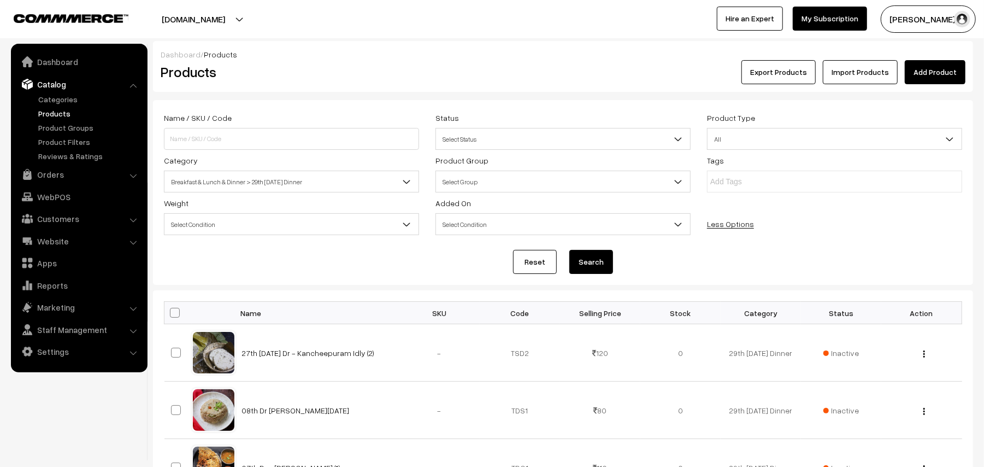
click at [269, 176] on span "Breakfast & Lunch & Dinner > 29th [DATE] Dinner" at bounding box center [291, 181] width 254 height 19
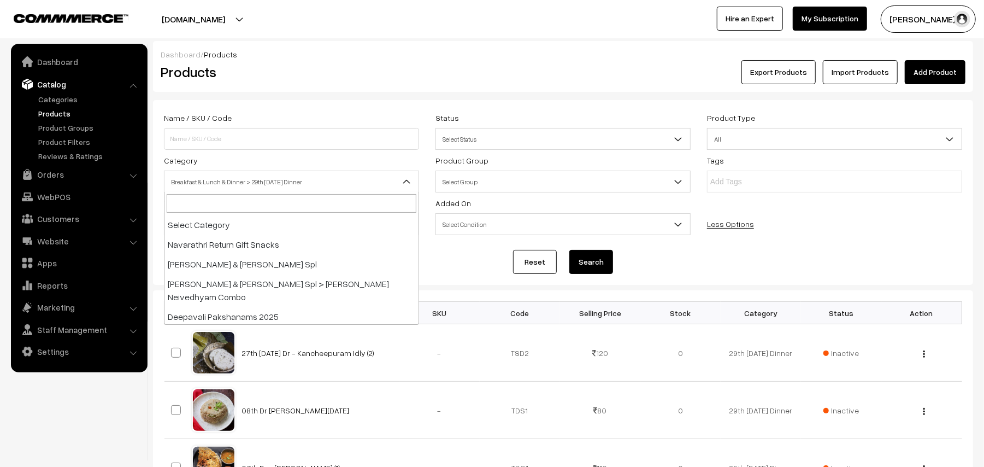
scroll to position [229, 0]
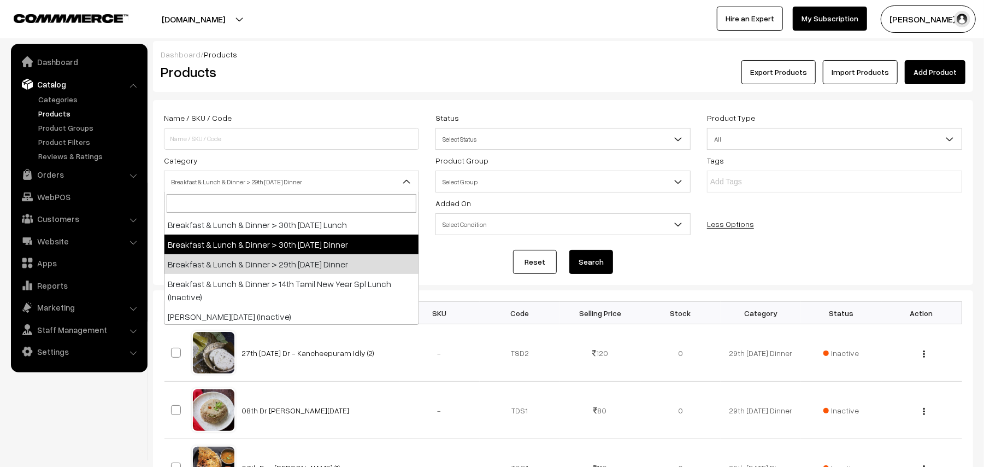
drag, startPoint x: 306, startPoint y: 269, endPoint x: 308, endPoint y: 246, distance: 23.0
select select "68"
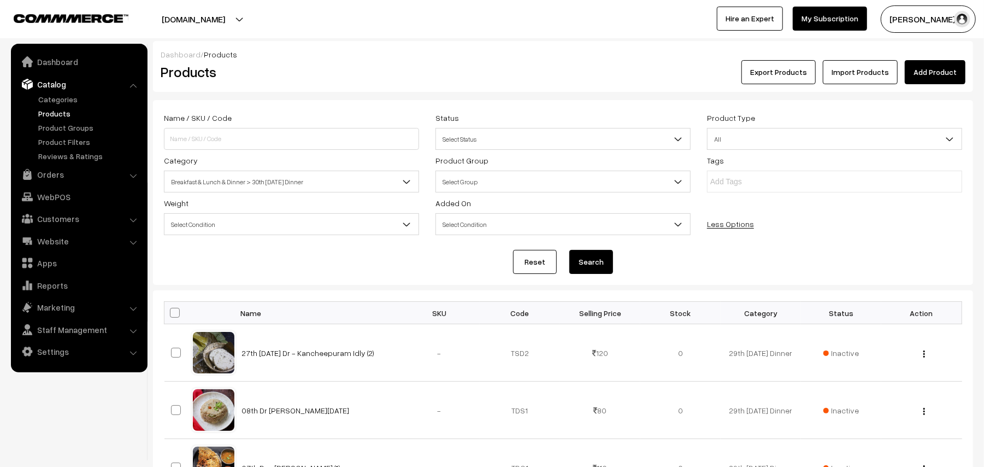
click at [592, 261] on button "Search" at bounding box center [591, 262] width 44 height 24
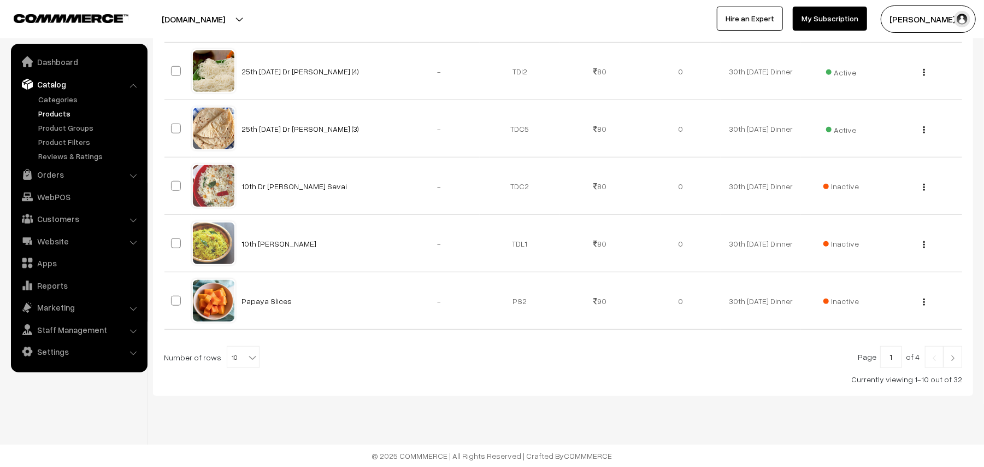
scroll to position [570, 0]
click at [236, 351] on span "10" at bounding box center [243, 357] width 32 height 22
select select "90"
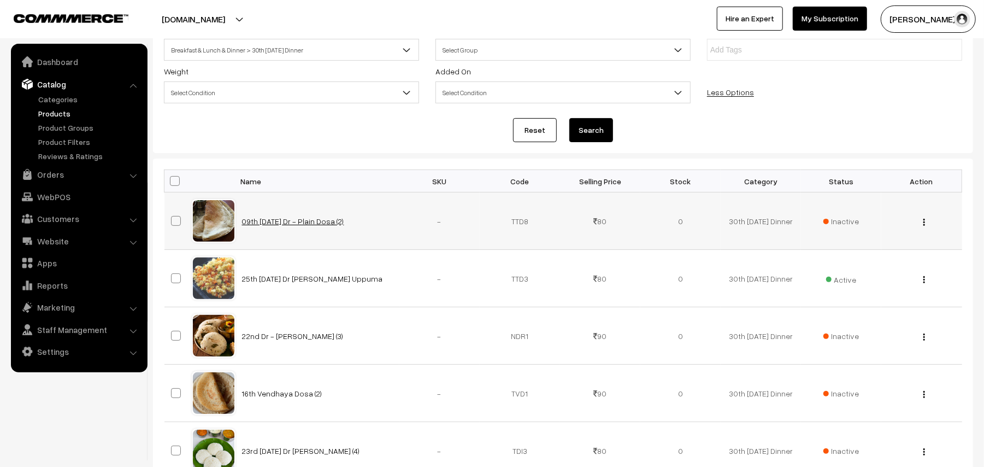
scroll to position [291, 0]
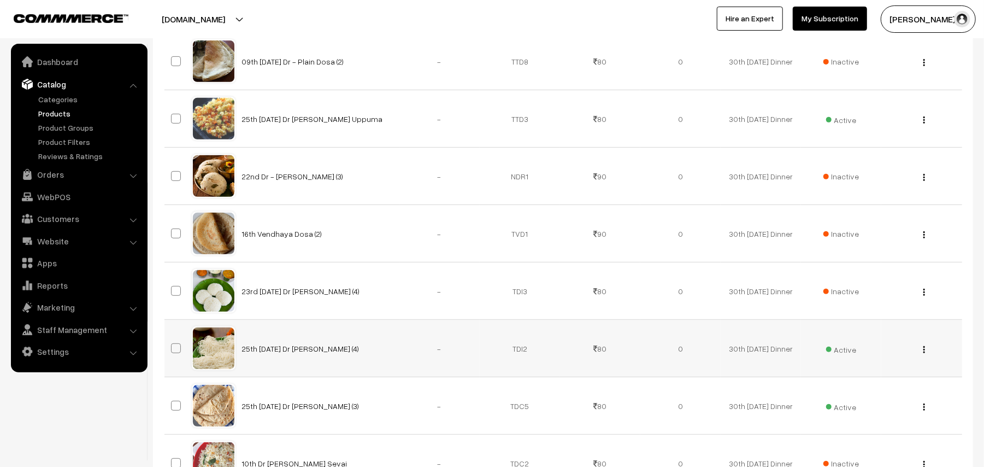
click at [925, 352] on button "button" at bounding box center [924, 349] width 3 height 9
click at [859, 383] on link "Edit" at bounding box center [875, 389] width 93 height 24
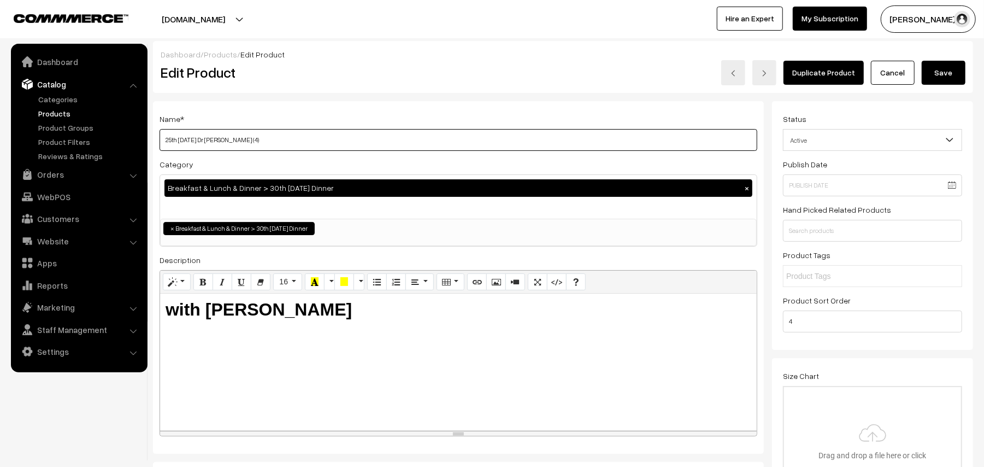
drag, startPoint x: 180, startPoint y: 140, endPoint x: 145, endPoint y: 142, distance: 34.5
click at [204, 140] on input "30th [DATE] Dr [PERSON_NAME] (4)" at bounding box center [459, 140] width 598 height 22
type input "30th [DATE] Dr [PERSON_NAME] (4)"
click at [949, 80] on button "Save" at bounding box center [944, 73] width 44 height 24
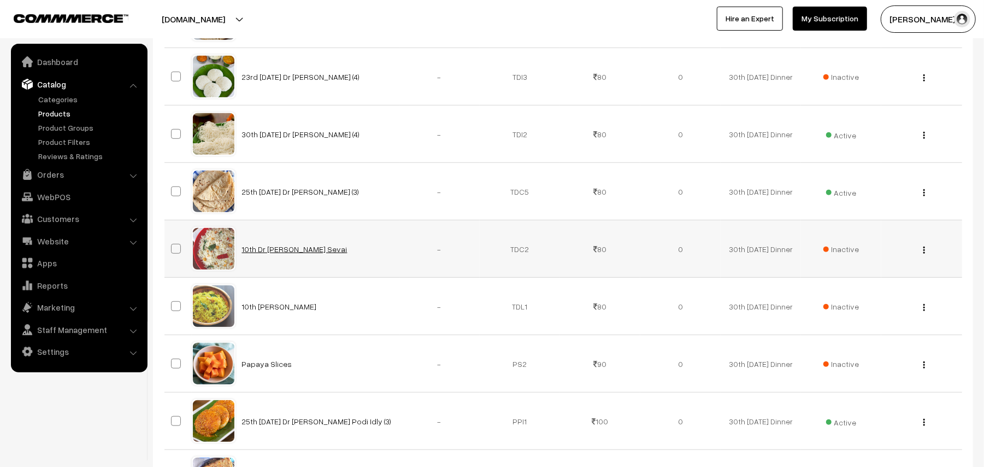
scroll to position [437, 0]
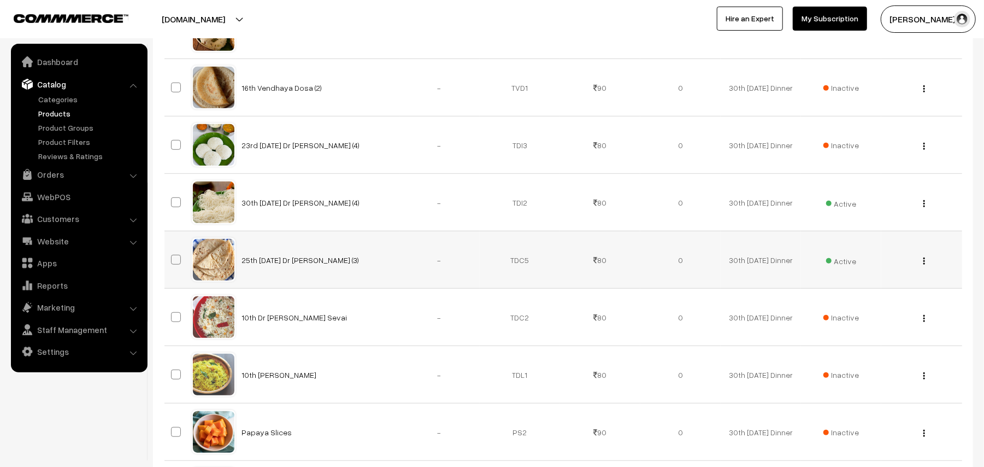
click at [924, 260] on img "button" at bounding box center [924, 260] width 2 height 7
click at [927, 208] on div "View Edit Delete" at bounding box center [921, 202] width 67 height 11
click at [923, 204] on img "button" at bounding box center [924, 203] width 2 height 7
click at [861, 243] on link "Edit" at bounding box center [875, 243] width 93 height 24
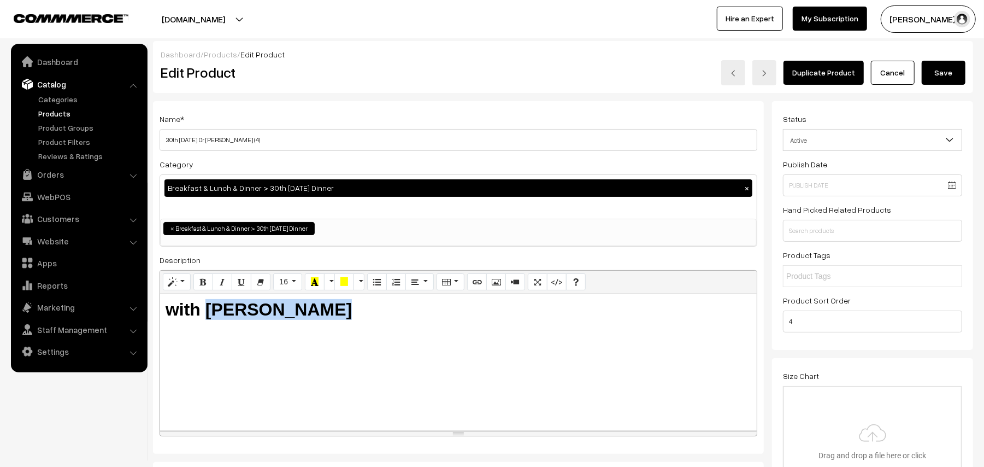
drag, startPoint x: 208, startPoint y: 307, endPoint x: 594, endPoint y: 345, distance: 388.6
click at [592, 346] on div "with [PERSON_NAME]" at bounding box center [458, 361] width 597 height 137
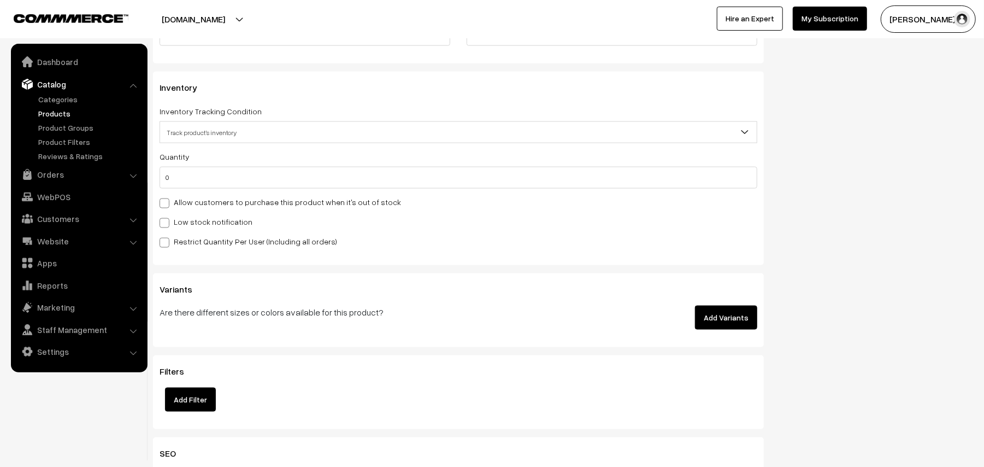
scroll to position [1019, 0]
click at [238, 200] on label "Allow customers to purchase this product when it's out of stock" at bounding box center [280, 201] width 241 height 11
click at [167, 200] on input "Allow customers to purchase this product when it's out of stock" at bounding box center [163, 200] width 7 height 7
checkbox input "true"
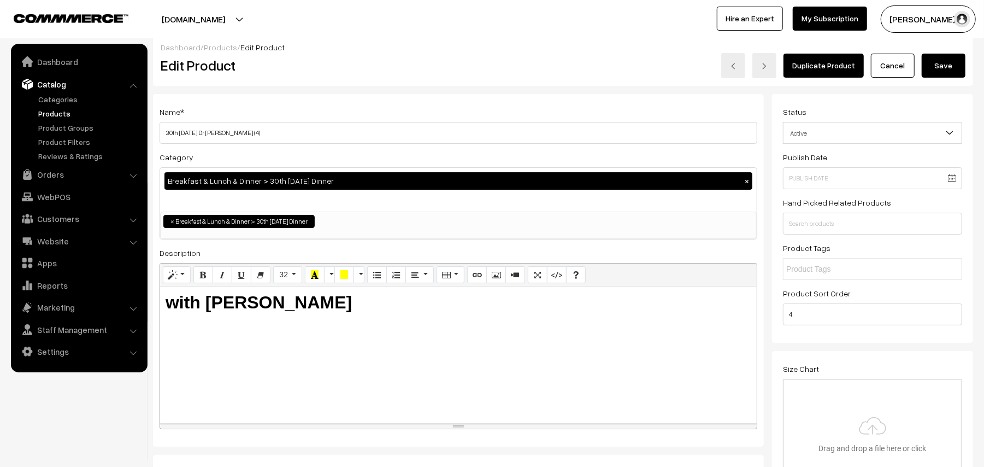
scroll to position [0, 0]
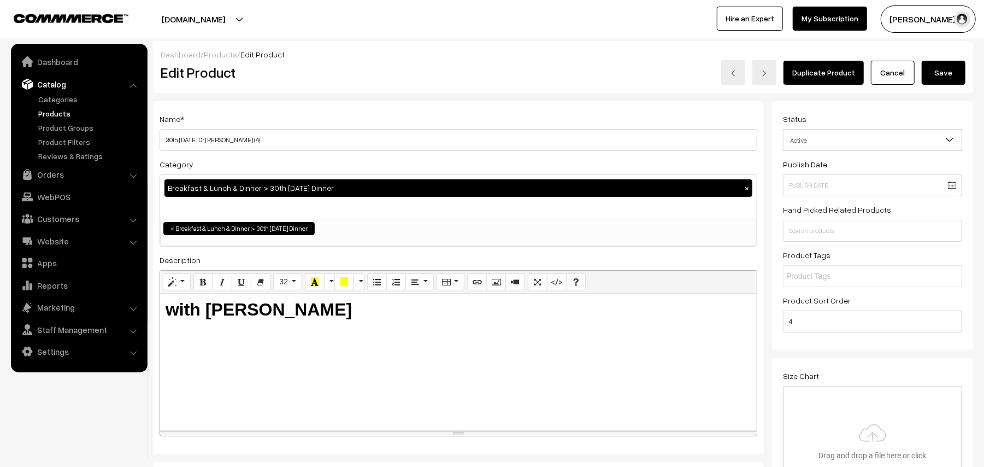
click at [933, 84] on button "Save" at bounding box center [944, 73] width 44 height 24
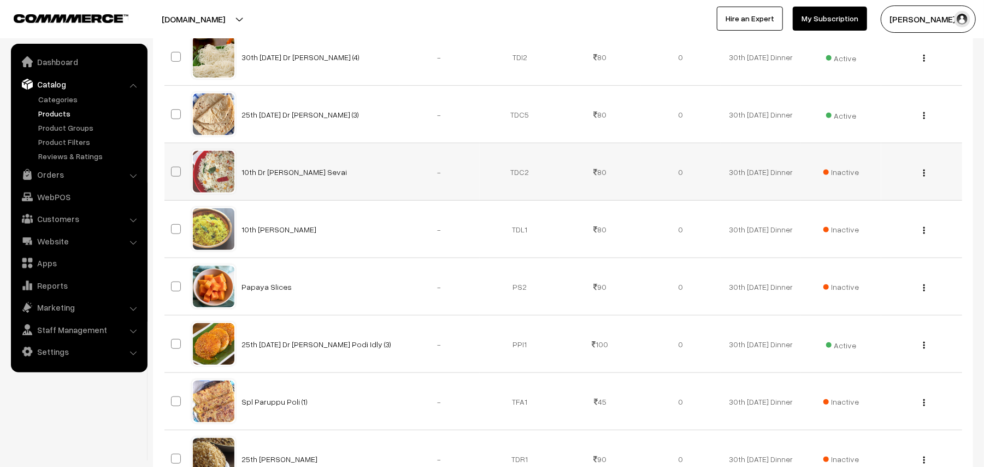
scroll to position [510, 0]
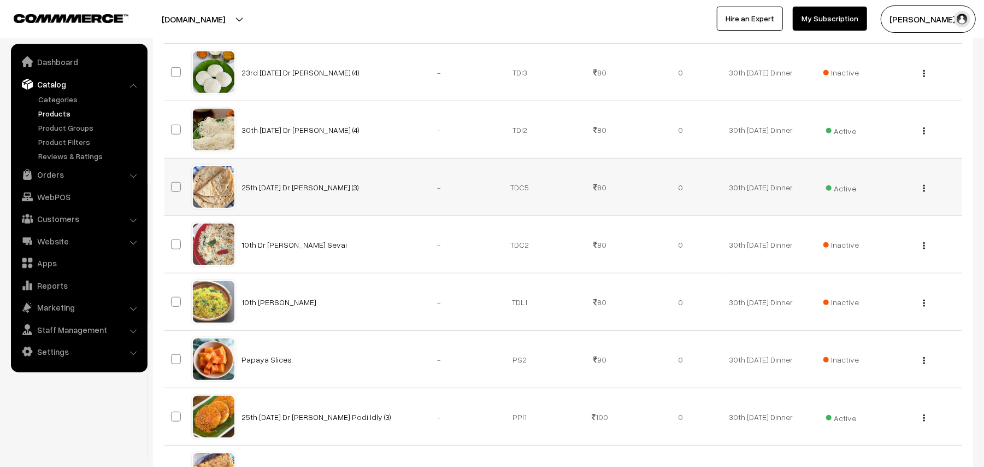
click at [924, 191] on img "button" at bounding box center [924, 188] width 2 height 7
click at [853, 228] on link "Edit" at bounding box center [875, 228] width 93 height 24
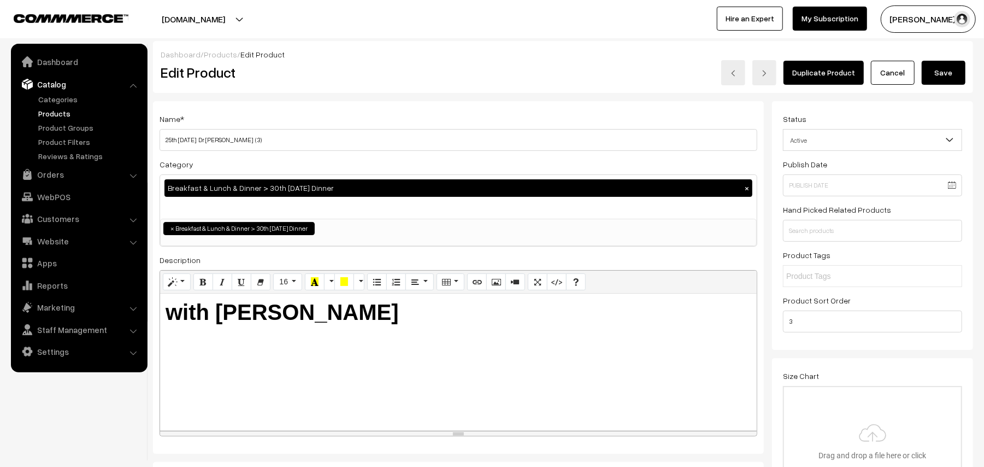
scroll to position [71, 0]
drag, startPoint x: 176, startPoint y: 134, endPoint x: 99, endPoint y: 129, distance: 77.2
click at [208, 139] on input "30th [DATE] Dr [PERSON_NAME] (3)" at bounding box center [459, 140] width 598 height 22
type input "30th [DATE] Dr [PERSON_NAME] (3)"
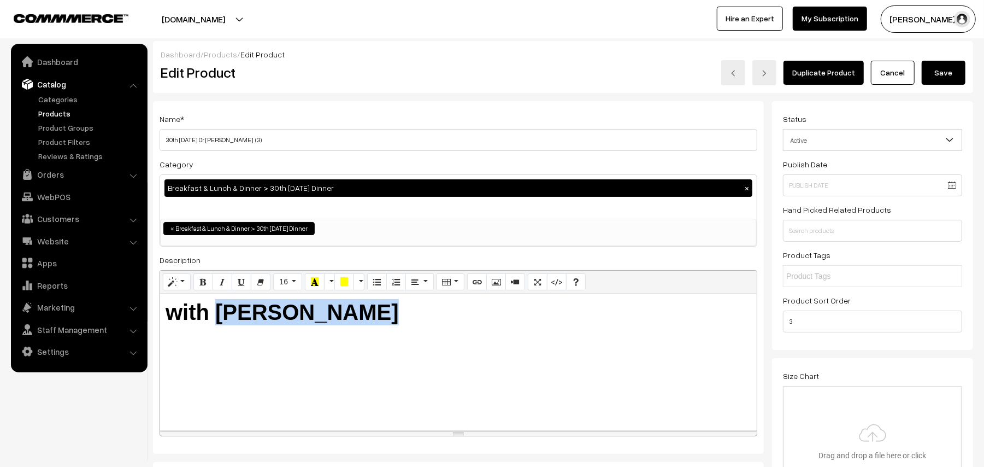
drag, startPoint x: 217, startPoint y: 308, endPoint x: 622, endPoint y: 367, distance: 408.5
click at [622, 367] on div "with Tomato Kuruma" at bounding box center [458, 361] width 597 height 137
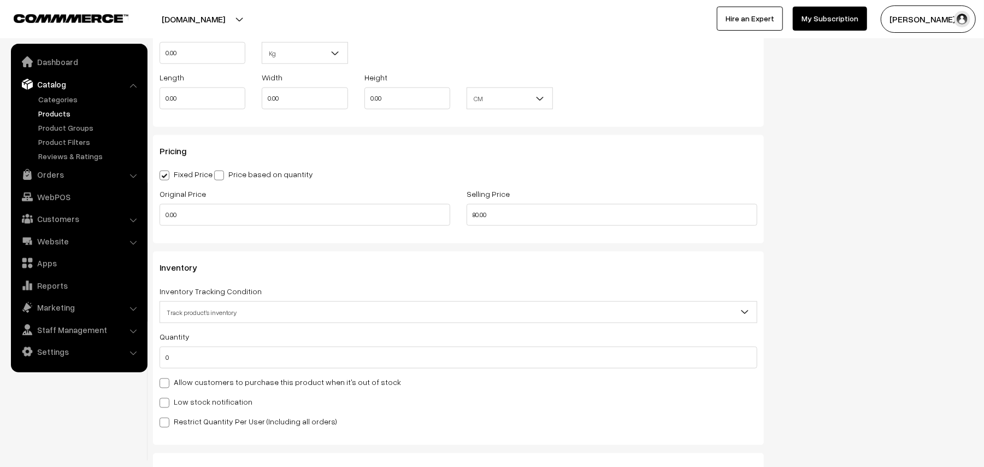
scroll to position [947, 0]
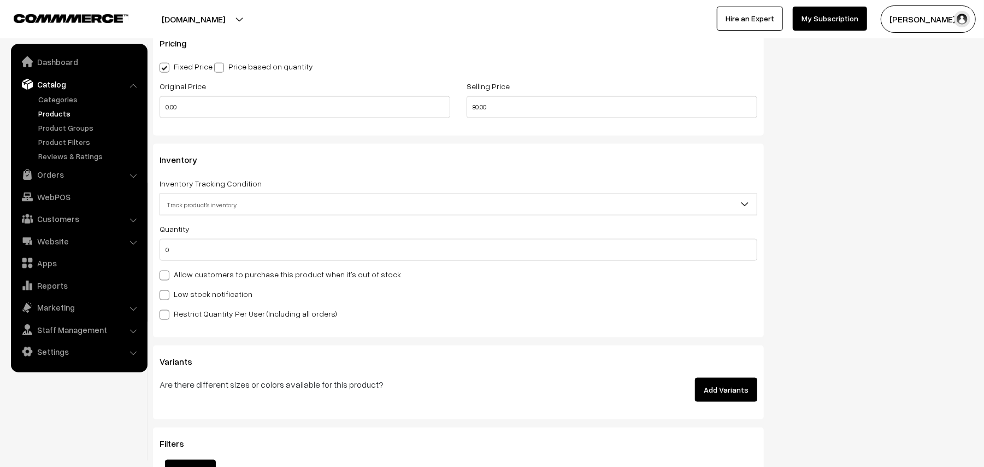
click at [221, 281] on div "Quantity 0 Adjust Quantity Adjust Set 0" at bounding box center [459, 271] width 598 height 98
click at [219, 271] on label "Allow customers to purchase this product when it's out of stock" at bounding box center [280, 273] width 241 height 11
click at [167, 271] on input "Allow customers to purchase this product when it's out of stock" at bounding box center [163, 273] width 7 height 7
checkbox input "true"
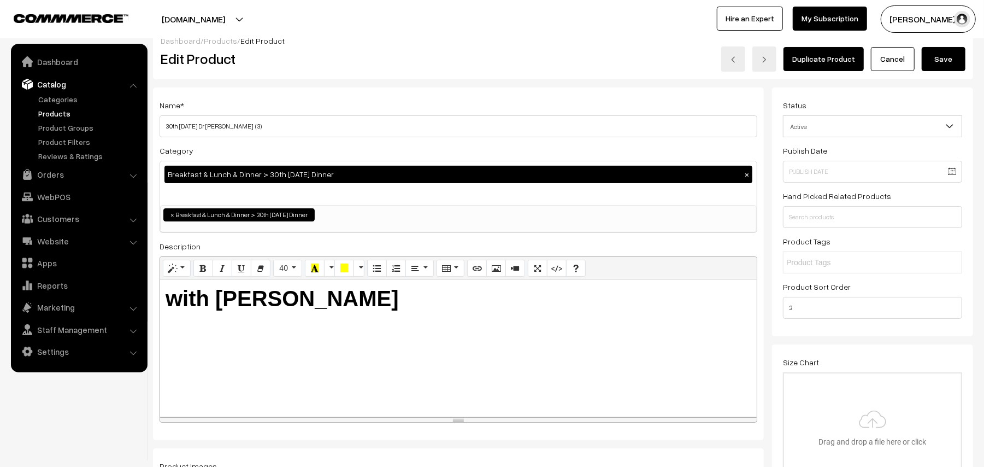
scroll to position [0, 0]
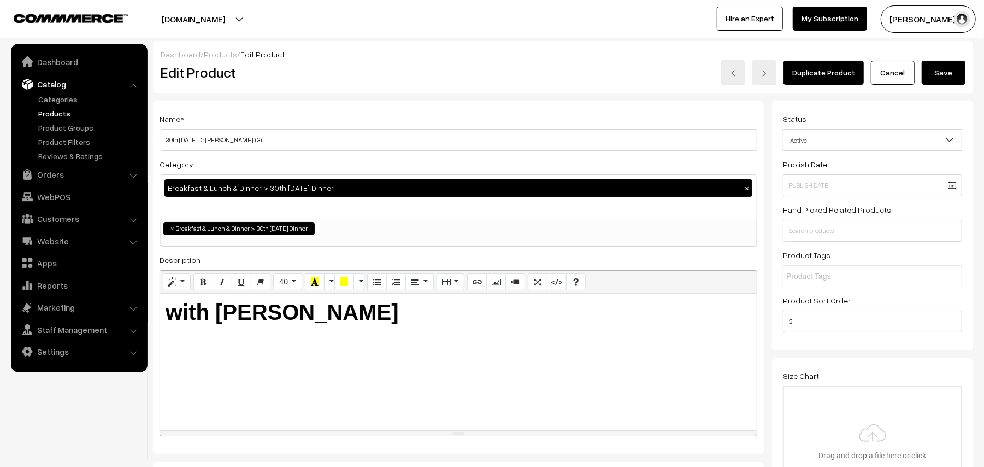
click at [956, 61] on button "Save" at bounding box center [944, 73] width 44 height 24
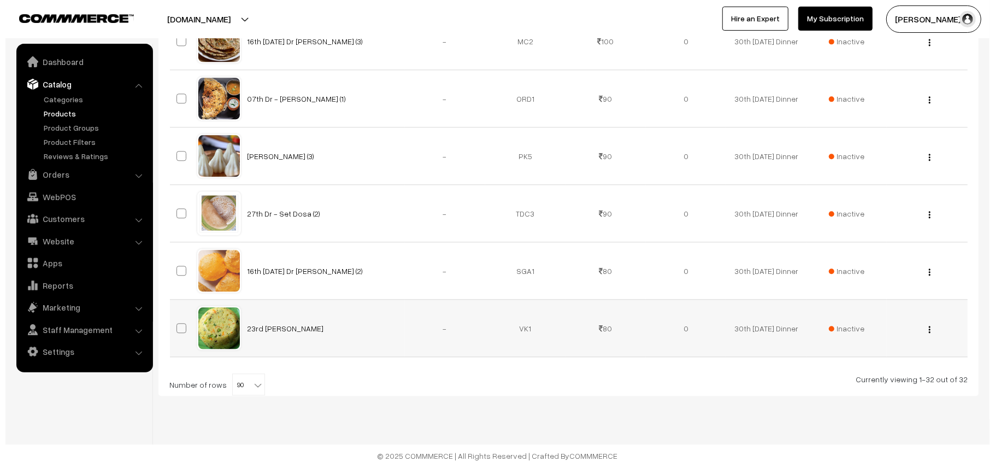
scroll to position [1808, 0]
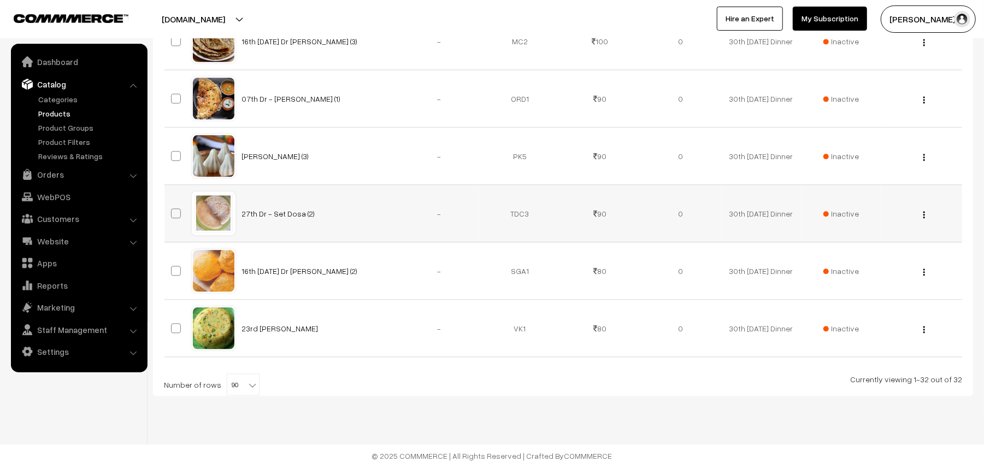
click at [849, 213] on span "Inactive" at bounding box center [841, 213] width 36 height 11
click at [836, 265] on span "Inactive" at bounding box center [841, 270] width 36 height 11
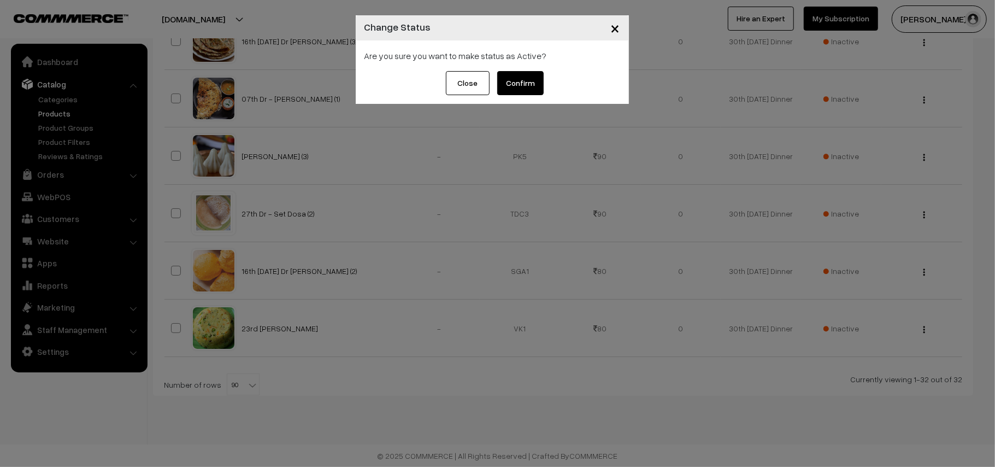
click at [527, 83] on button "Confirm" at bounding box center [520, 83] width 46 height 24
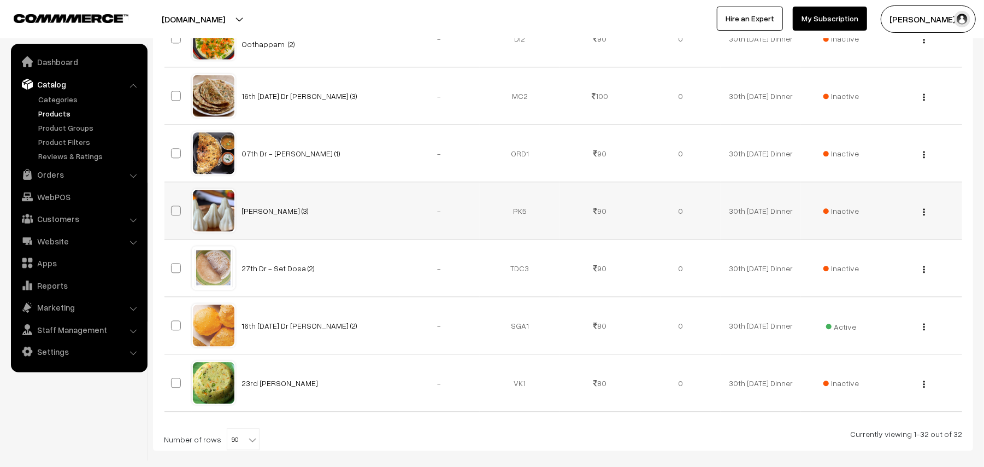
scroll to position [1808, 0]
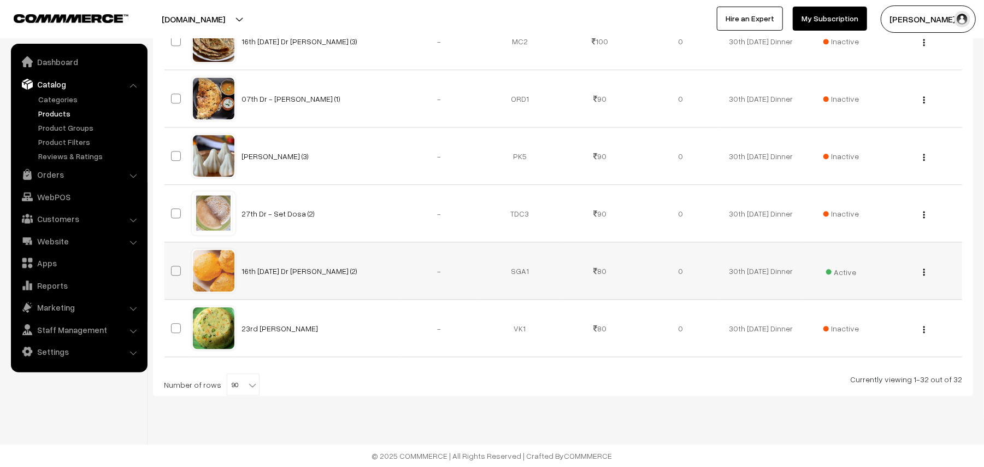
click at [923, 273] on img "button" at bounding box center [924, 271] width 2 height 7
click at [860, 308] on link "Edit" at bounding box center [875, 311] width 93 height 24
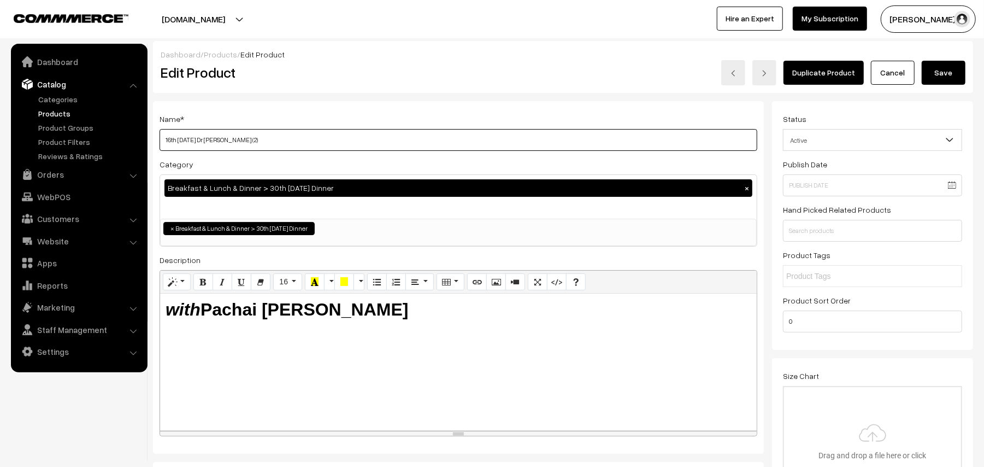
click at [265, 143] on input "16th [DATE] Dr [PERSON_NAME] (2)" at bounding box center [459, 140] width 598 height 22
drag, startPoint x: 176, startPoint y: 138, endPoint x: 149, endPoint y: 140, distance: 26.9
type input "30th [DATE] Dr [PERSON_NAME] (2)"
drag, startPoint x: 205, startPoint y: 306, endPoint x: 690, endPoint y: 309, distance: 485.1
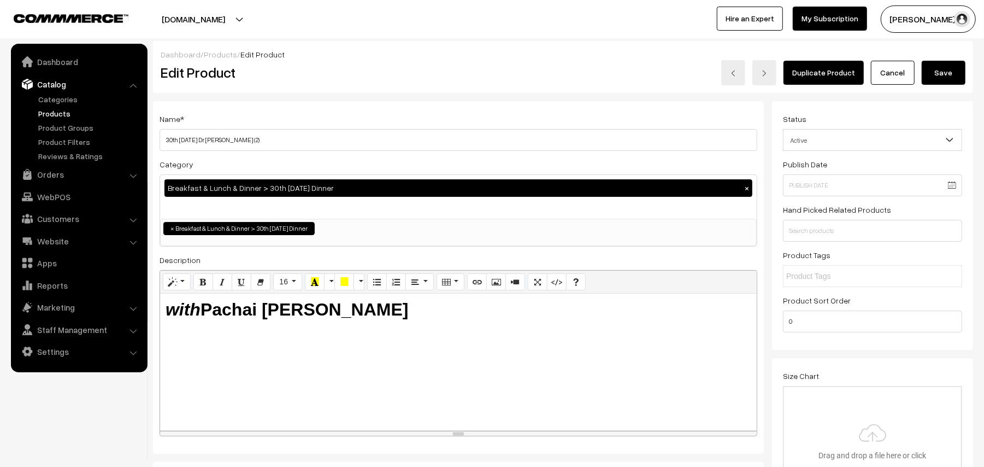
click at [690, 309] on h2 "with Pachai [PERSON_NAME]" at bounding box center [459, 309] width 586 height 21
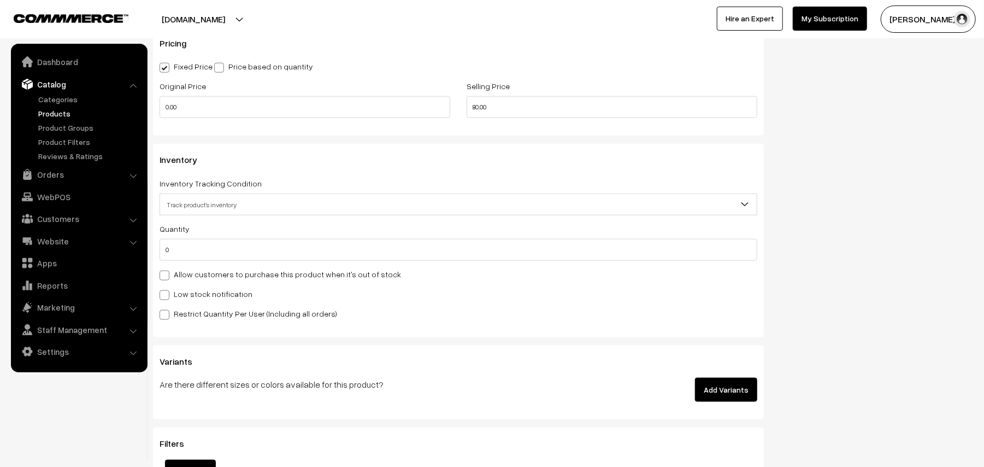
click at [224, 272] on label "Allow customers to purchase this product when it's out of stock" at bounding box center [280, 273] width 241 height 11
click at [167, 272] on input "Allow customers to purchase this product when it's out of stock" at bounding box center [163, 273] width 7 height 7
checkbox input "true"
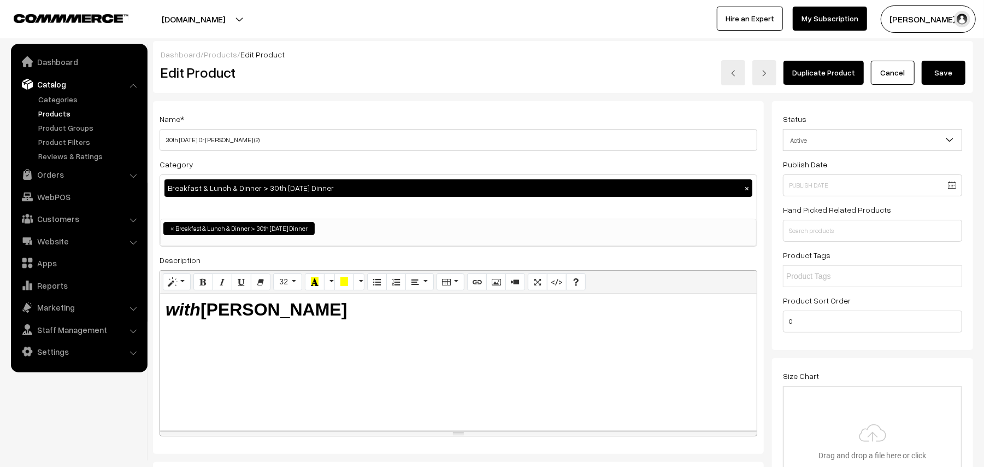
click at [938, 53] on div "Dashboard / Products / Edit Product" at bounding box center [563, 54] width 805 height 11
click at [938, 70] on button "Save" at bounding box center [944, 73] width 44 height 24
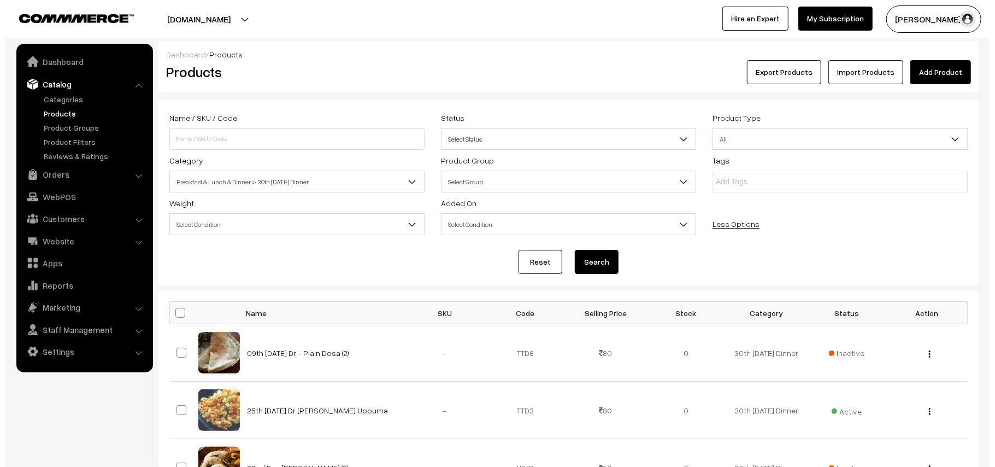
scroll to position [219, 0]
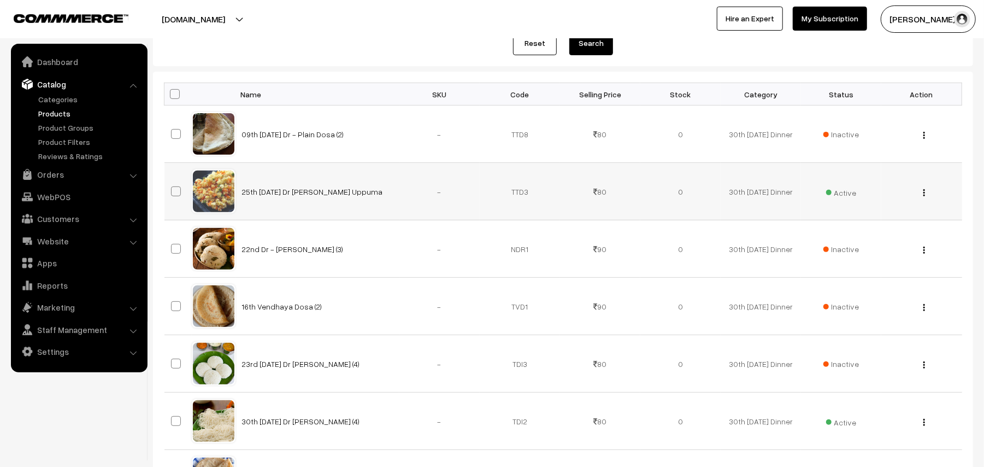
click at [840, 189] on span "Active" at bounding box center [841, 191] width 31 height 14
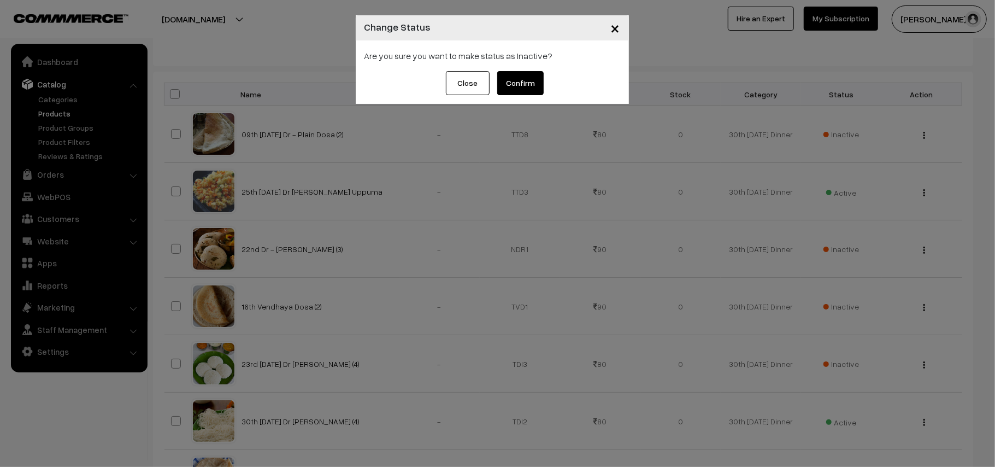
click at [528, 92] on button "Confirm" at bounding box center [520, 83] width 46 height 24
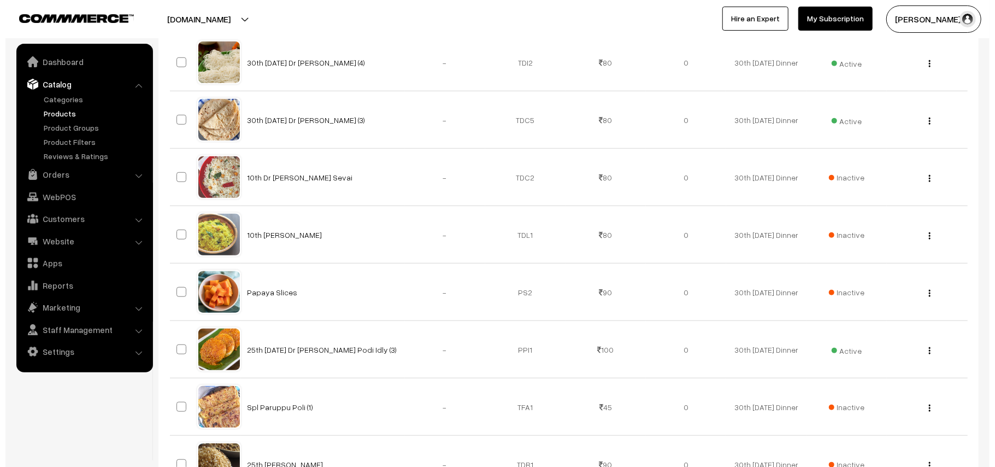
scroll to position [656, 0]
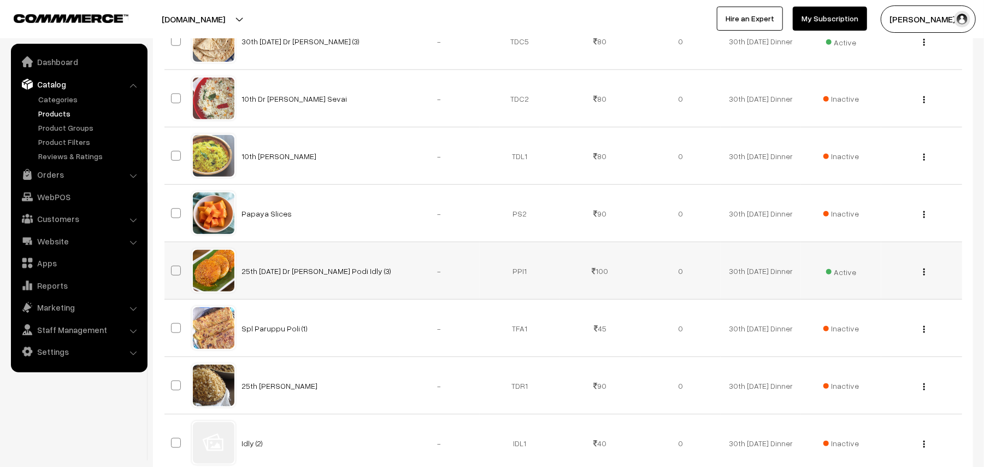
click at [847, 270] on span "Active" at bounding box center [841, 270] width 31 height 14
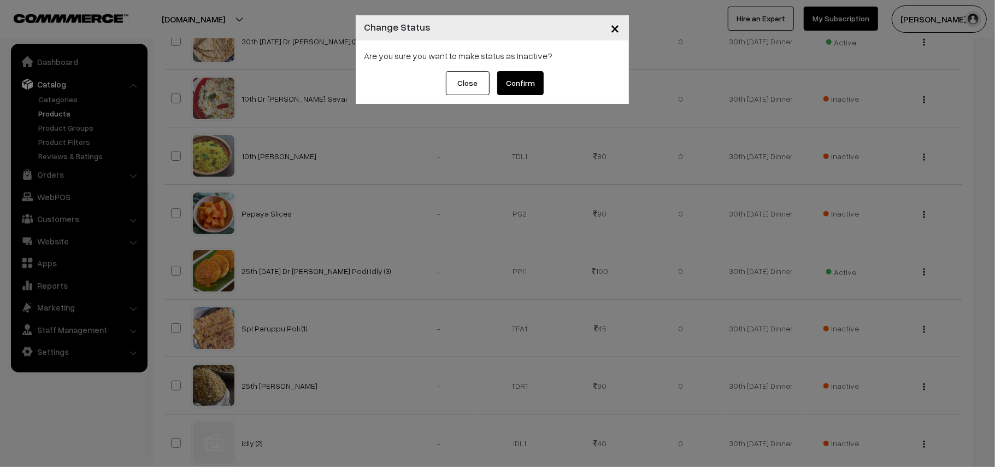
click at [533, 90] on button "Confirm" at bounding box center [520, 83] width 46 height 24
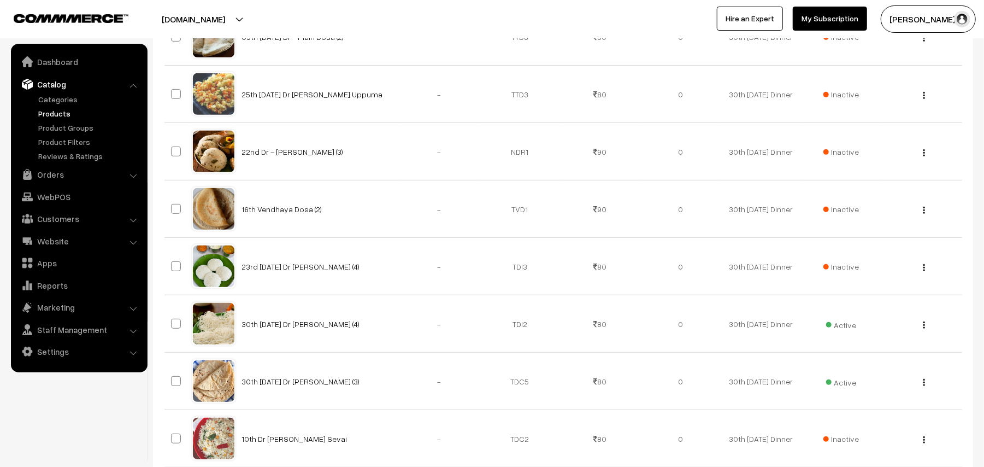
scroll to position [22, 0]
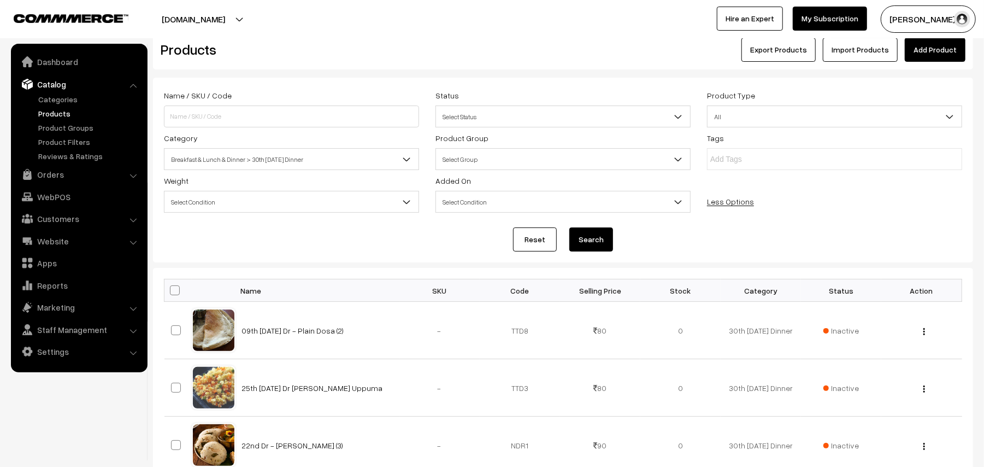
drag, startPoint x: 936, startPoint y: 52, endPoint x: 914, endPoint y: 51, distance: 21.9
click at [936, 51] on link "Add Product" at bounding box center [935, 50] width 61 height 24
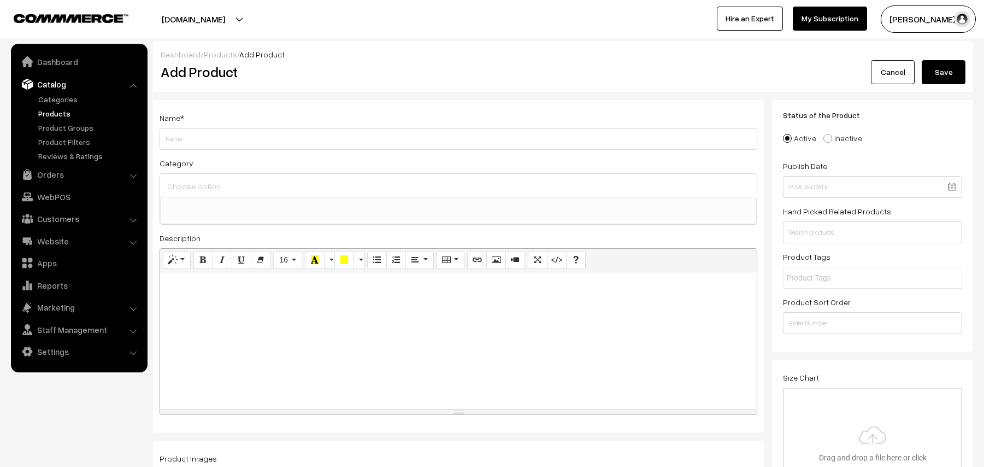
select select
click at [265, 147] on input "30th Tuesday" at bounding box center [459, 139] width 598 height 22
type input "30th Tuesday Spinach Chapapthi (3)"
click at [265, 184] on input at bounding box center [458, 186] width 588 height 16
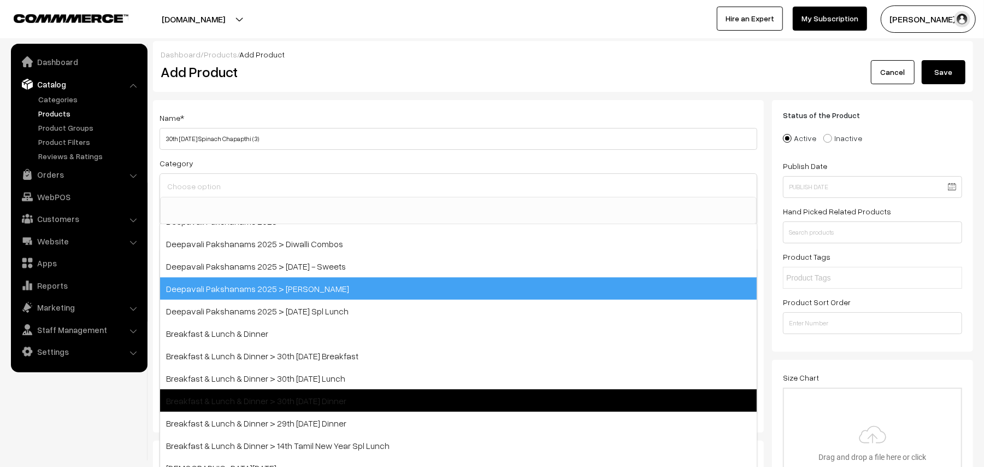
scroll to position [145, 0]
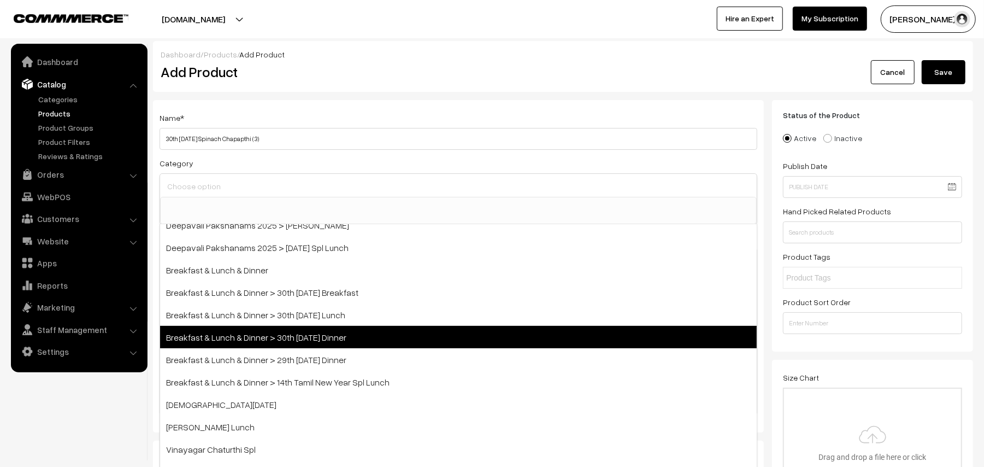
click at [366, 344] on span "Breakfast & Lunch & Dinner > 30th Tuesday Dinner" at bounding box center [458, 337] width 597 height 22
select select "68"
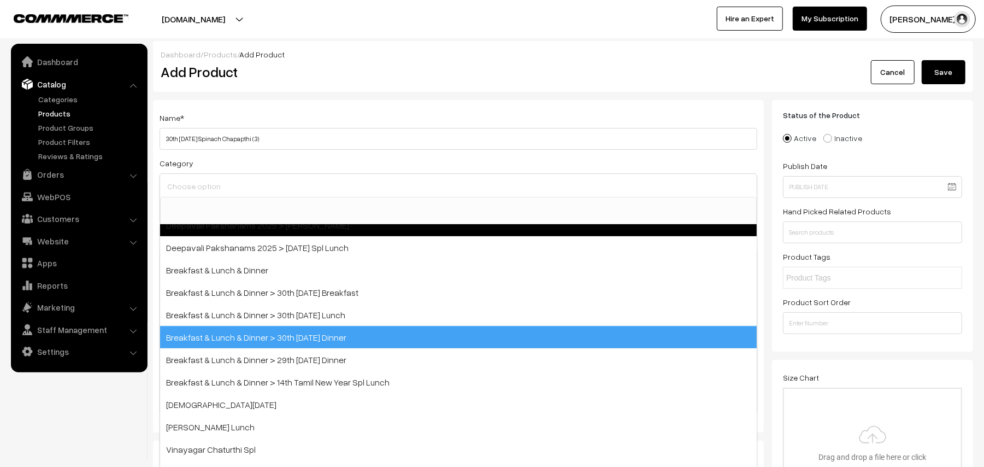
scroll to position [74, 0]
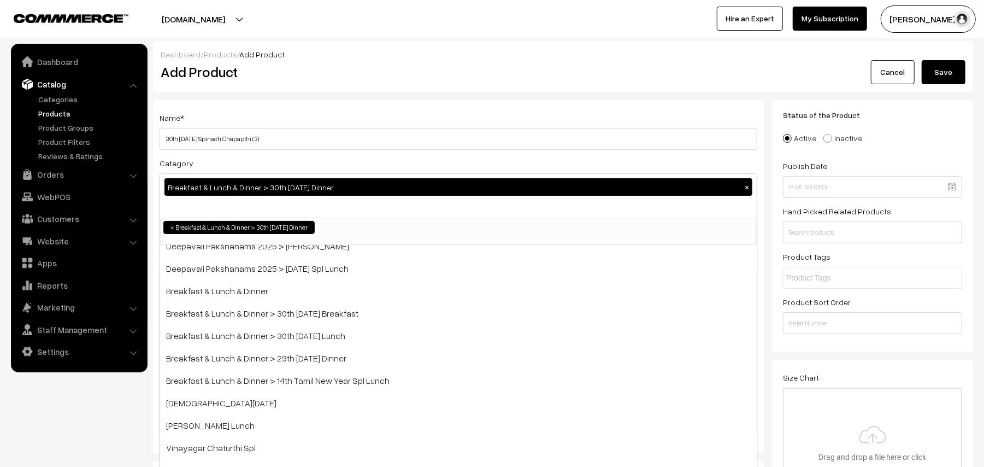
click at [410, 68] on h2 "Add Product" at bounding box center [460, 71] width 599 height 17
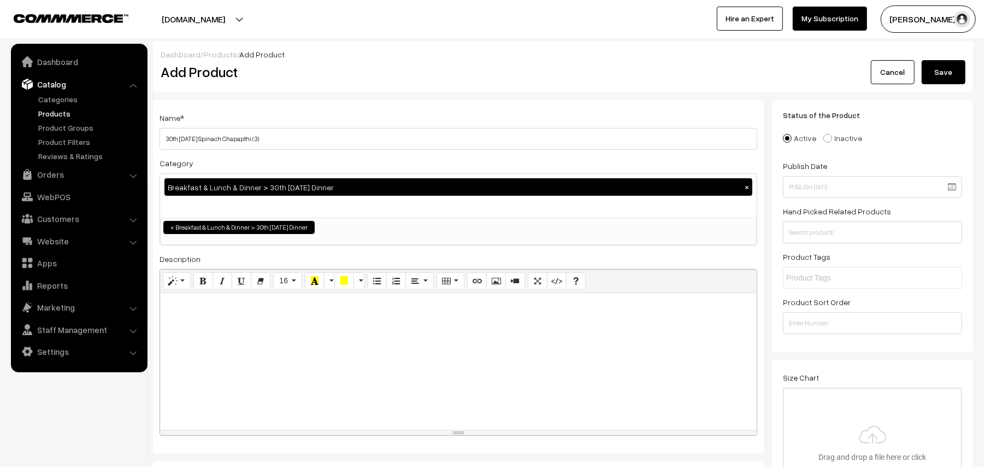
click at [263, 350] on div at bounding box center [458, 361] width 597 height 137
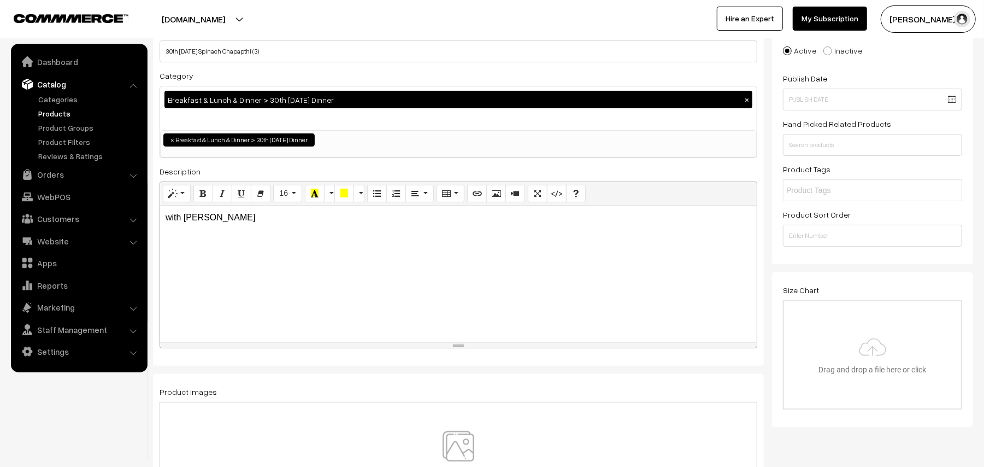
scroll to position [145, 0]
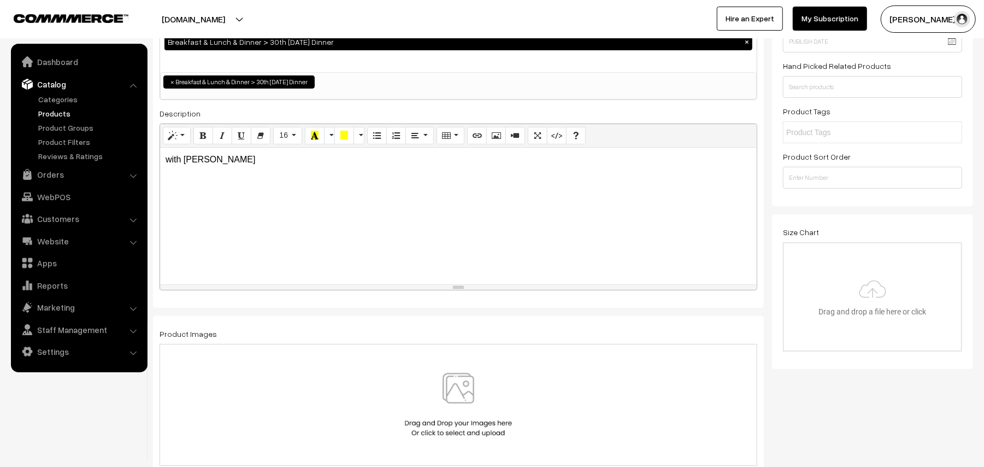
click at [433, 389] on img at bounding box center [458, 405] width 113 height 64
click at [446, 404] on img at bounding box center [458, 405] width 113 height 64
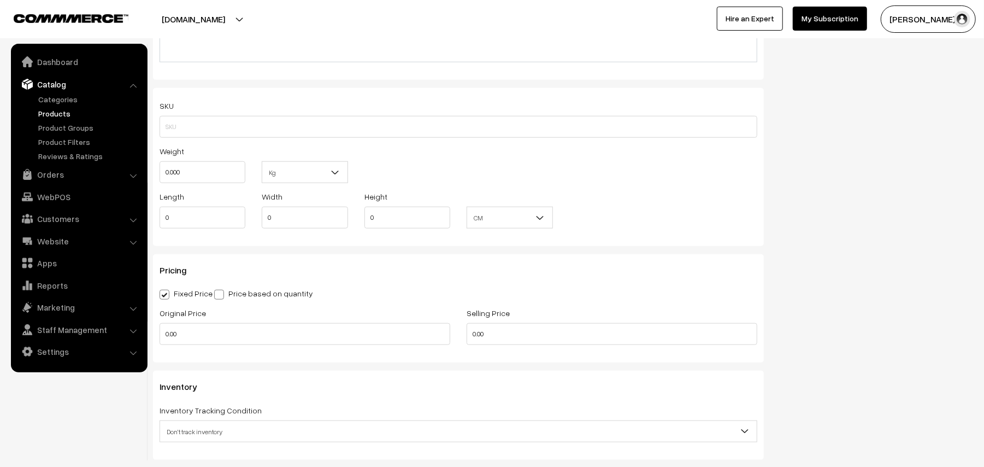
scroll to position [801, 0]
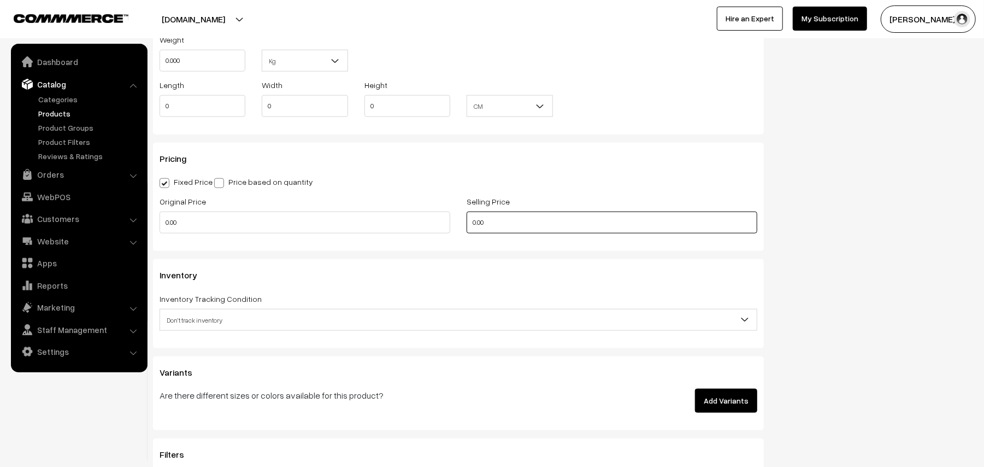
drag, startPoint x: 492, startPoint y: 224, endPoint x: 275, endPoint y: 178, distance: 221.3
click at [275, 178] on div "Pricing Fixed Price Price based on quantity Original Price 0.00 Selling Price 0…" at bounding box center [458, 197] width 611 height 108
type input "100"
click at [186, 310] on span "Don't track inventory" at bounding box center [458, 319] width 597 height 19
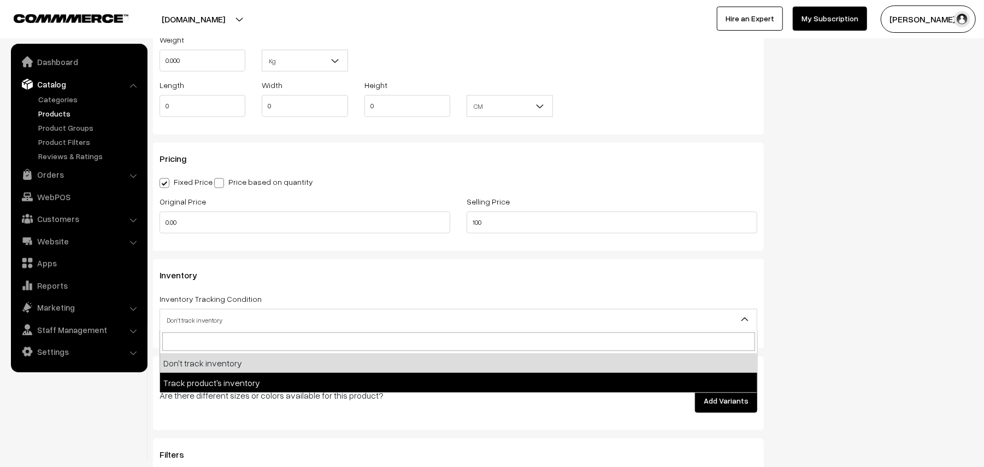
select select "2"
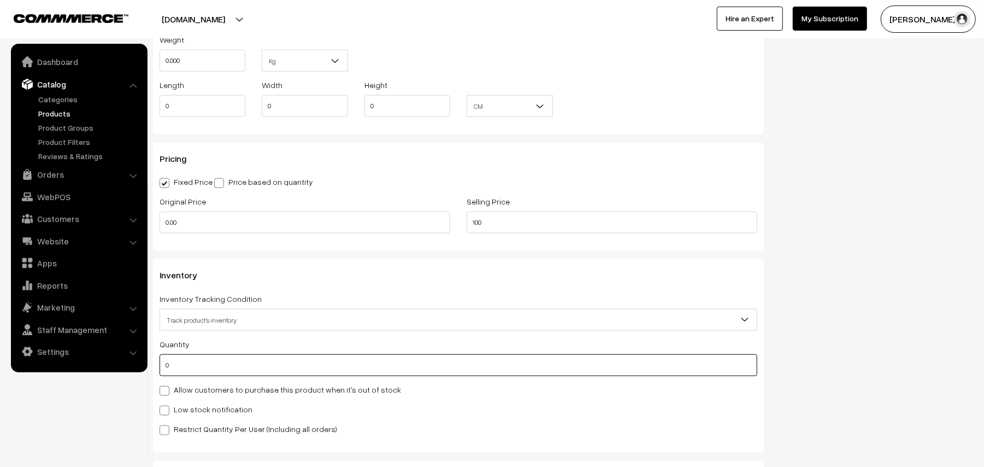
drag, startPoint x: 192, startPoint y: 365, endPoint x: 81, endPoint y: 363, distance: 110.9
click at [81, 363] on body "Thank you for showing interest. Our team will call you shortly. Close annamfood…" at bounding box center [492, 154] width 984 height 1911
type input "1"
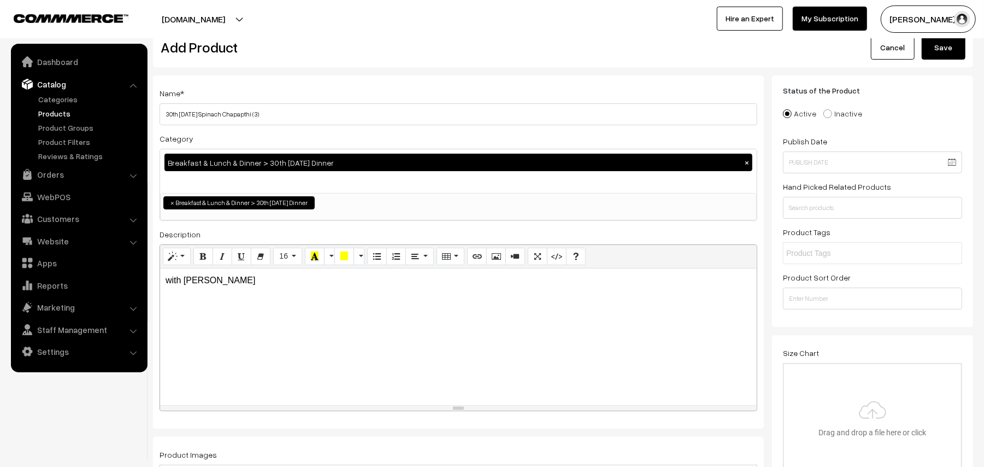
scroll to position [0, 0]
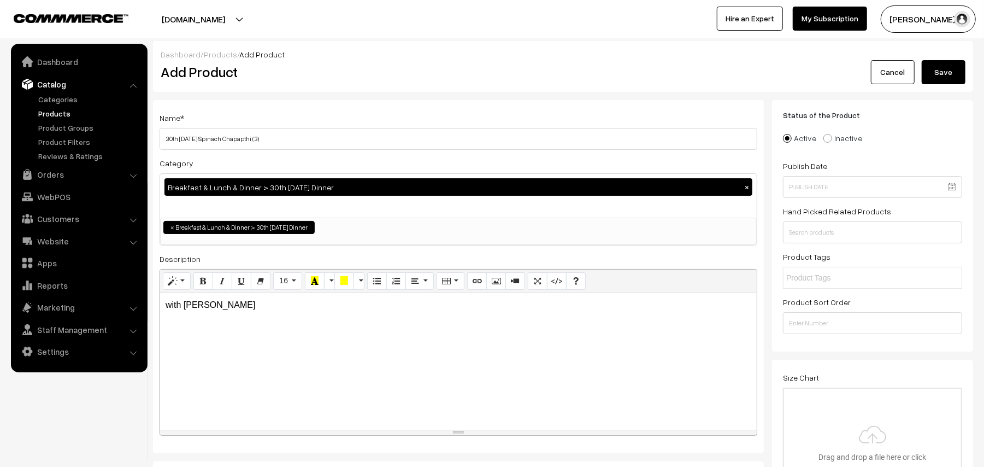
type input "33"
click at [964, 86] on div "Dashboard / Products / Add Product Add Product Cancel Save" at bounding box center [563, 66] width 820 height 51
click at [944, 67] on button "Save" at bounding box center [944, 72] width 44 height 24
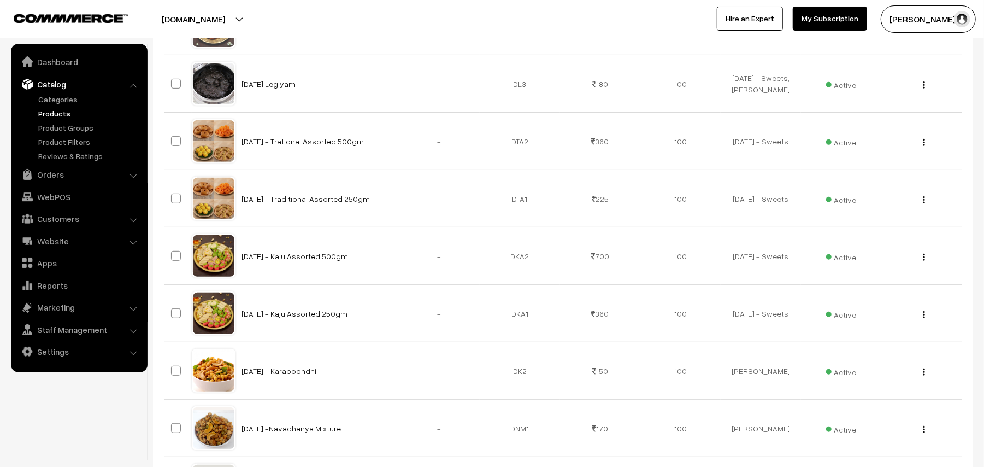
scroll to position [73, 0]
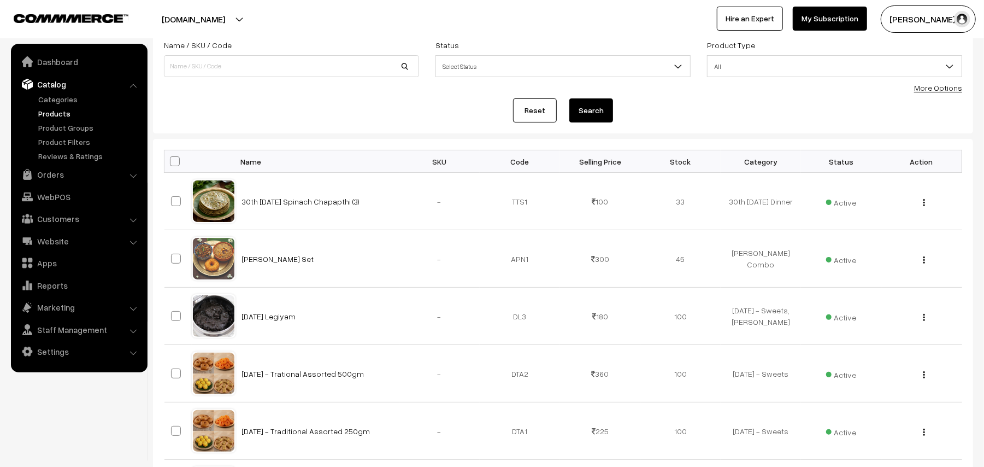
click at [940, 87] on link "More Options" at bounding box center [938, 87] width 48 height 9
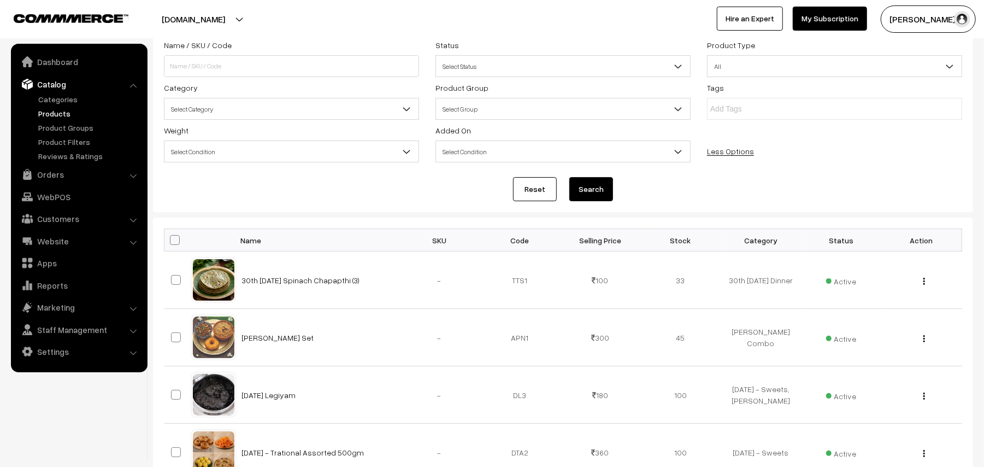
click at [238, 108] on span "Select Category" at bounding box center [291, 108] width 254 height 19
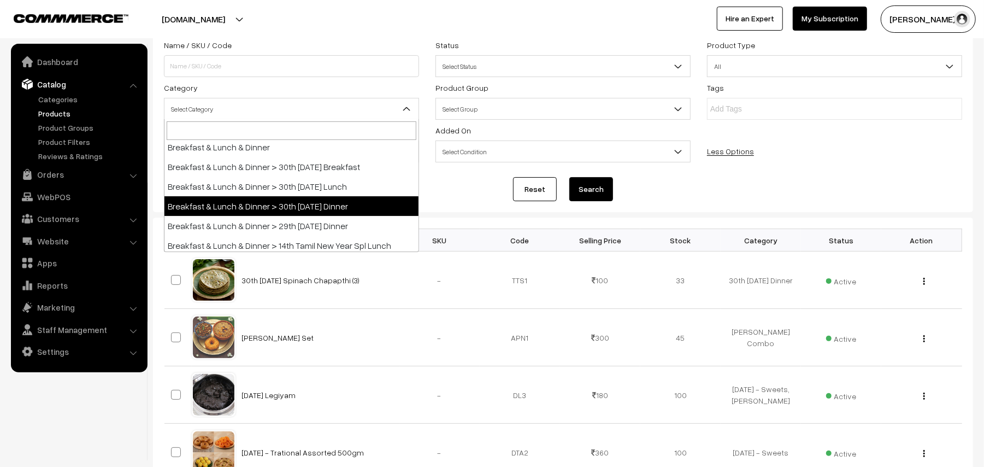
scroll to position [219, 0]
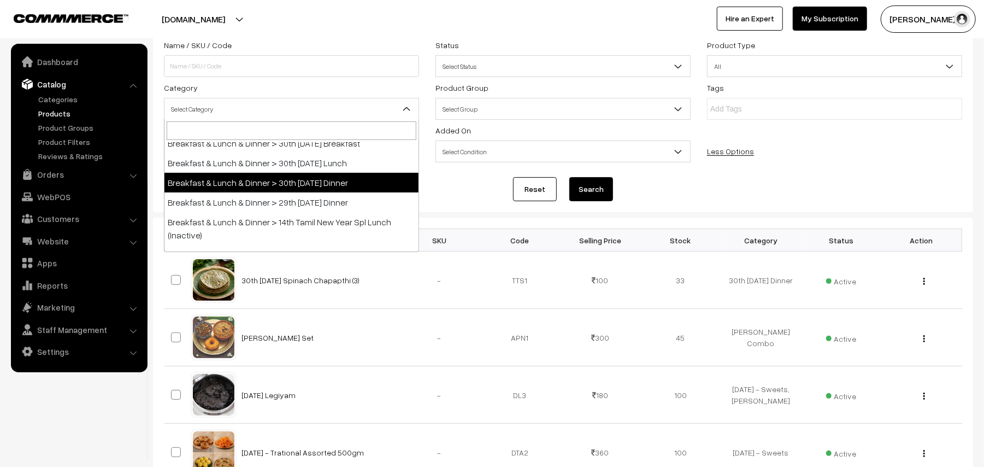
select select "68"
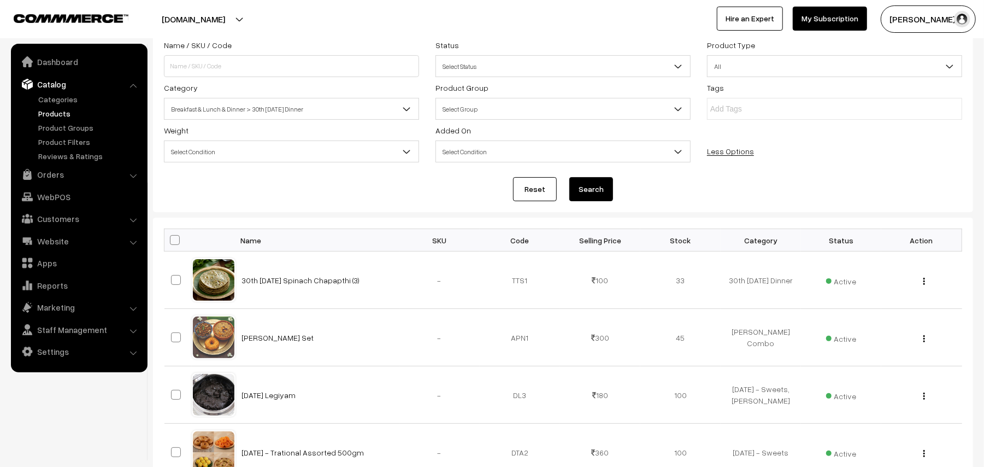
click at [599, 185] on button "Search" at bounding box center [591, 189] width 44 height 24
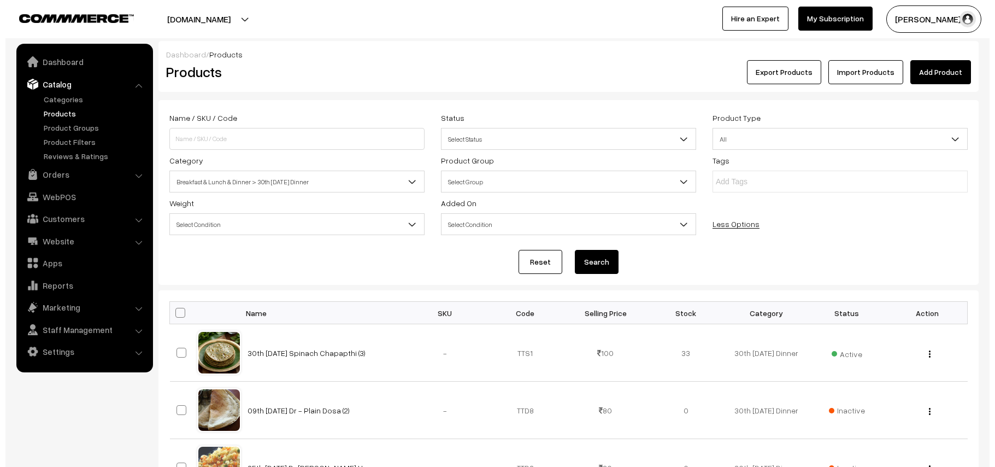
scroll to position [570, 0]
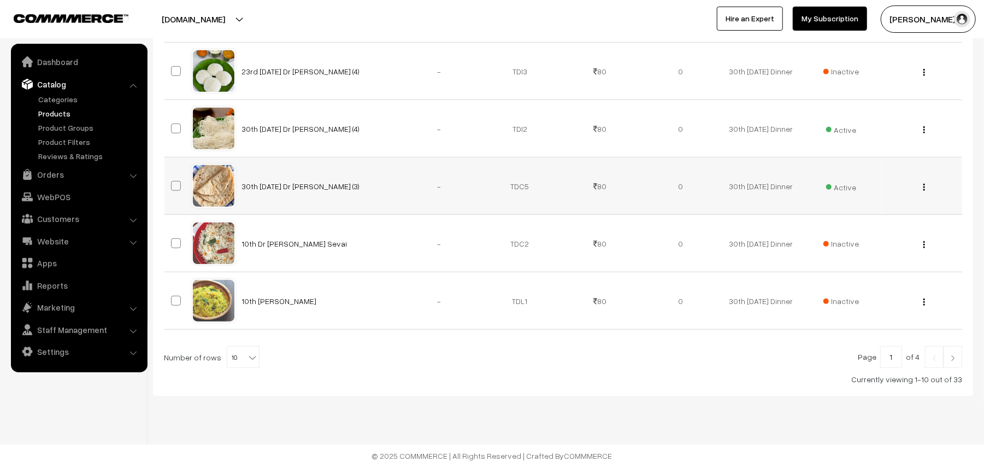
click at [833, 184] on span "Active" at bounding box center [841, 186] width 31 height 14
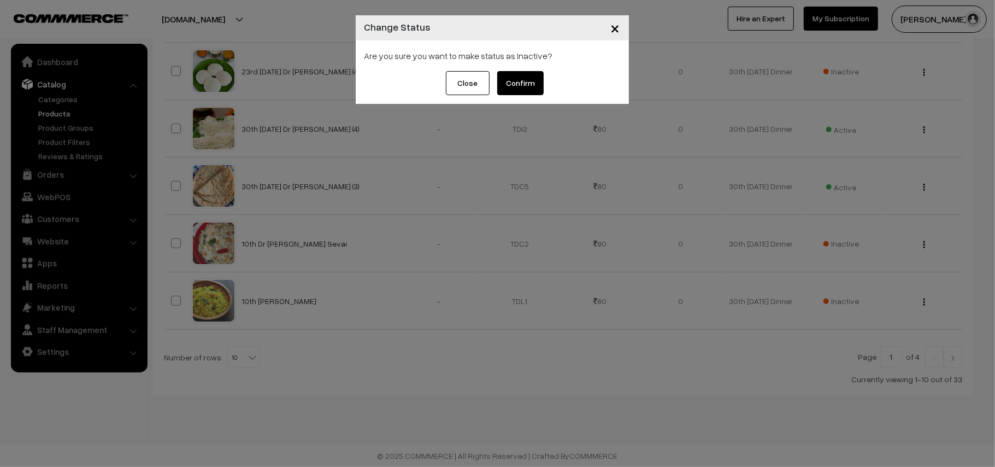
click at [532, 78] on button "Confirm" at bounding box center [520, 83] width 46 height 24
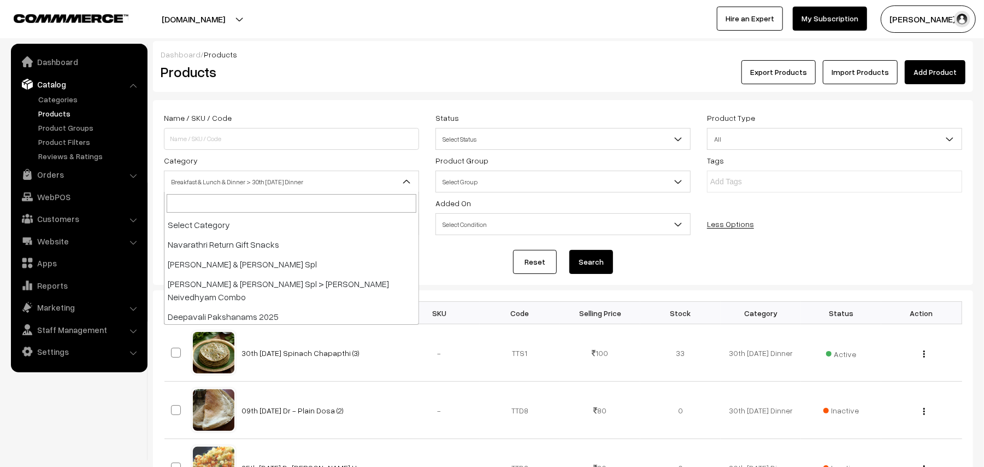
click at [215, 180] on span "Breakfast & Lunch & Dinner > 30th [DATE] Dinner" at bounding box center [291, 181] width 254 height 19
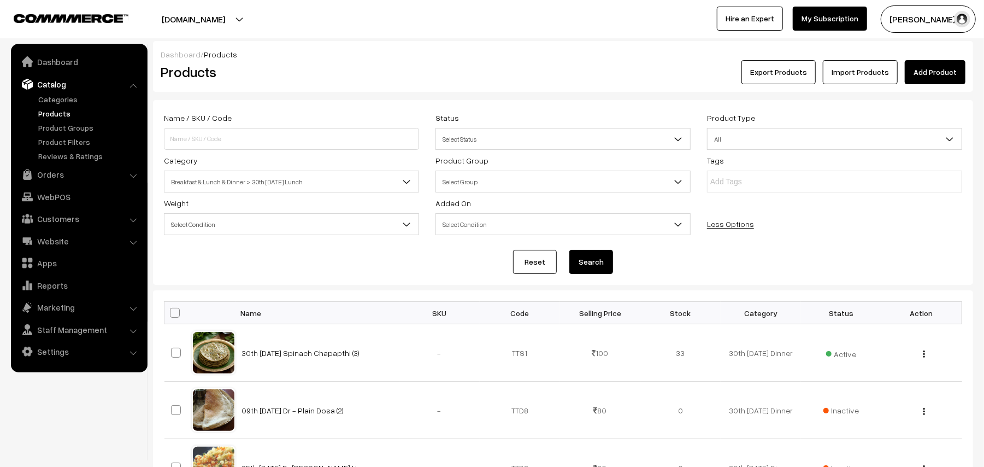
select select "95"
click at [590, 271] on button "Search" at bounding box center [591, 262] width 44 height 24
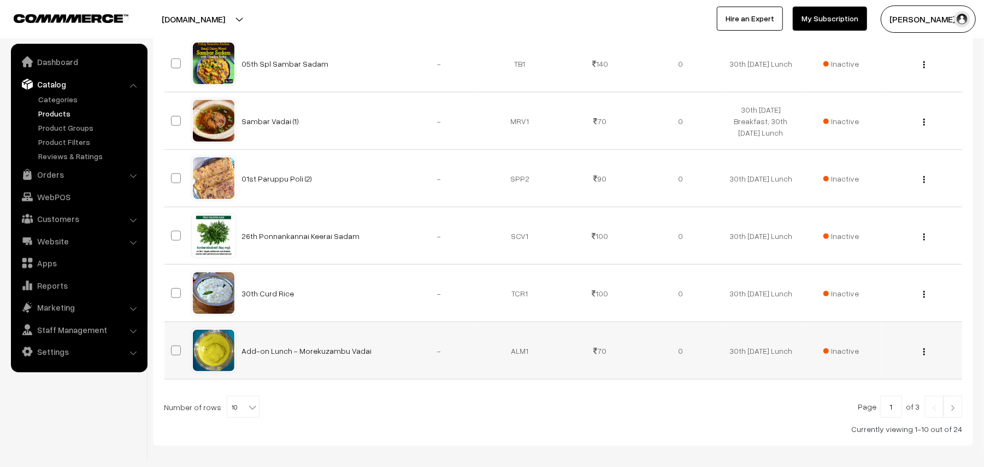
scroll to position [570, 0]
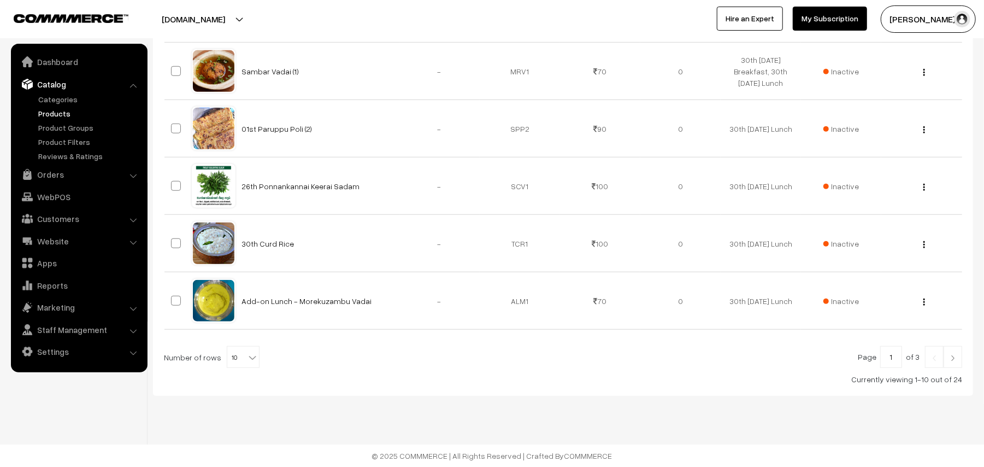
click at [247, 353] on b at bounding box center [252, 357] width 11 height 11
select select "90"
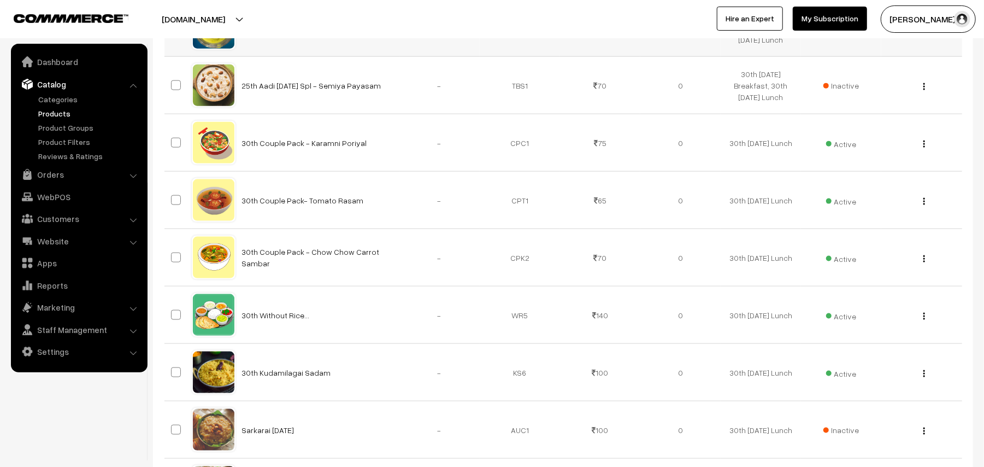
scroll to position [1093, 0]
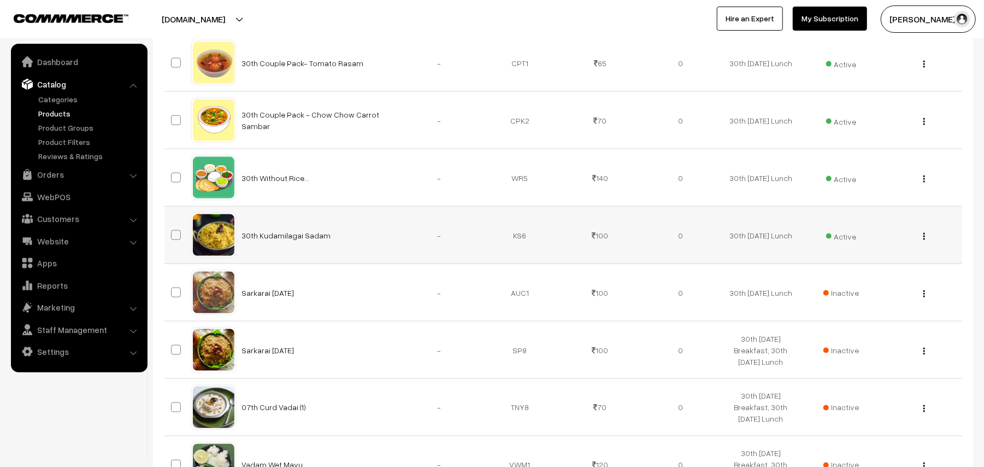
click at [924, 239] on img "button" at bounding box center [924, 236] width 2 height 7
click at [870, 276] on link "Edit" at bounding box center [875, 276] width 93 height 24
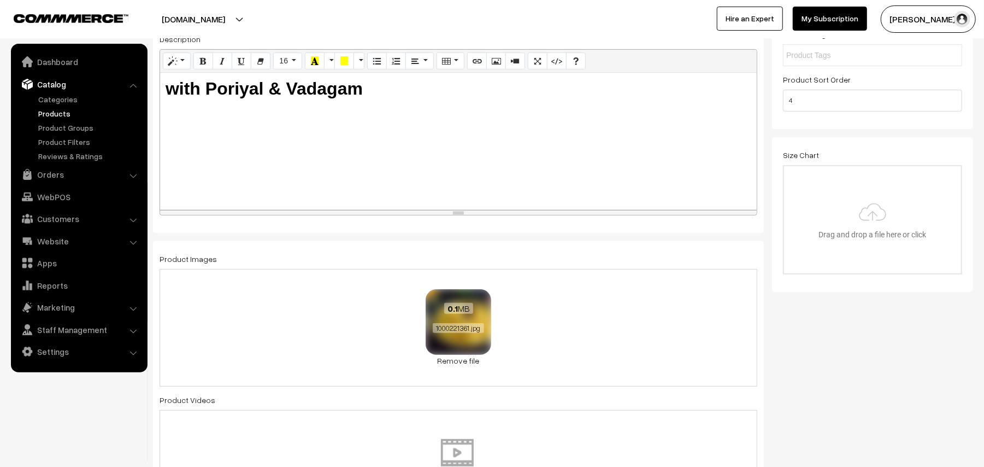
scroll to position [291, 0]
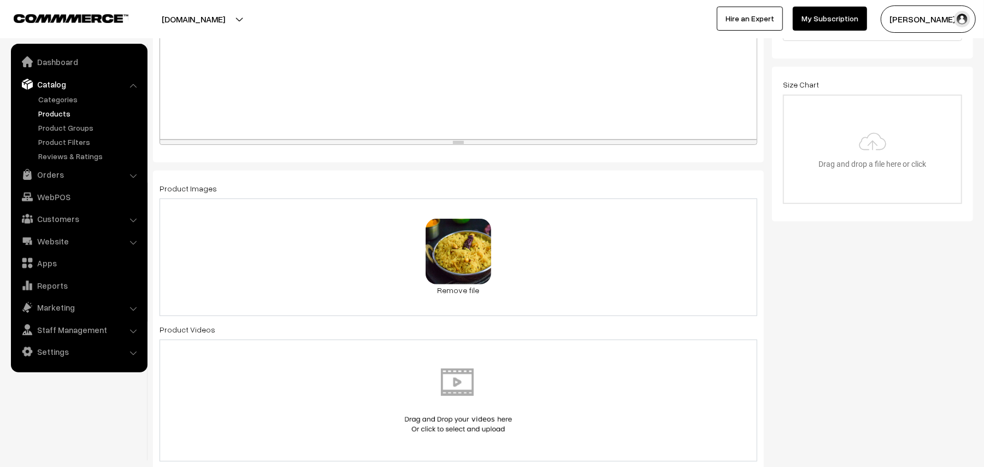
click at [453, 300] on div "0.1 MB 1000221361.jpg Check Error Remove file" at bounding box center [459, 256] width 598 height 117
click at [462, 300] on div "0.1 MB 1000221361.jpg Check Error Remove file" at bounding box center [459, 256] width 598 height 117
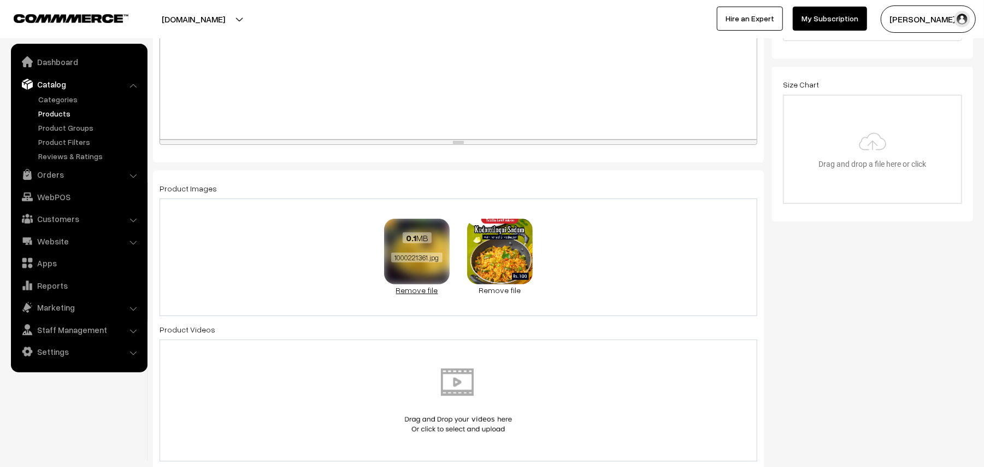
click at [415, 287] on link "Remove file" at bounding box center [417, 289] width 66 height 11
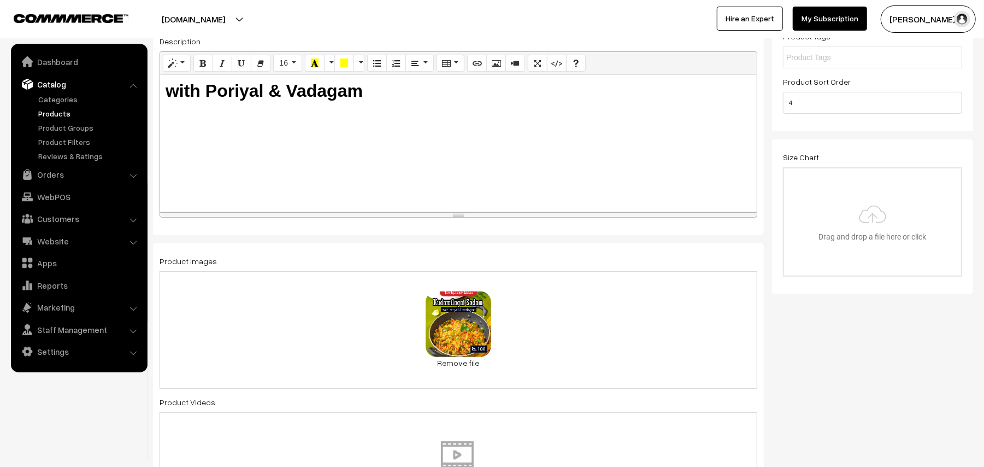
scroll to position [0, 0]
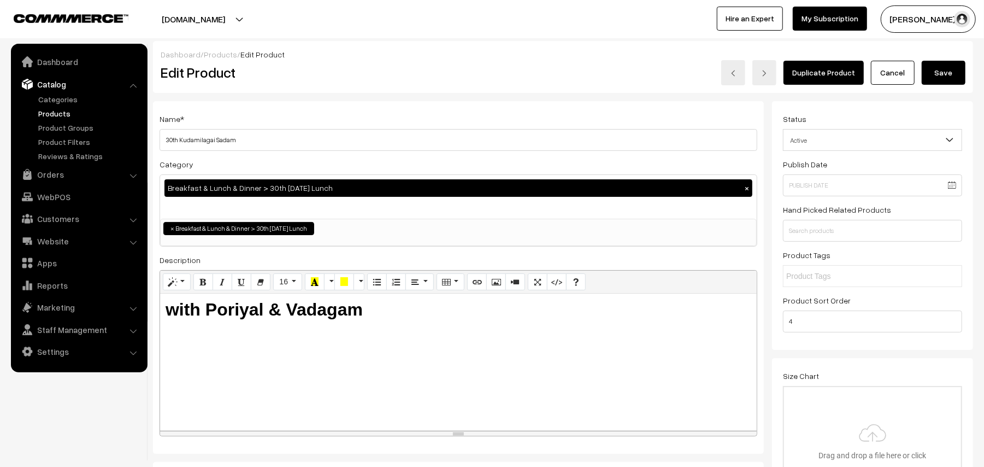
click at [938, 79] on button "Save" at bounding box center [944, 73] width 44 height 24
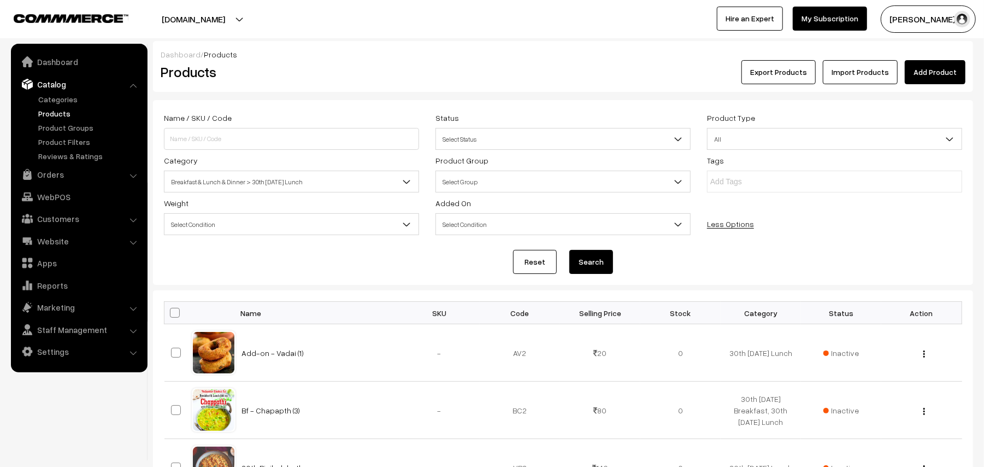
click at [261, 178] on span "Breakfast & Lunch & Dinner > 30th [DATE] Lunch" at bounding box center [291, 181] width 254 height 19
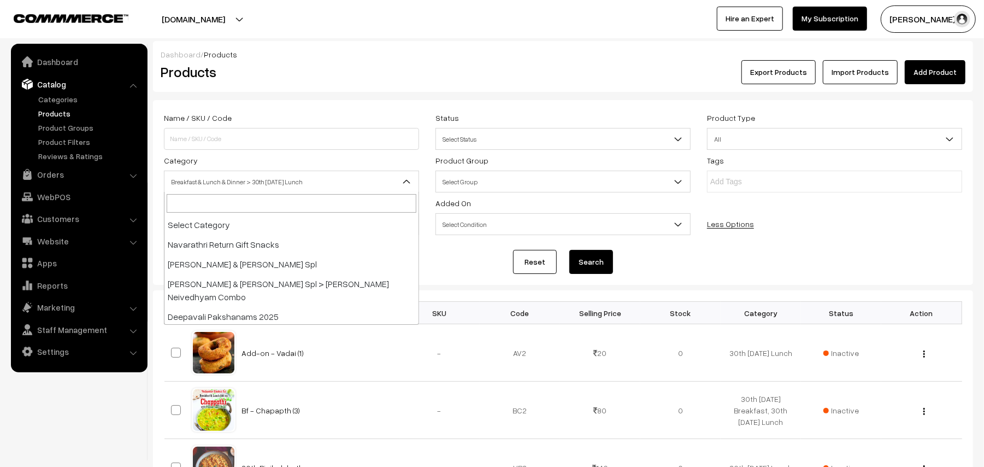
scroll to position [190, 0]
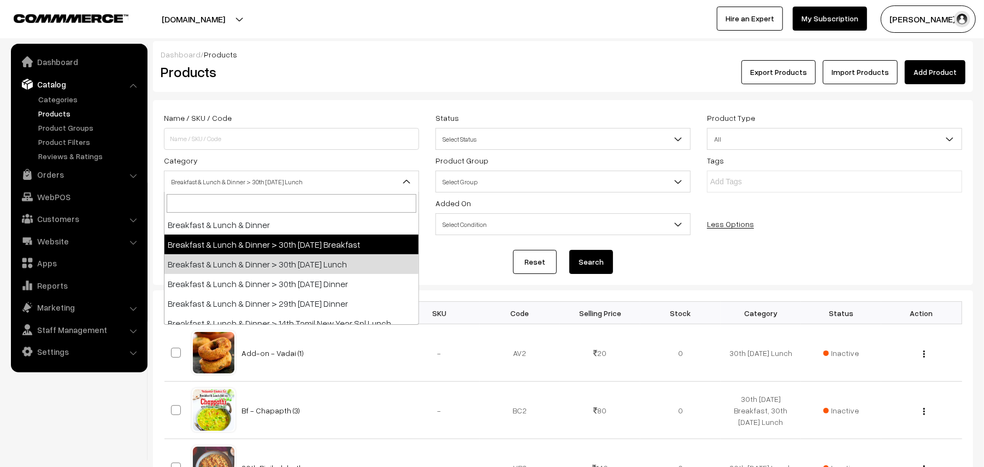
select select "91"
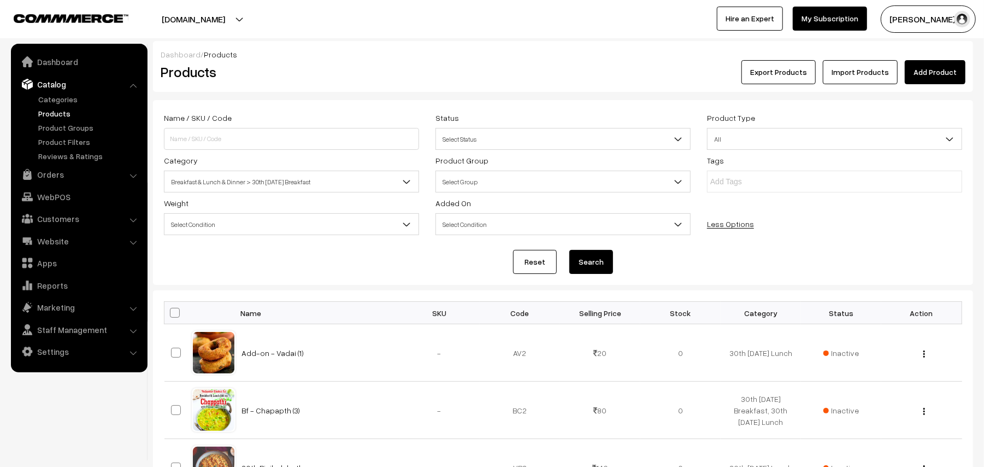
click at [588, 262] on button "Search" at bounding box center [591, 262] width 44 height 24
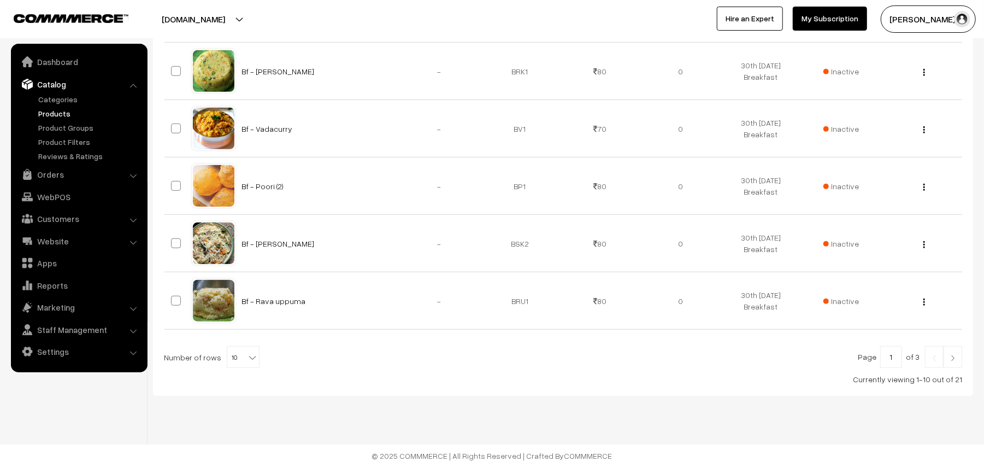
click at [237, 355] on span "10" at bounding box center [243, 357] width 32 height 22
select select "60"
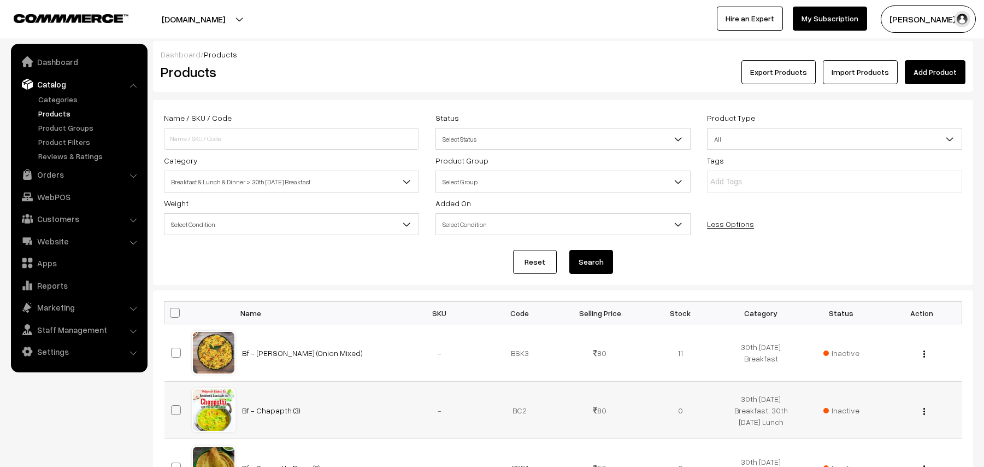
scroll to position [219, 0]
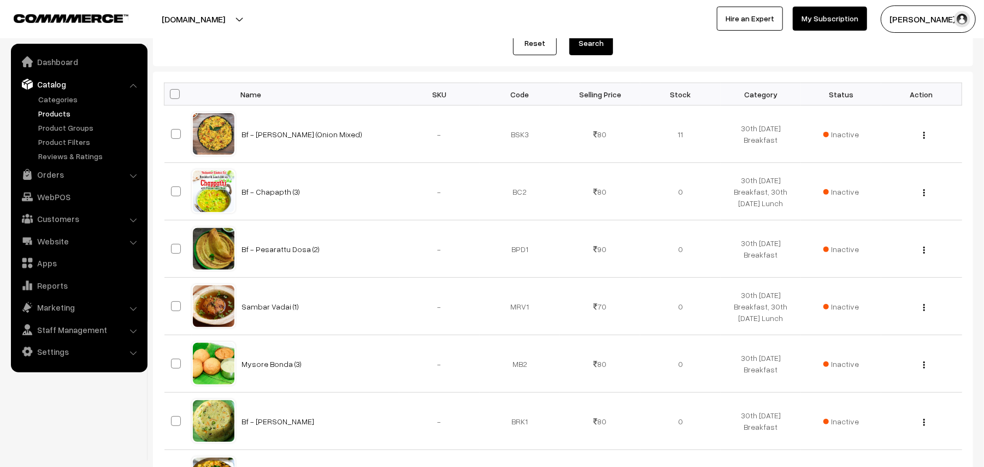
click at [180, 95] on th at bounding box center [177, 94] width 27 height 22
click at [177, 91] on span at bounding box center [175, 94] width 10 height 10
click at [172, 91] on input "checkbox" at bounding box center [167, 93] width 7 height 7
checkbox input "true"
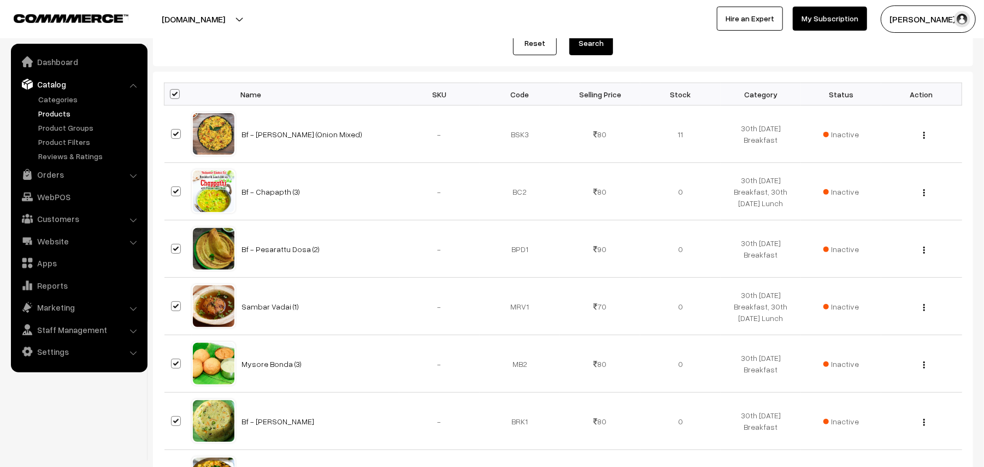
checkbox input "true"
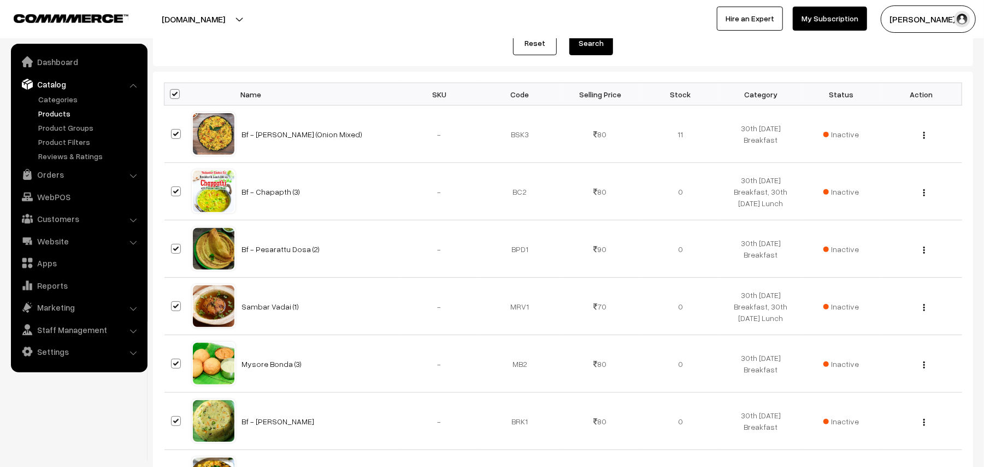
checkbox input "true"
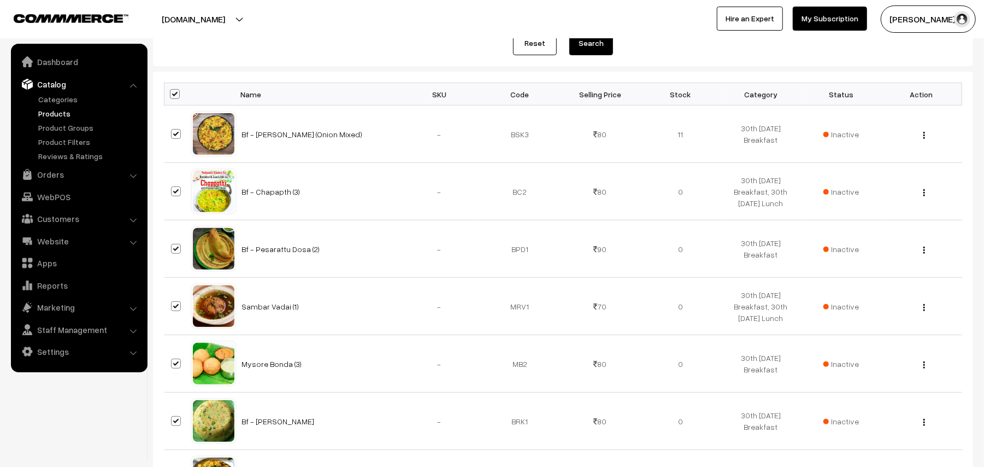
checkbox input "true"
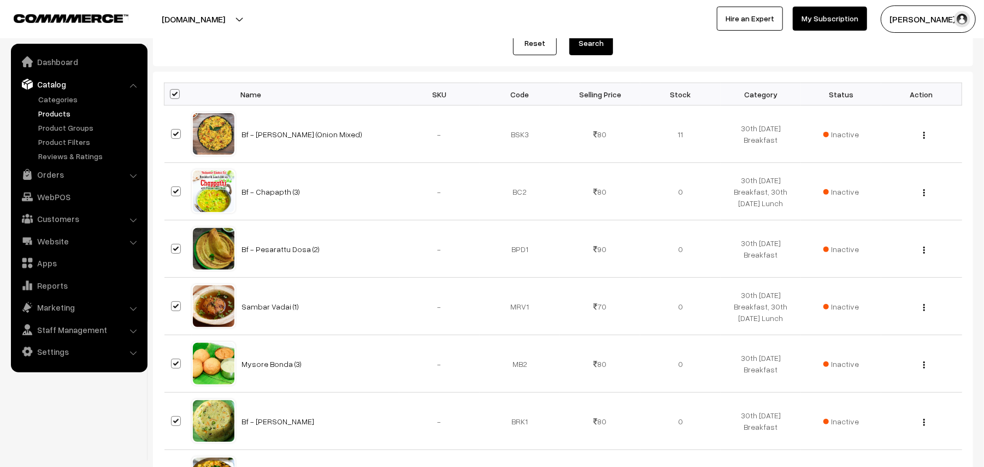
checkbox input "true"
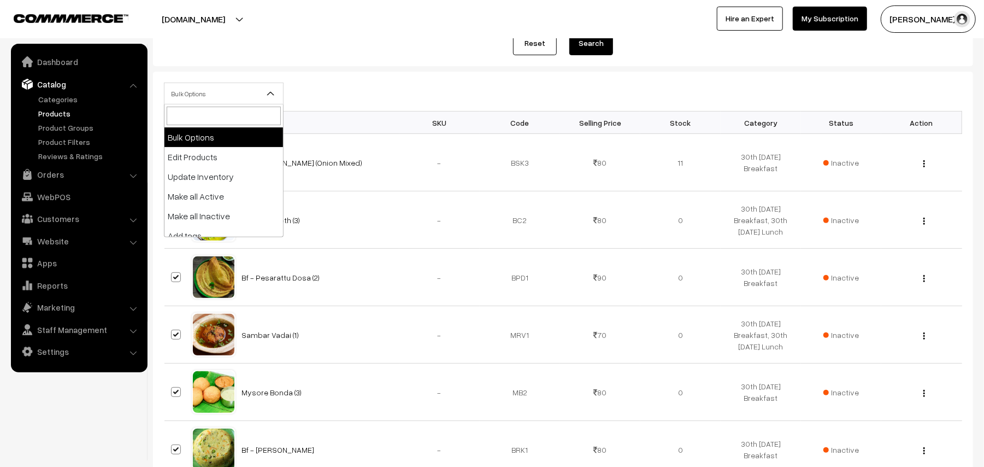
click at [206, 87] on span "Bulk Options" at bounding box center [223, 93] width 119 height 19
select select "editProduct"
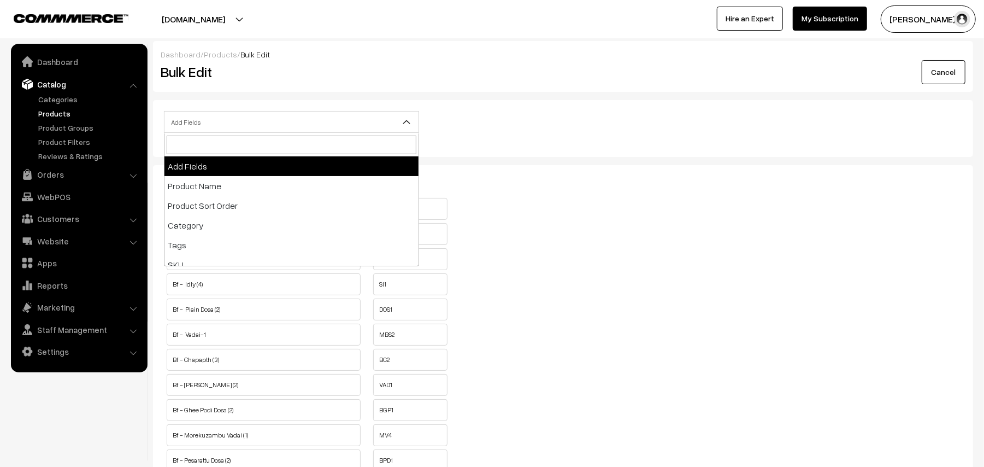
click at [243, 123] on span "Add Fields" at bounding box center [291, 122] width 254 height 19
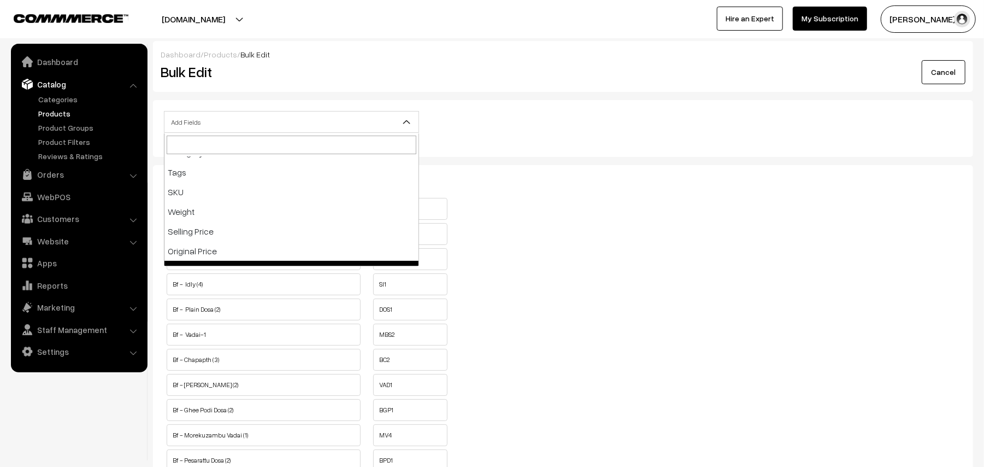
scroll to position [219, 0]
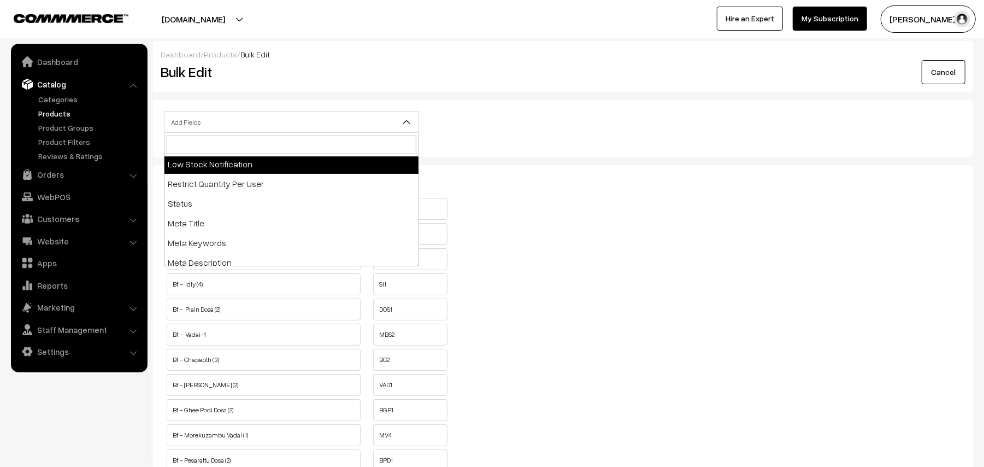
drag, startPoint x: 285, startPoint y: 188, endPoint x: 491, endPoint y: 97, distance: 225.2
click at [491, 97] on body "Thank you for showing interest. Our team will call you shortly. Close [DOMAIN_N…" at bounding box center [492, 422] width 984 height 845
click at [283, 121] on span "Add Fields" at bounding box center [291, 122] width 254 height 19
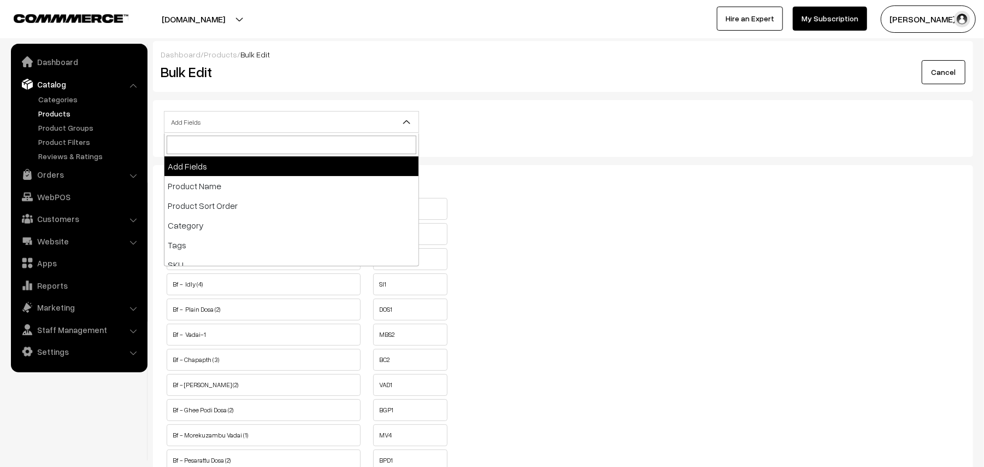
click at [283, 120] on span "Add Fields" at bounding box center [291, 122] width 254 height 19
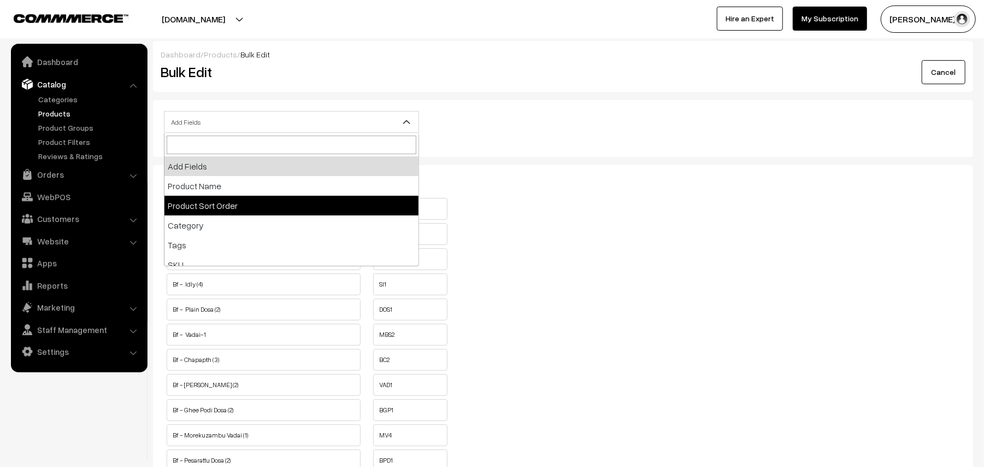
scroll to position [145, 0]
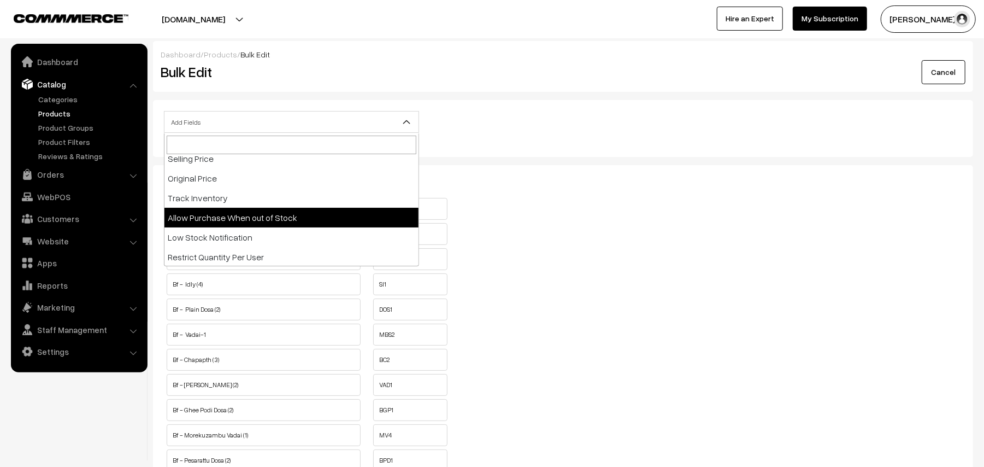
select select "allow-purchase"
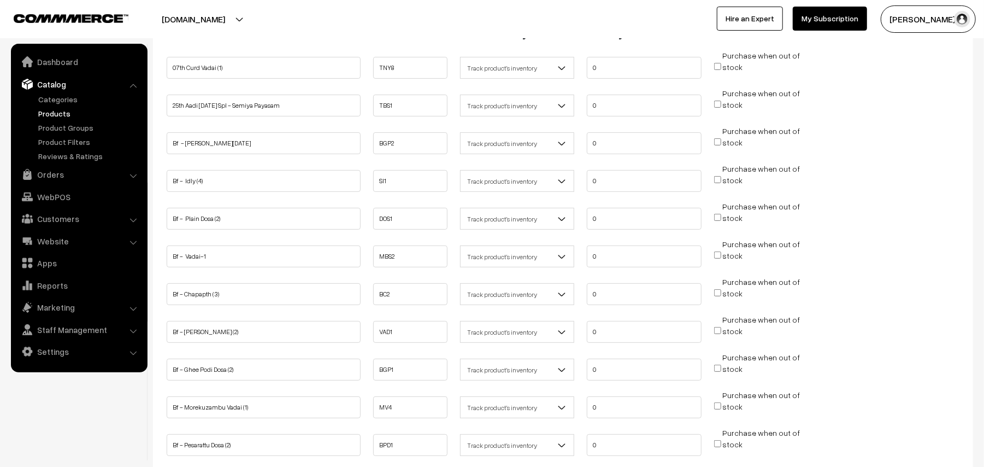
scroll to position [145, 0]
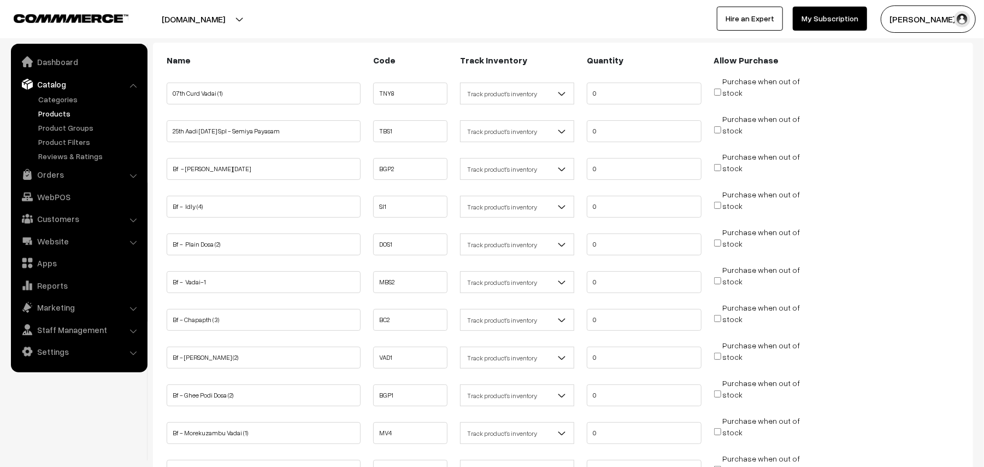
click at [719, 167] on input "Purchase when out of stock" at bounding box center [717, 167] width 7 height 7
checkbox input "true"
click at [717, 203] on input "Purchase when out of stock" at bounding box center [717, 205] width 7 height 7
checkbox input "true"
click at [717, 243] on input "Purchase when out of stock" at bounding box center [717, 242] width 7 height 7
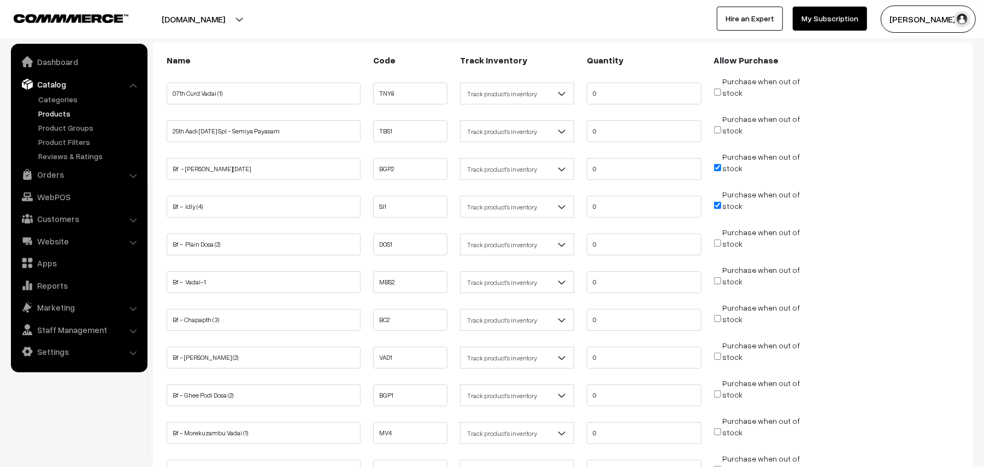
checkbox input "true"
click at [718, 280] on input "Purchase when out of stock" at bounding box center [717, 280] width 7 height 7
checkbox input "true"
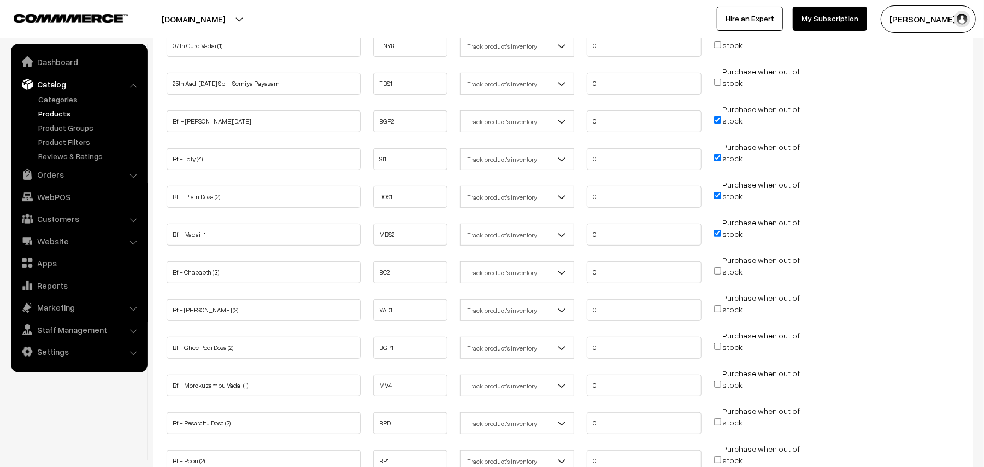
scroll to position [219, 0]
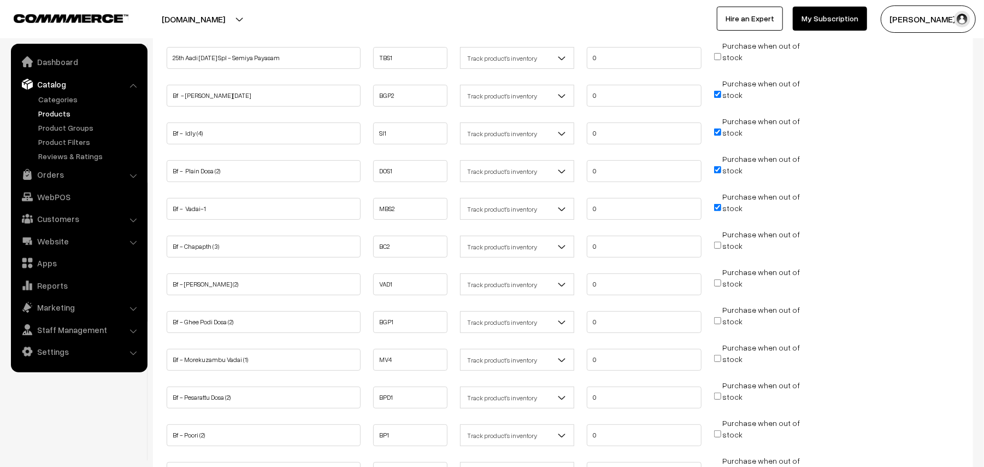
click at [718, 283] on input "Purchase when out of stock" at bounding box center [717, 282] width 7 height 7
checkbox input "true"
click at [715, 322] on input "Purchase when out of stock" at bounding box center [717, 320] width 7 height 7
checkbox input "true"
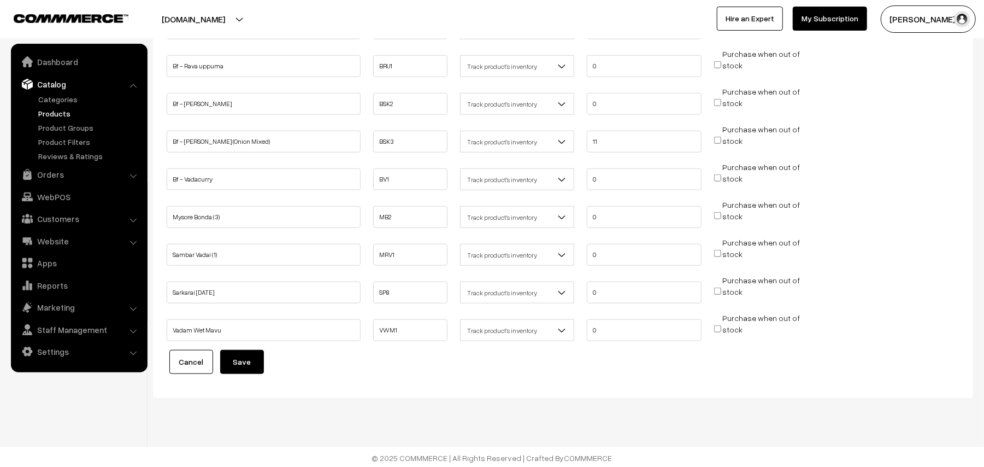
scroll to position [665, 0]
click at [253, 366] on button "Save" at bounding box center [242, 359] width 44 height 24
